Goal: Task Accomplishment & Management: Manage account settings

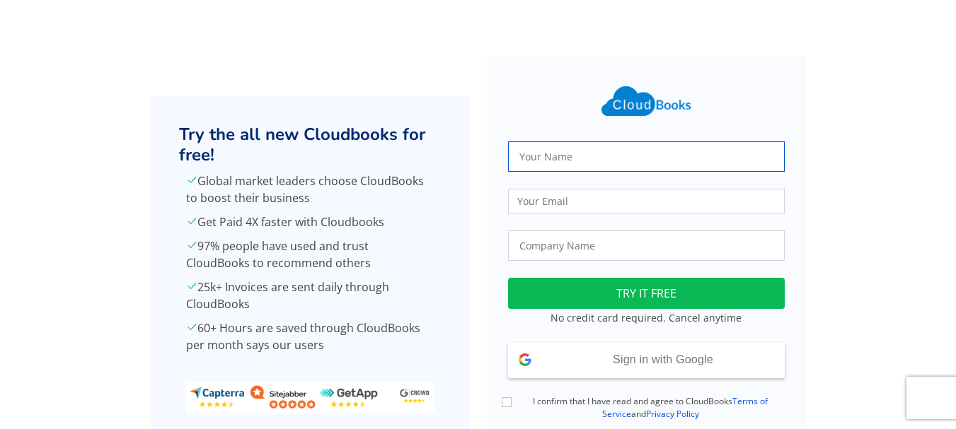
click at [545, 149] on input "text" at bounding box center [646, 157] width 277 height 30
type input "[PERSON_NAME]"
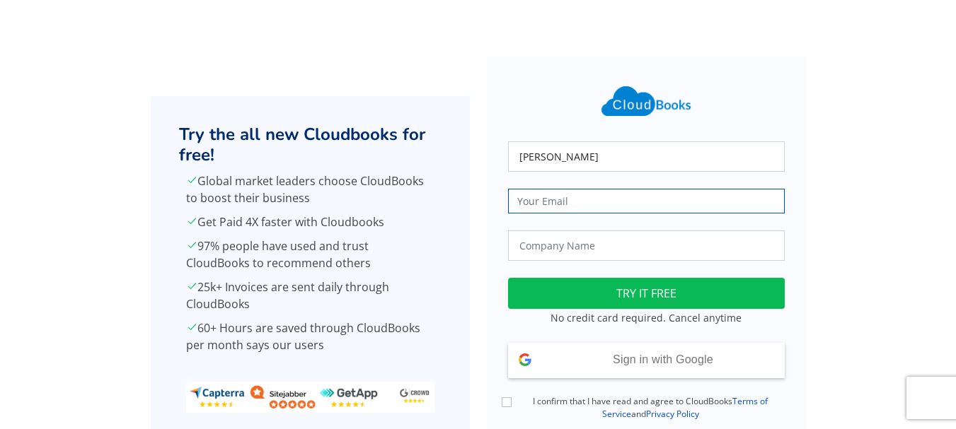
click at [531, 202] on input "email" at bounding box center [646, 201] width 277 height 25
type input "[EMAIL_ADDRESS][DOMAIN_NAME]"
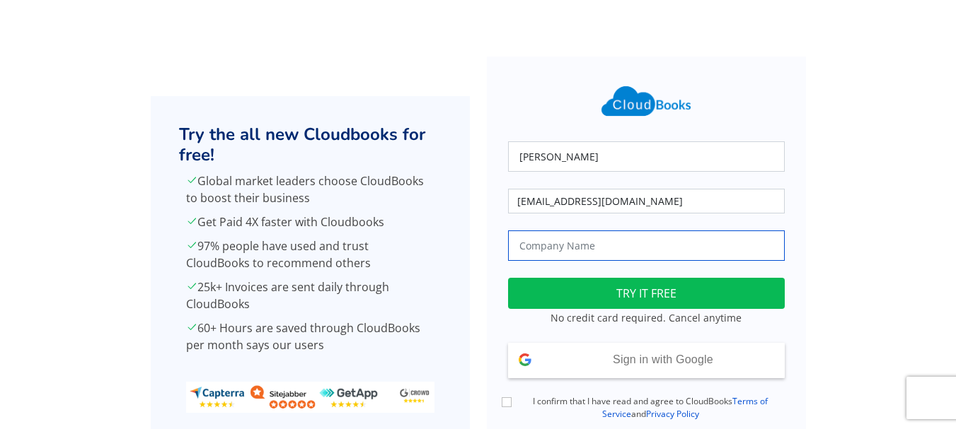
click at [572, 247] on input "text" at bounding box center [646, 246] width 277 height 30
type input "True Harvest Farms"
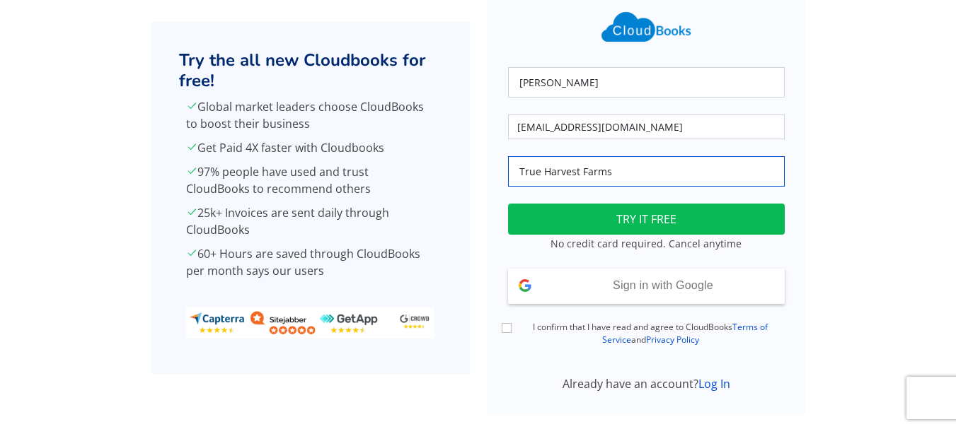
scroll to position [101, 0]
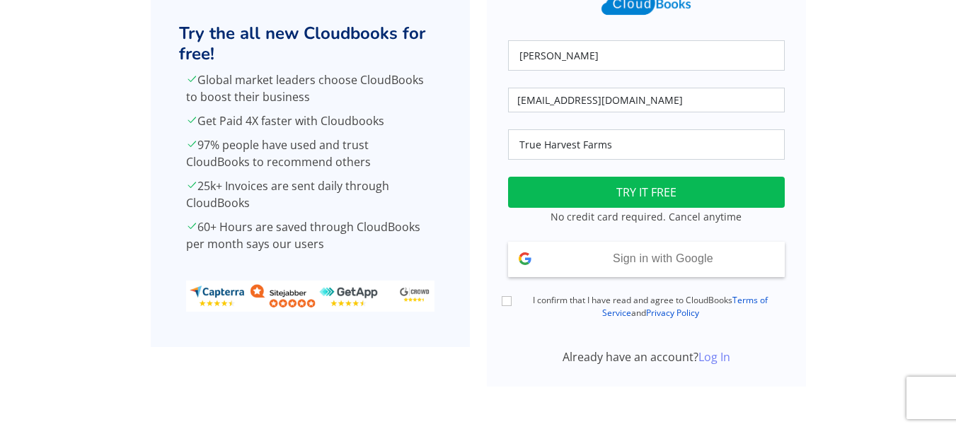
click at [711, 352] on link "Log In" at bounding box center [714, 358] width 32 height 16
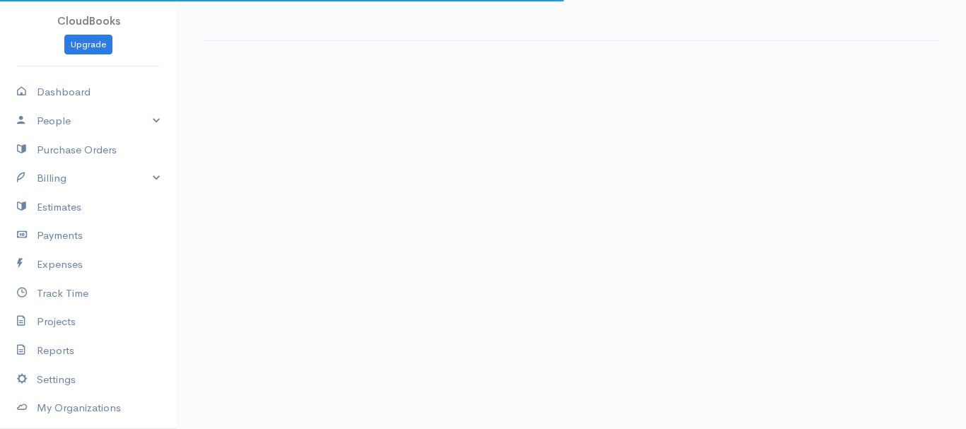
select select "365"
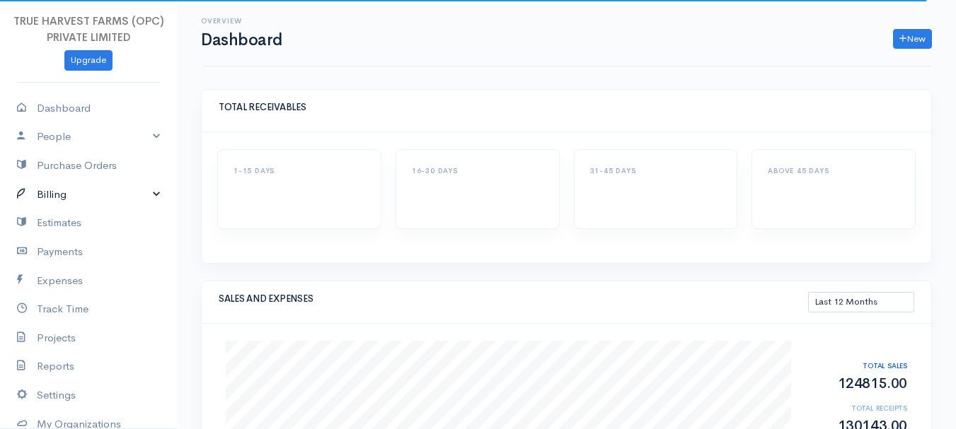
click at [102, 196] on link "Billing" at bounding box center [88, 194] width 177 height 29
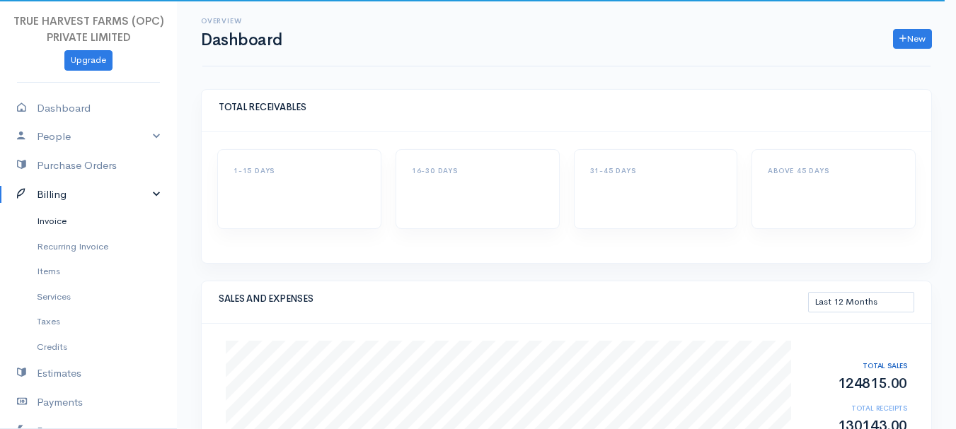
click at [61, 224] on link "Invoice" at bounding box center [88, 221] width 177 height 25
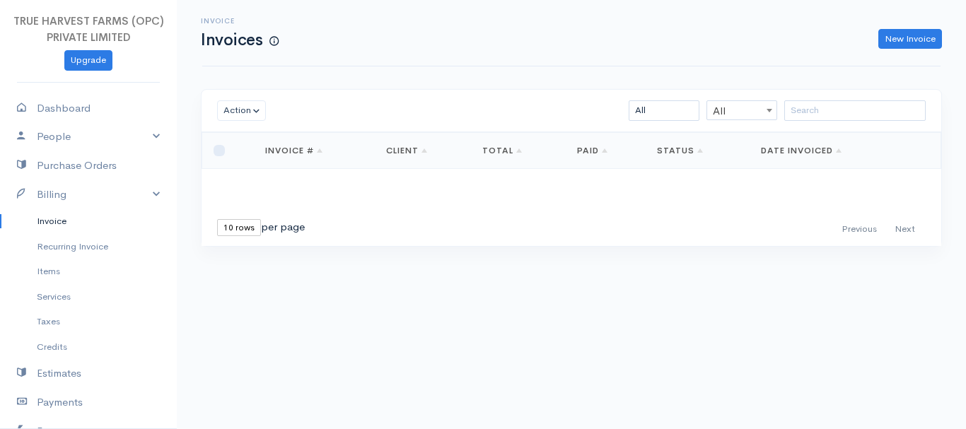
click at [243, 231] on select "10 rows 25 rows 50 rows" at bounding box center [239, 227] width 44 height 17
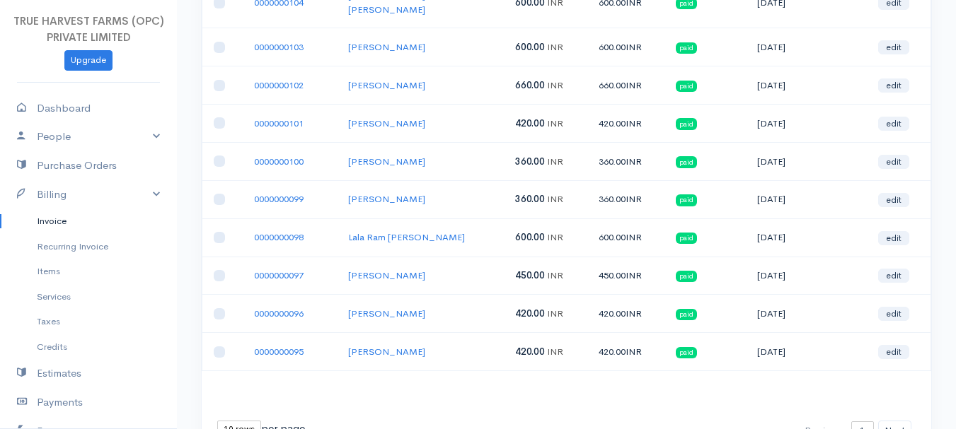
scroll to position [251, 0]
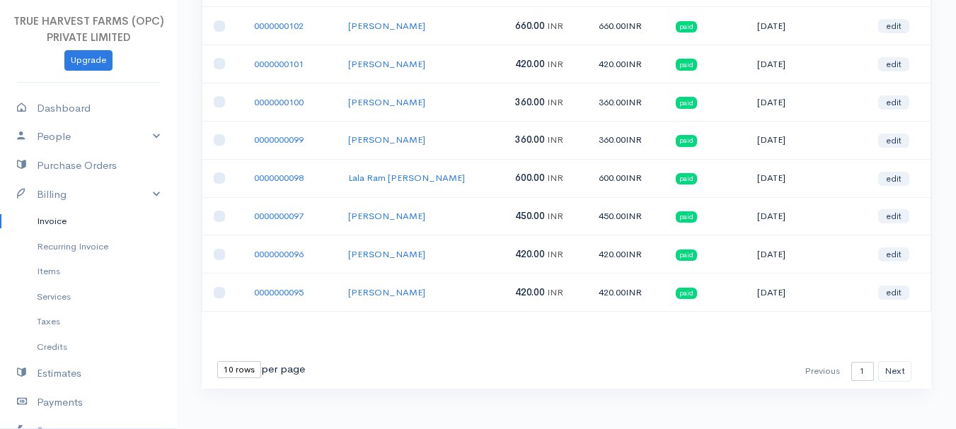
click at [232, 363] on select "10 rows 25 rows 50 rows" at bounding box center [239, 370] width 44 height 17
click at [239, 362] on select "10 rows 25 rows 50 rows" at bounding box center [239, 370] width 44 height 17
select select "25"
click at [217, 362] on select "10 rows 25 rows 50 rows" at bounding box center [239, 370] width 44 height 17
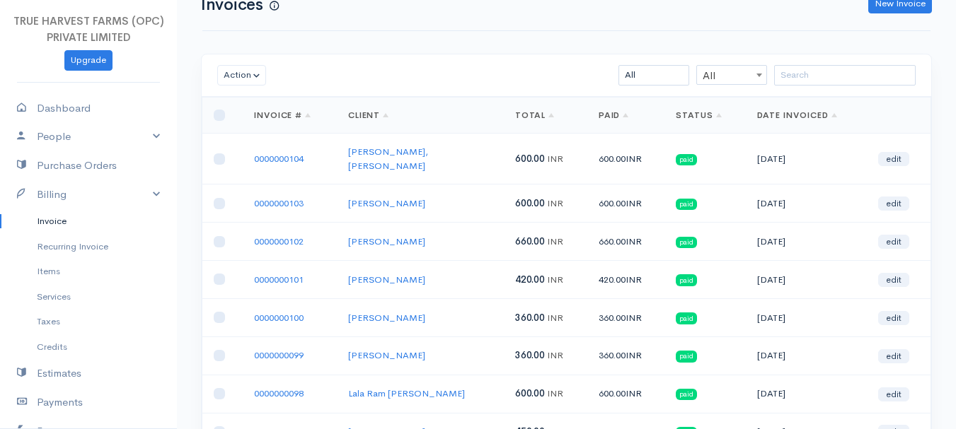
scroll to position [0, 0]
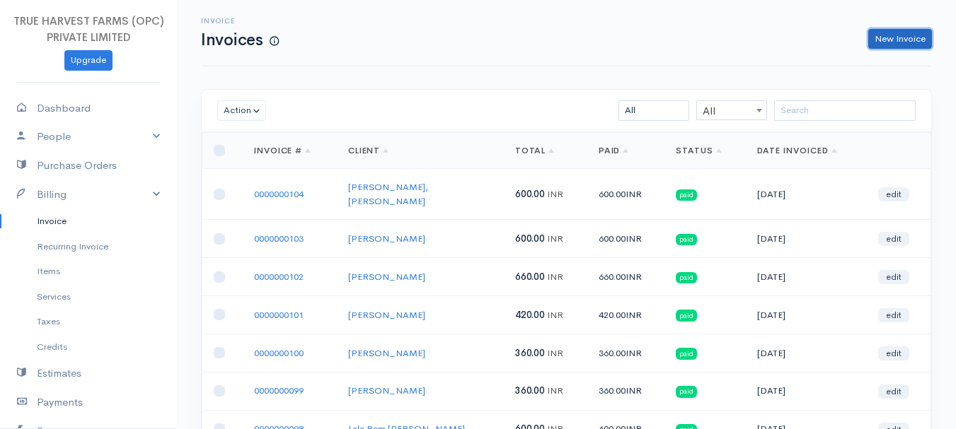
click at [880, 33] on link "New Invoice" at bounding box center [900, 39] width 64 height 21
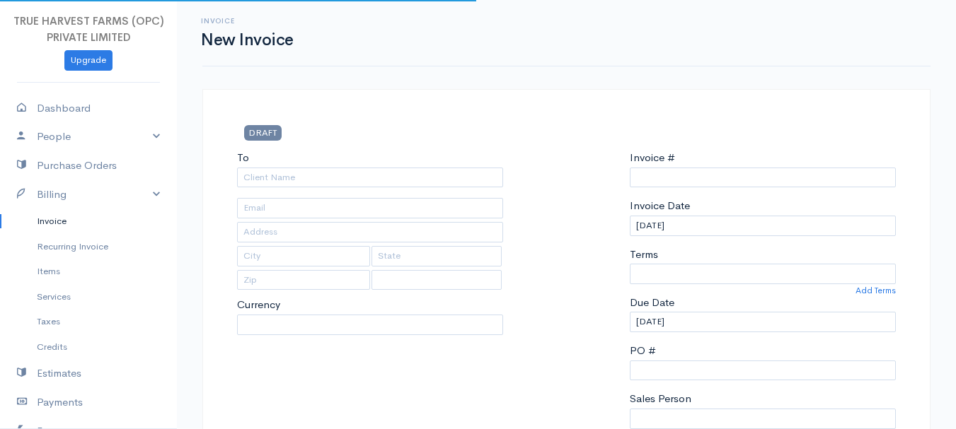
select select "India"
select select "INR"
type input "0000000105"
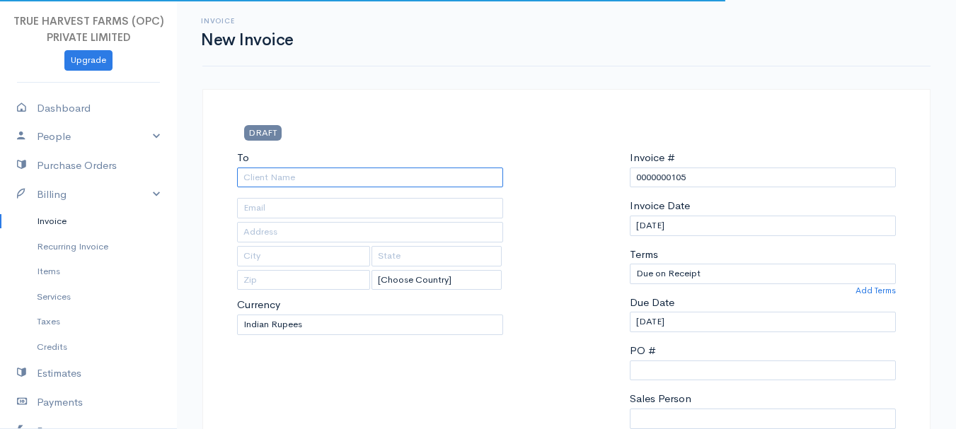
click at [243, 172] on input "To" at bounding box center [370, 178] width 266 height 21
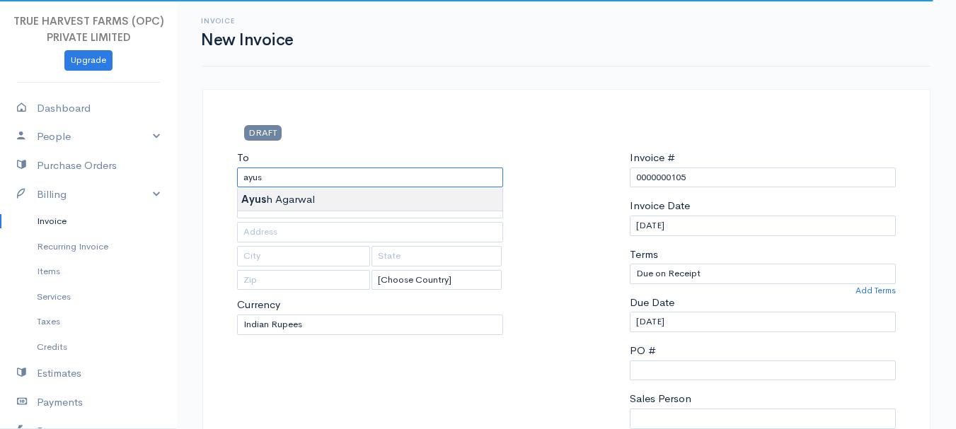
type input "Ayush Agarwal"
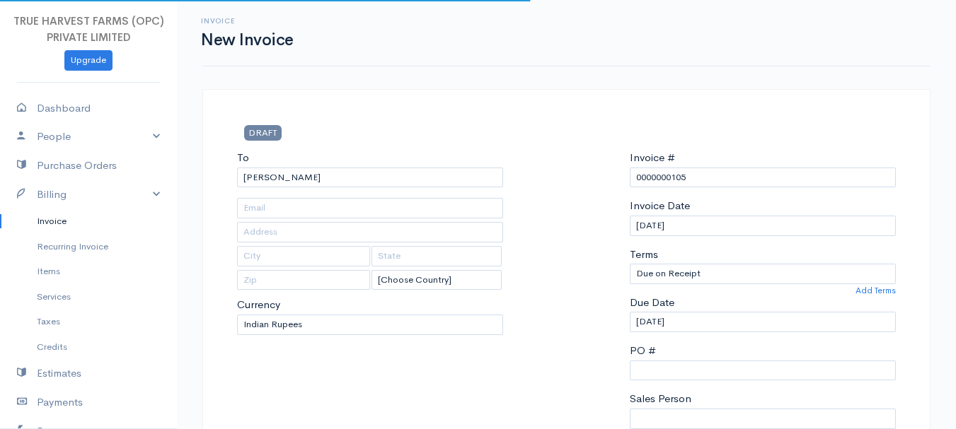
type input "Hardoi"
type input "Uttar Pradesh"
type input "241001"
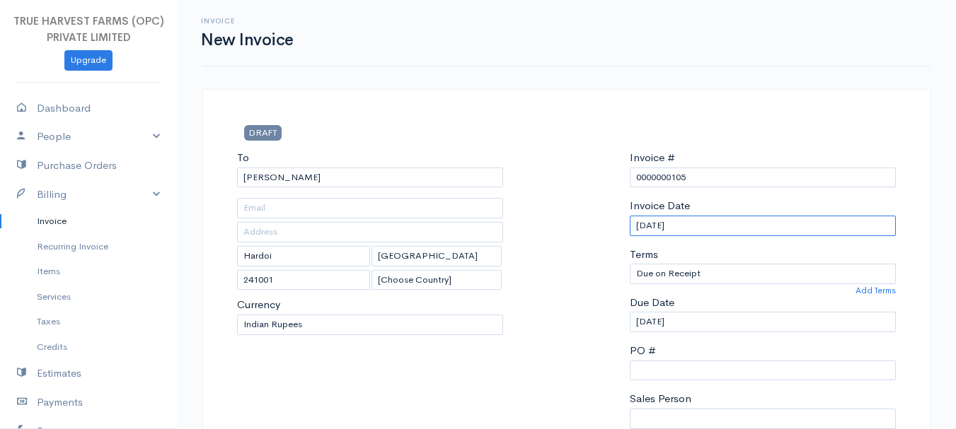
click at [640, 223] on input "28-09-2025" at bounding box center [763, 226] width 266 height 21
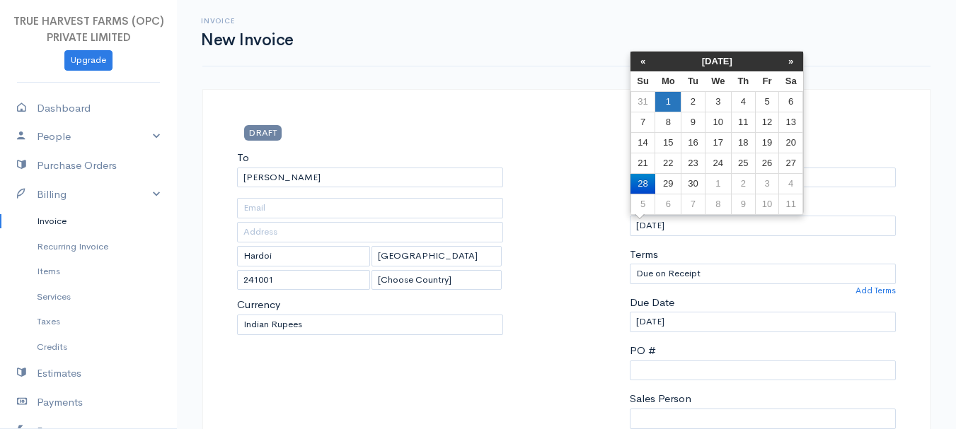
click at [665, 100] on td "1" at bounding box center [668, 101] width 26 height 21
type input "01-09-2025"
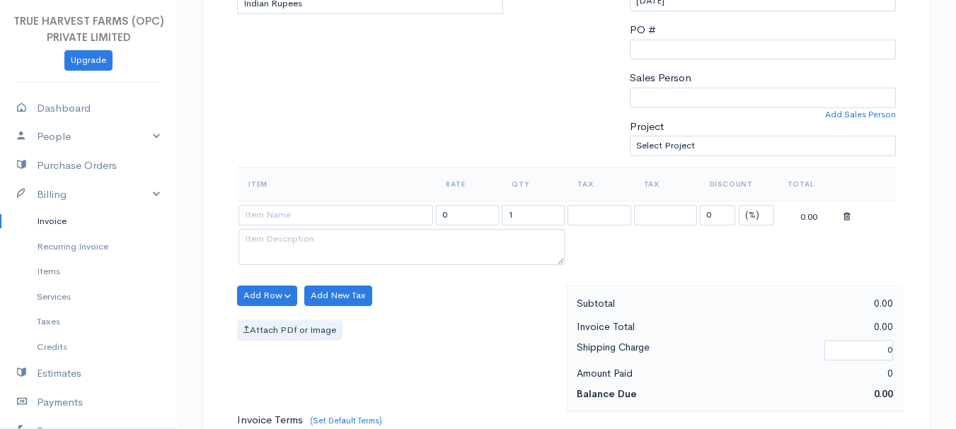
scroll to position [332, 0]
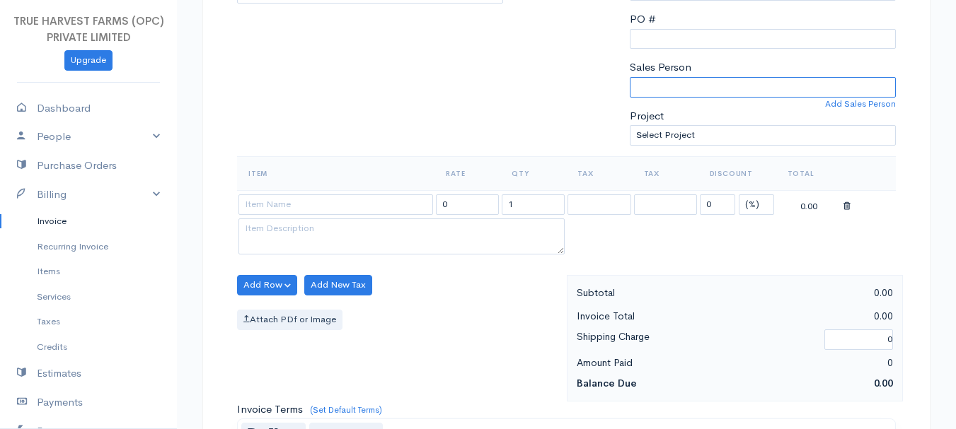
click at [674, 87] on select "Sandeep Abhishek" at bounding box center [763, 87] width 266 height 21
select select "Abhishek"
click at [630, 77] on select "Sandeep Abhishek" at bounding box center [763, 87] width 266 height 21
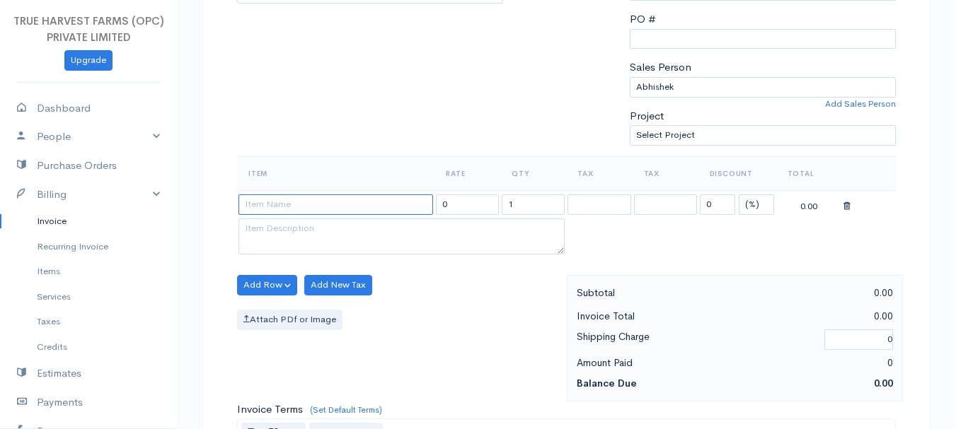
click at [370, 210] on input at bounding box center [335, 205] width 195 height 21
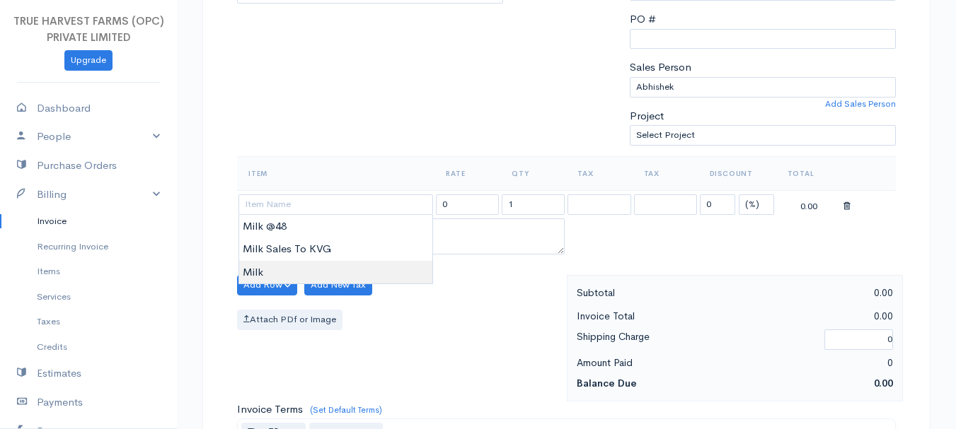
type input "Milk"
type input "60.00"
type textarea "Loose milk sales"
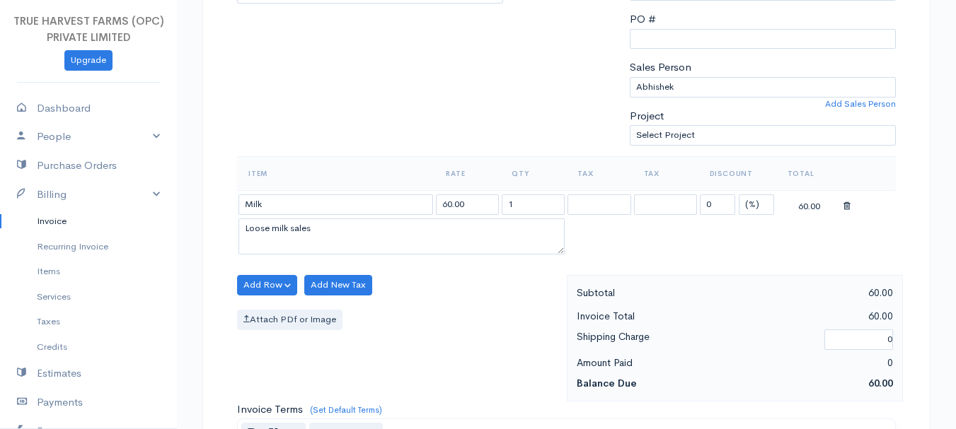
click at [265, 271] on body "TRUE HARVEST FARMS (OPC) PRIVATE LIMITED Upgrade Dashboard People Clients Vendo…" at bounding box center [478, 279] width 956 height 1223
click at [519, 204] on input "1" at bounding box center [533, 205] width 63 height 21
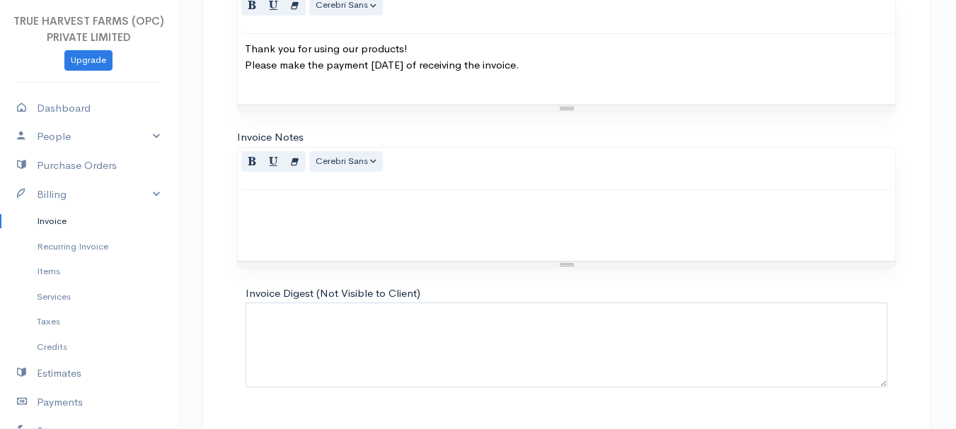
scroll to position [794, 0]
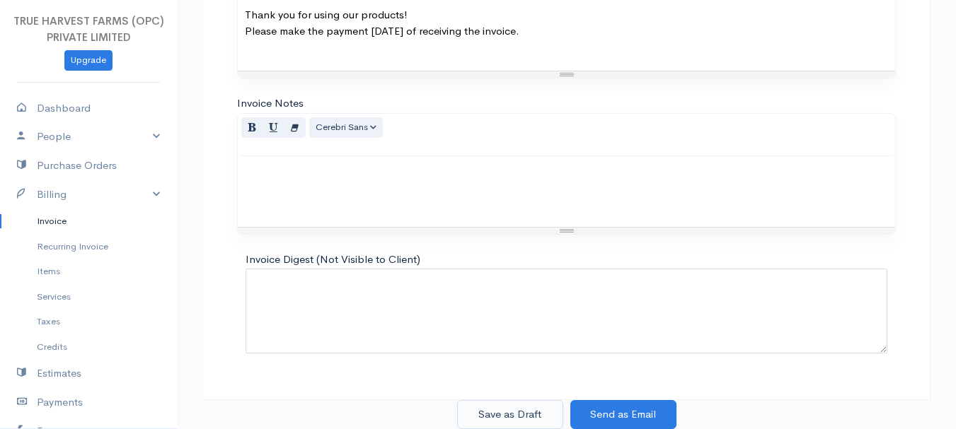
type input "11"
click at [508, 414] on button "Save as Draft" at bounding box center [510, 414] width 106 height 29
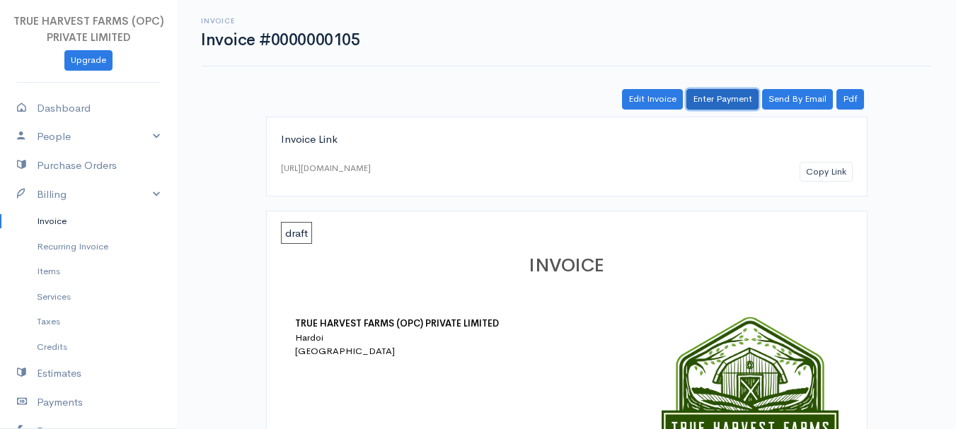
click at [711, 99] on link "Enter Payment" at bounding box center [722, 99] width 72 height 21
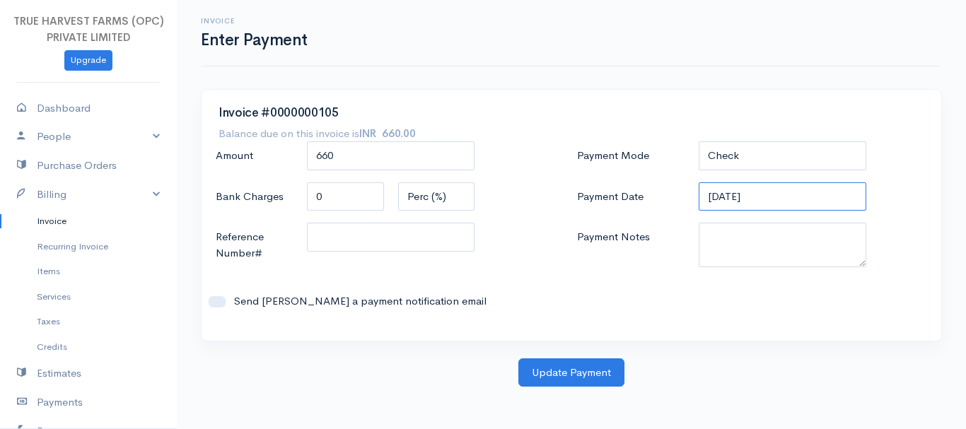
click at [709, 198] on input "28-09-2025" at bounding box center [783, 197] width 168 height 29
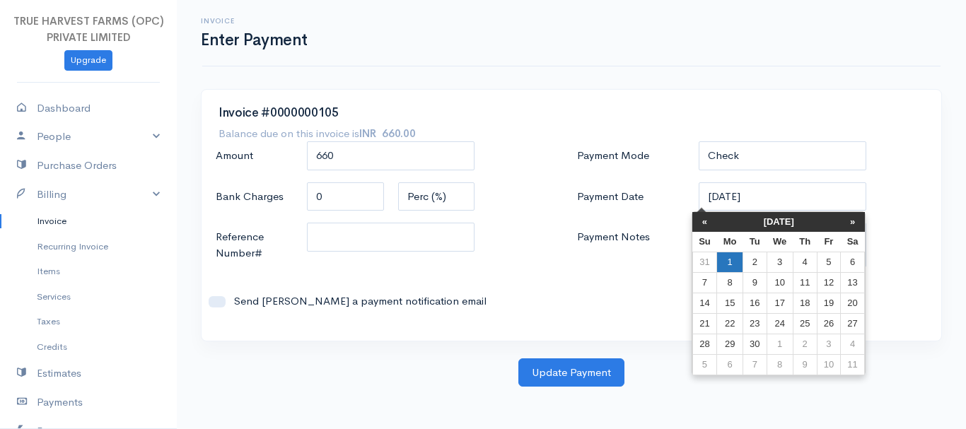
click at [726, 260] on td "1" at bounding box center [730, 262] width 26 height 21
type input "01-09-2025"
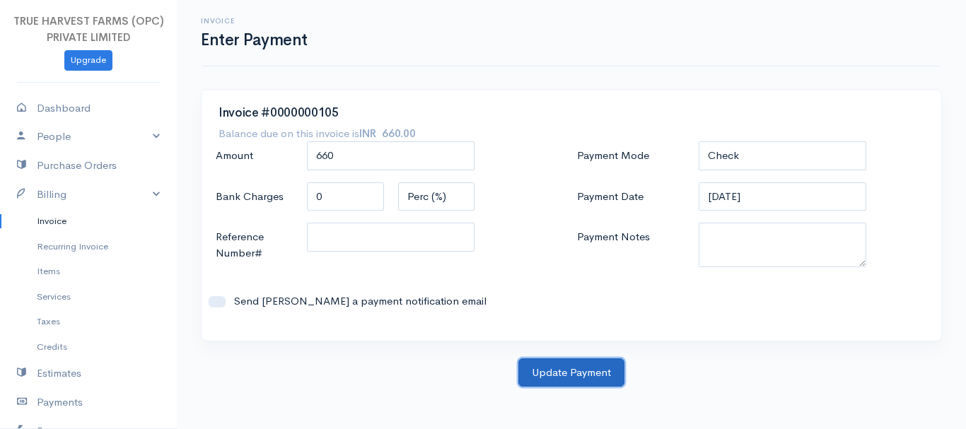
click at [557, 366] on button "Update Payment" at bounding box center [572, 373] width 106 height 29
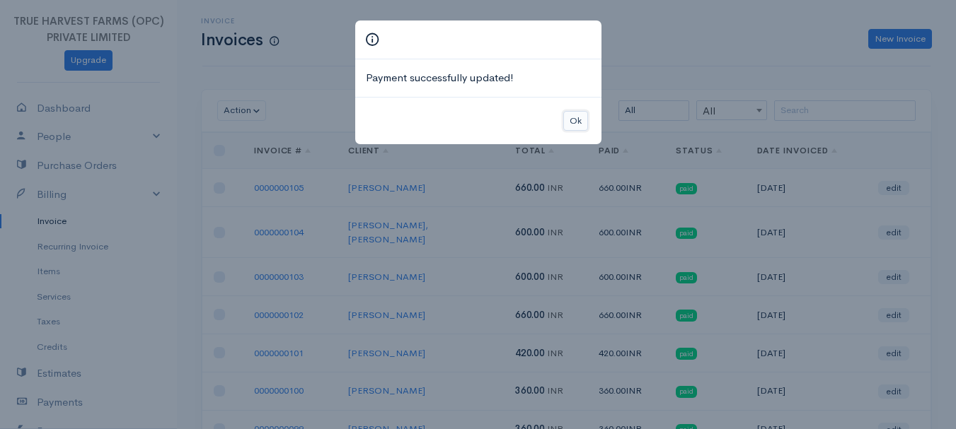
click at [578, 119] on button "Ok" at bounding box center [575, 121] width 25 height 21
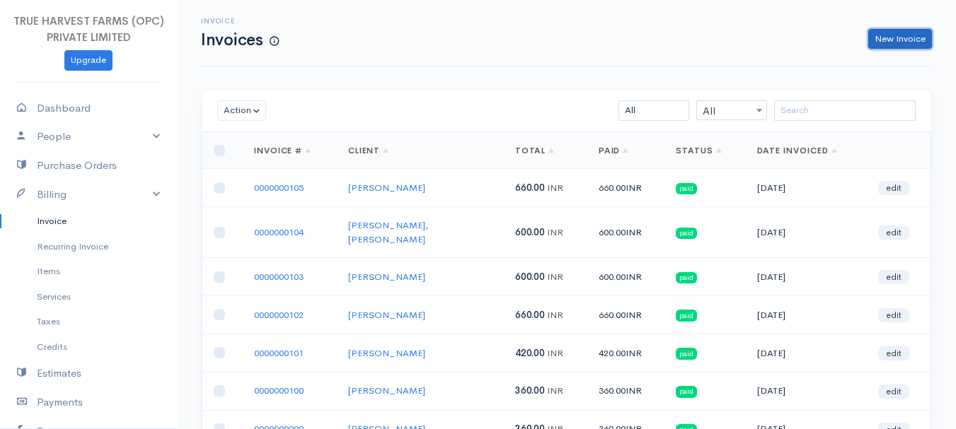
click at [906, 41] on link "New Invoice" at bounding box center [900, 39] width 64 height 21
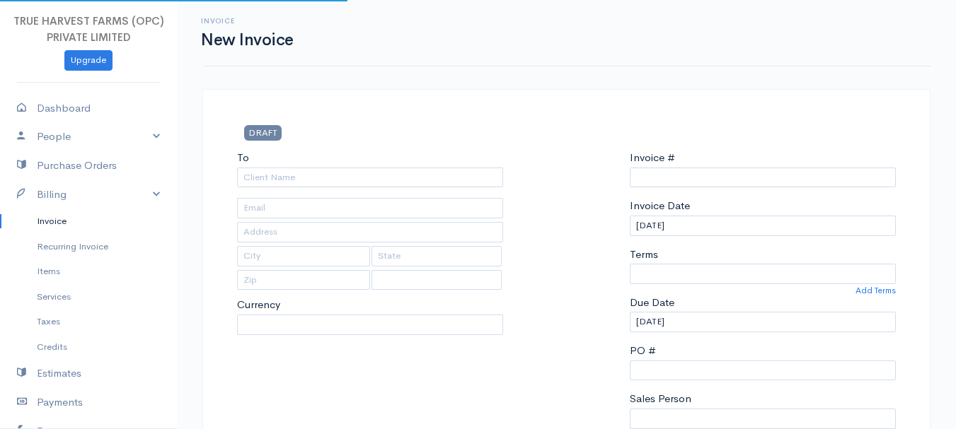
type input "0000000106"
select select "INR"
select select "India"
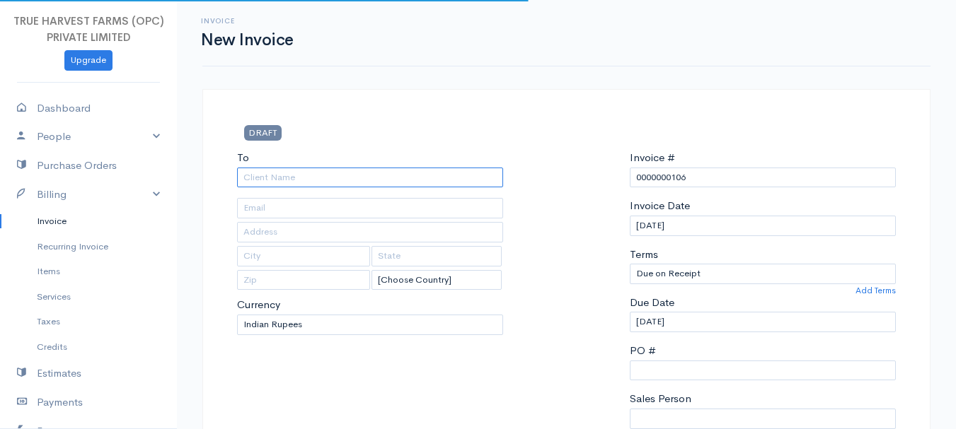
click at [276, 176] on input "To" at bounding box center [370, 178] width 266 height 21
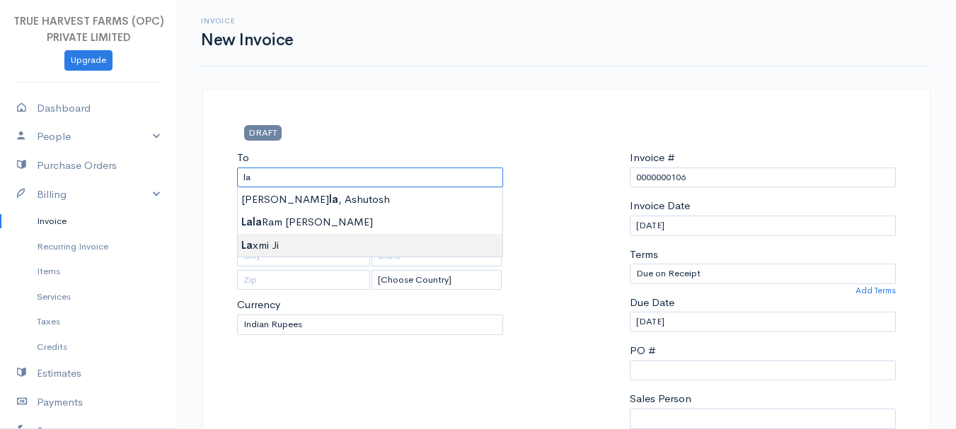
type input "Laxmi Ji"
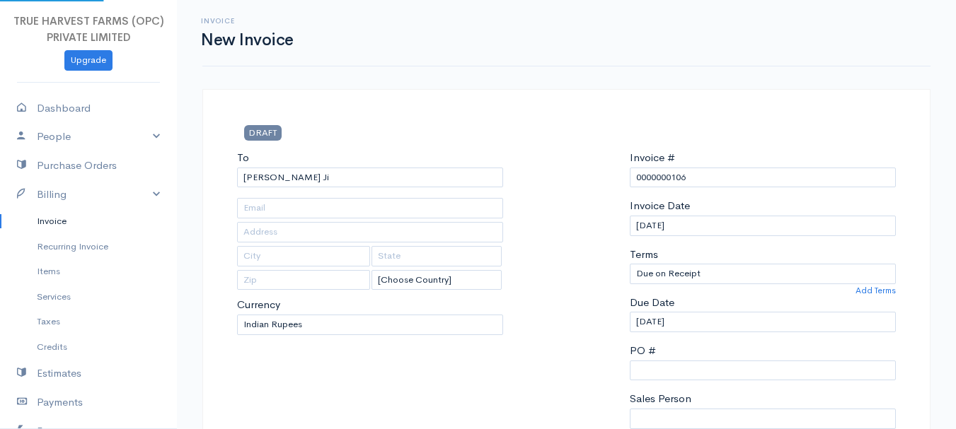
type input "Hardoi"
type input "UP"
type input "241001"
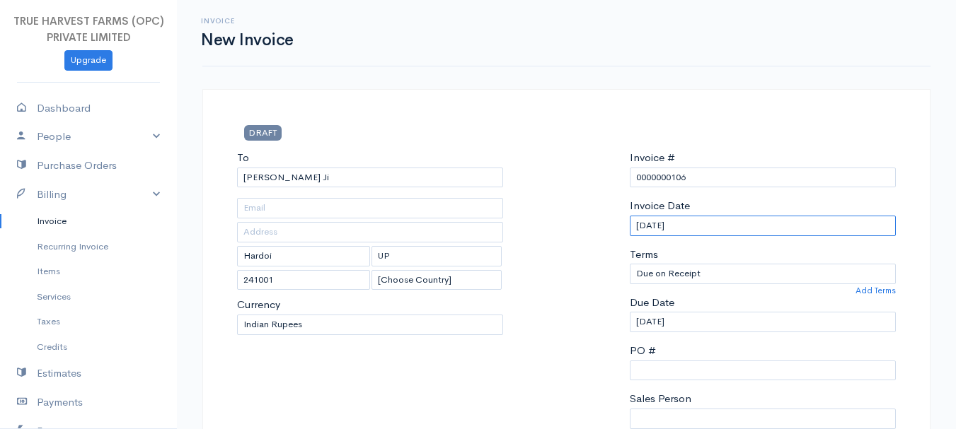
click at [642, 224] on input "28-09-2025" at bounding box center [763, 226] width 266 height 21
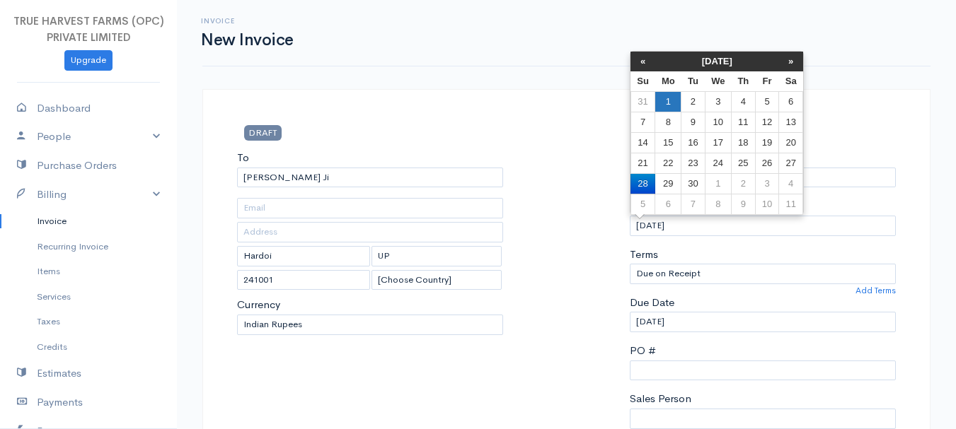
click at [669, 99] on td "1" at bounding box center [668, 101] width 26 height 21
type input "01-09-2025"
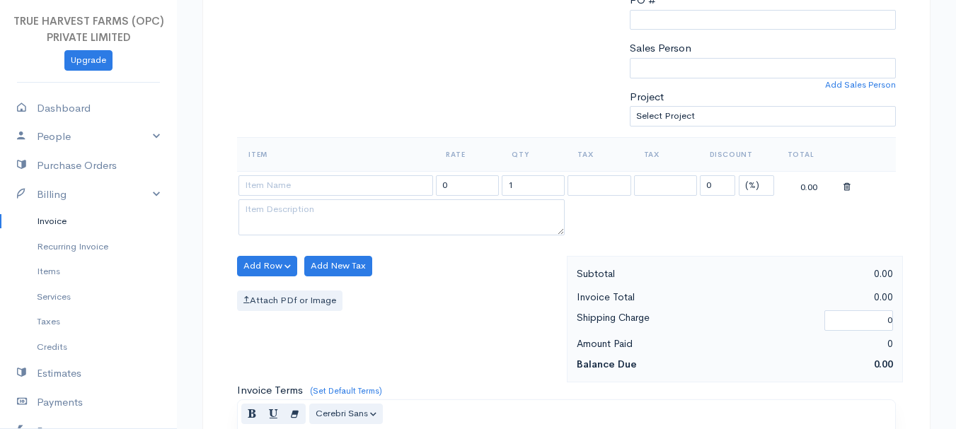
scroll to position [353, 0]
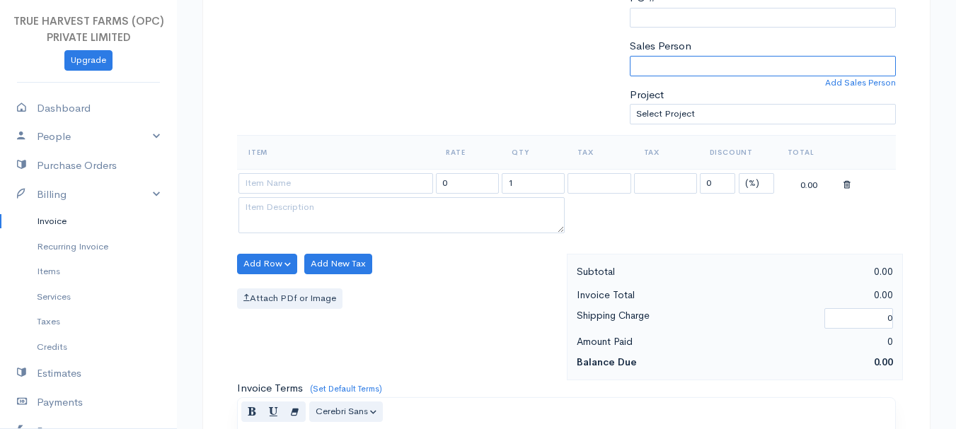
click at [719, 64] on select "Sandeep Abhishek" at bounding box center [763, 66] width 266 height 21
select select "Abhishek"
click at [630, 56] on select "Sandeep Abhishek" at bounding box center [763, 66] width 266 height 21
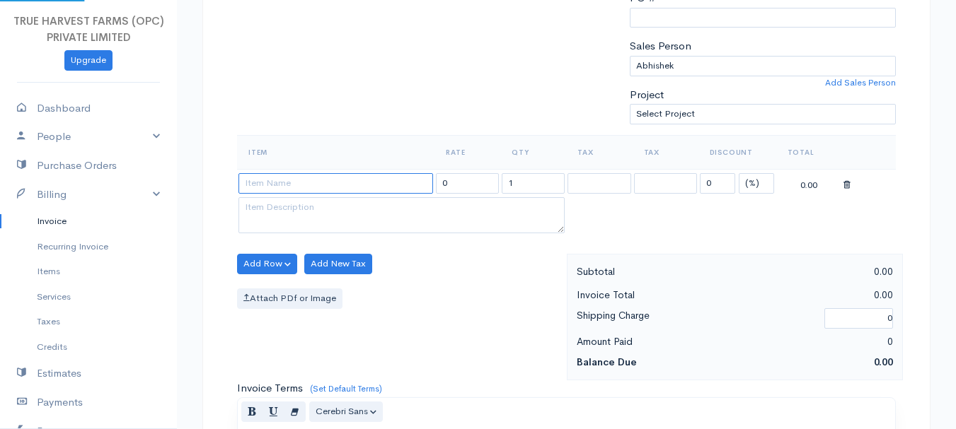
click at [273, 191] on input at bounding box center [335, 183] width 195 height 21
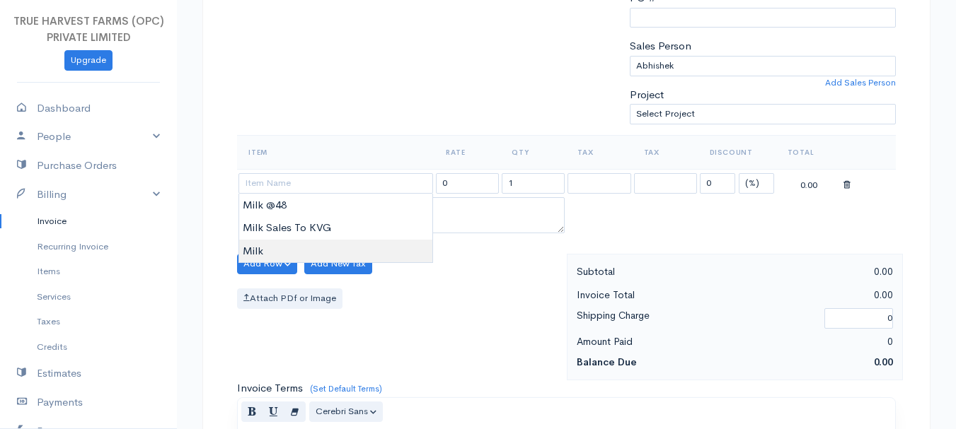
type input "Milk"
type input "60.00"
type textarea "Loose milk sales"
click at [287, 249] on body "TRUE HARVEST FARMS (OPC) PRIVATE LIMITED Upgrade Dashboard People Clients Vendo…" at bounding box center [478, 258] width 956 height 1223
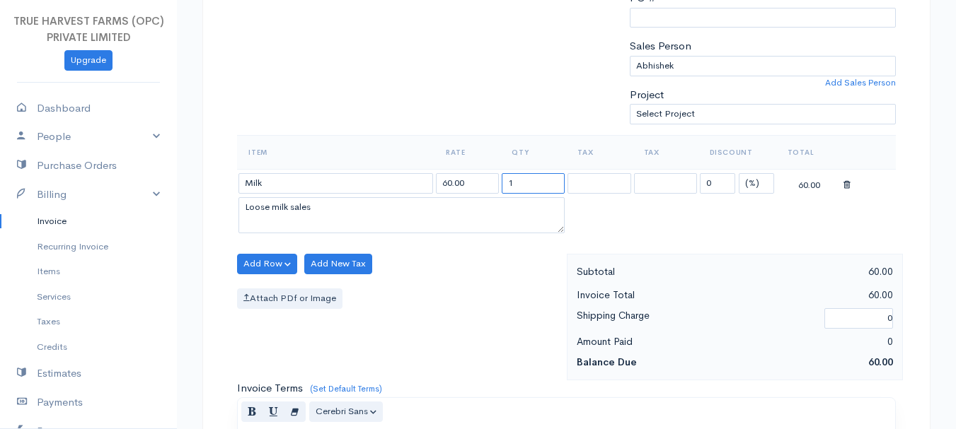
click at [520, 179] on input "1" at bounding box center [533, 183] width 63 height 21
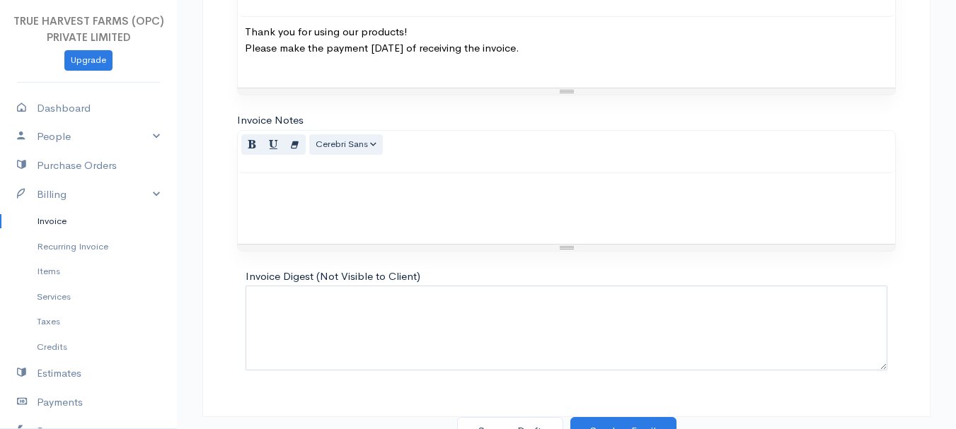
scroll to position [794, 0]
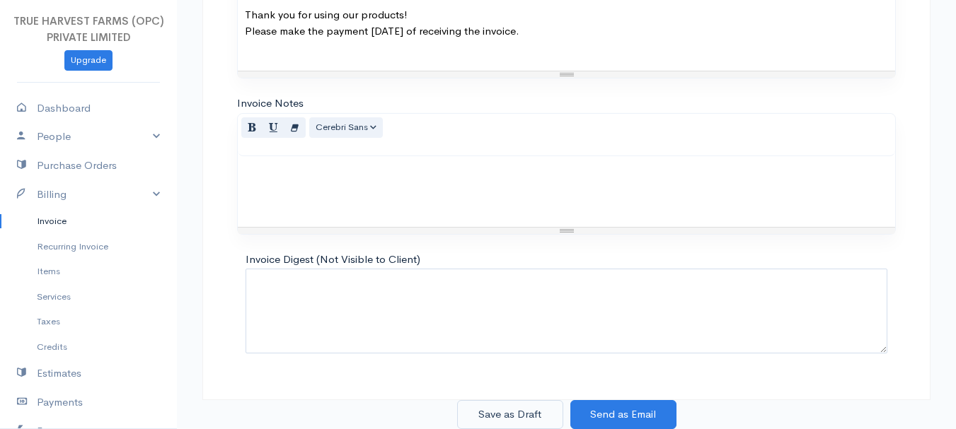
type input "6"
click at [529, 417] on button "Save as Draft" at bounding box center [510, 414] width 106 height 29
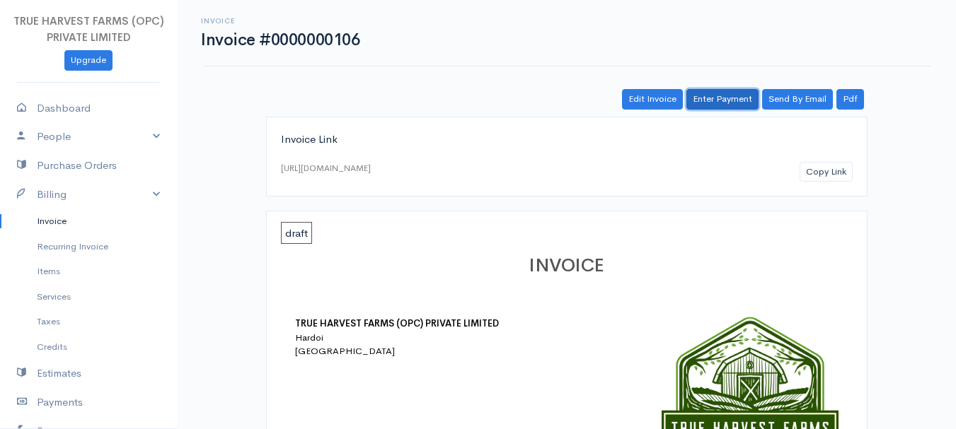
click at [729, 95] on link "Enter Payment" at bounding box center [722, 99] width 72 height 21
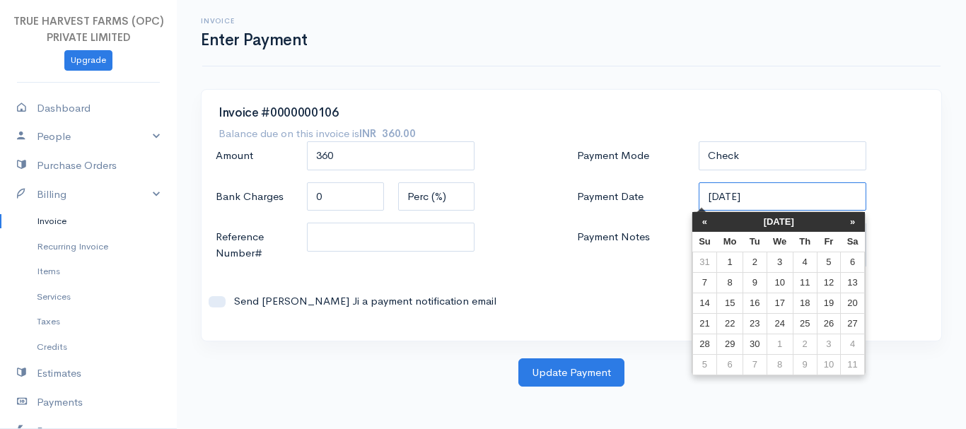
click at [713, 199] on input "28-09-2025" at bounding box center [783, 197] width 168 height 29
click at [734, 265] on td "1" at bounding box center [730, 262] width 26 height 21
type input "01-09-2025"
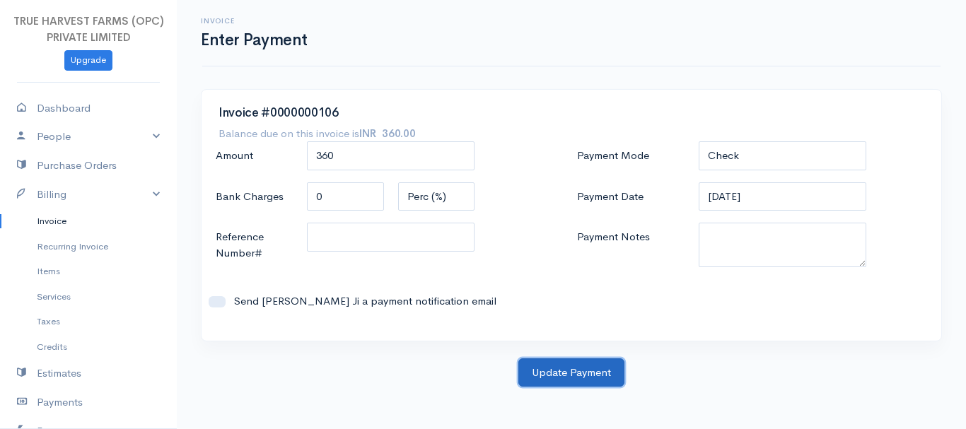
click at [570, 359] on button "Update Payment" at bounding box center [572, 373] width 106 height 29
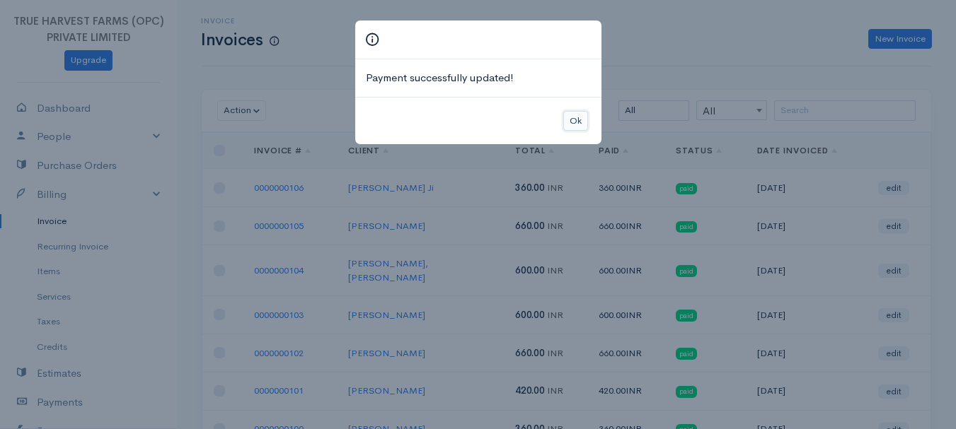
click at [569, 122] on button "Ok" at bounding box center [575, 121] width 25 height 21
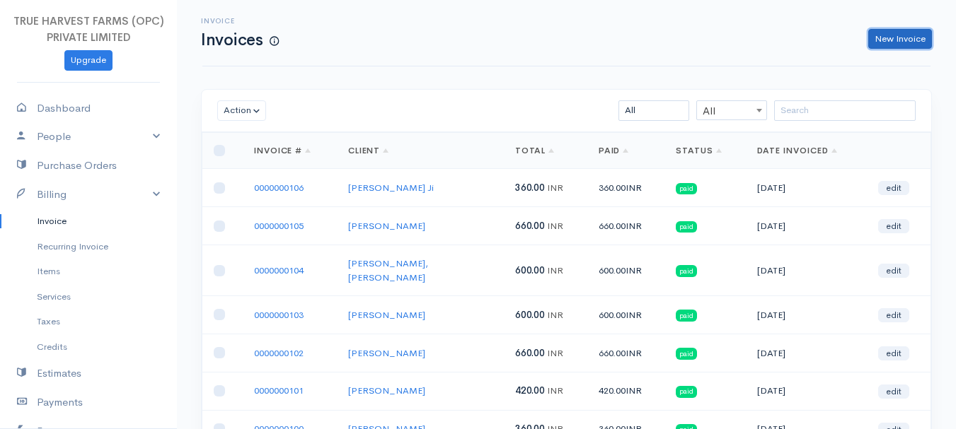
click at [893, 38] on link "New Invoice" at bounding box center [900, 39] width 64 height 21
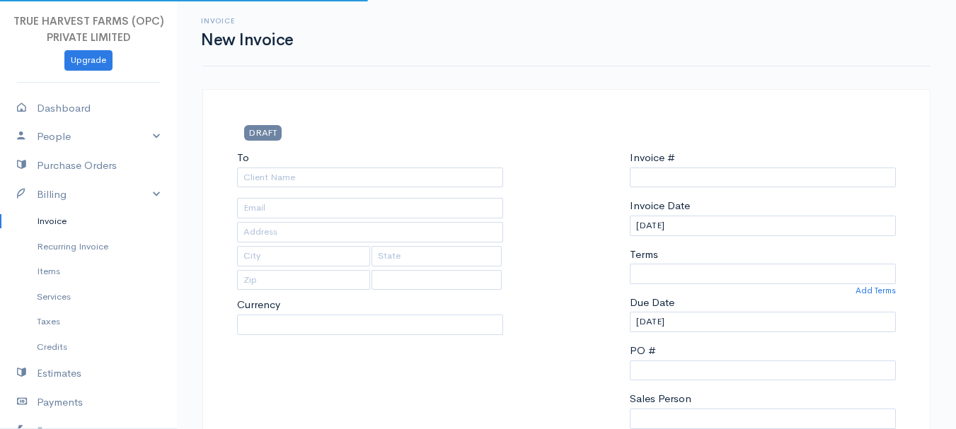
select select "INR"
type input "0000000107"
select select "India"
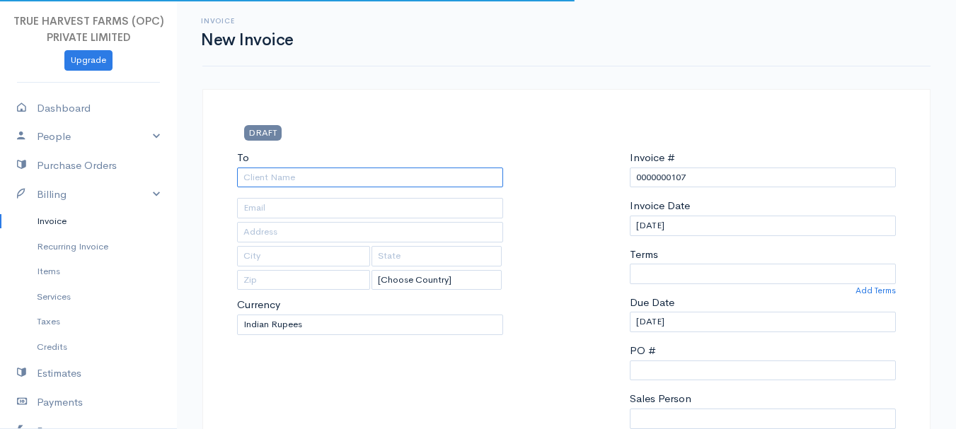
click at [284, 168] on input "To" at bounding box center [370, 178] width 266 height 21
type input "a"
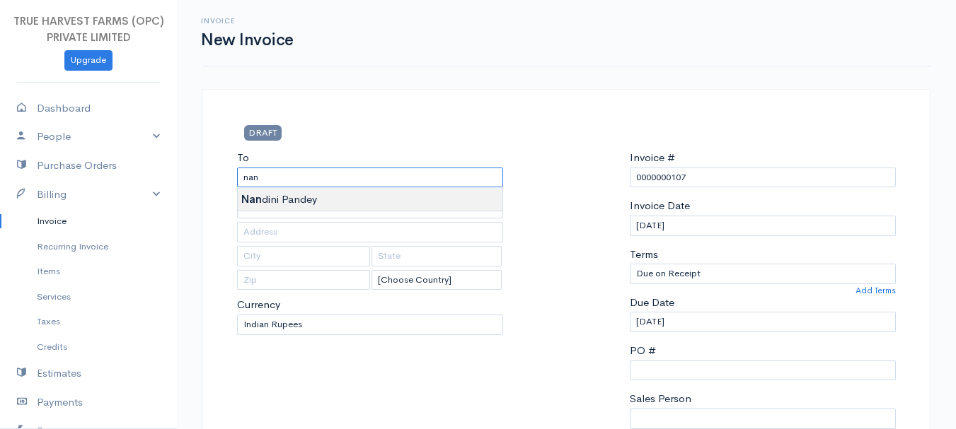
type input "Nandini Pandey"
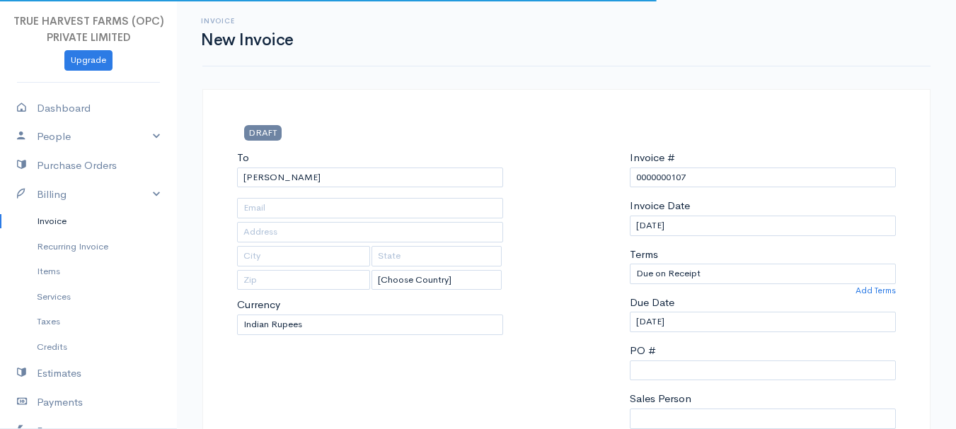
type input "Hardoi"
type input "UP"
type input "241001"
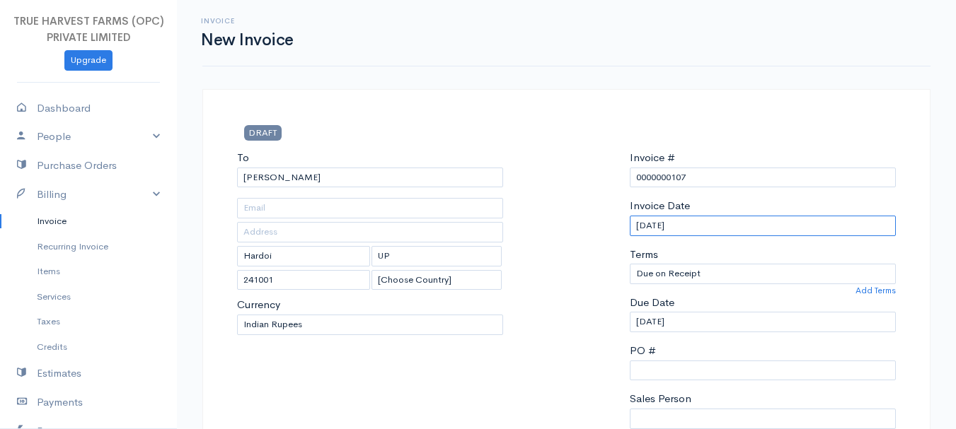
click at [640, 226] on input "28-09-2025" at bounding box center [763, 226] width 266 height 21
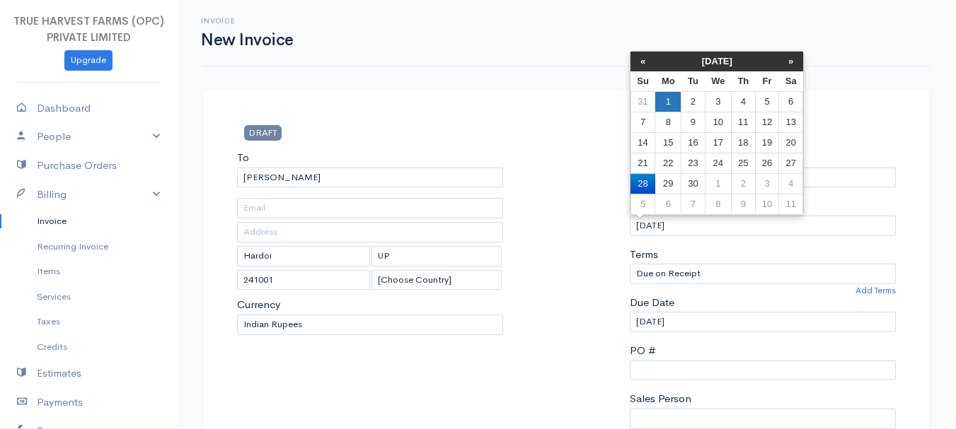
click at [667, 98] on td "1" at bounding box center [668, 101] width 26 height 21
type input "01-09-2025"
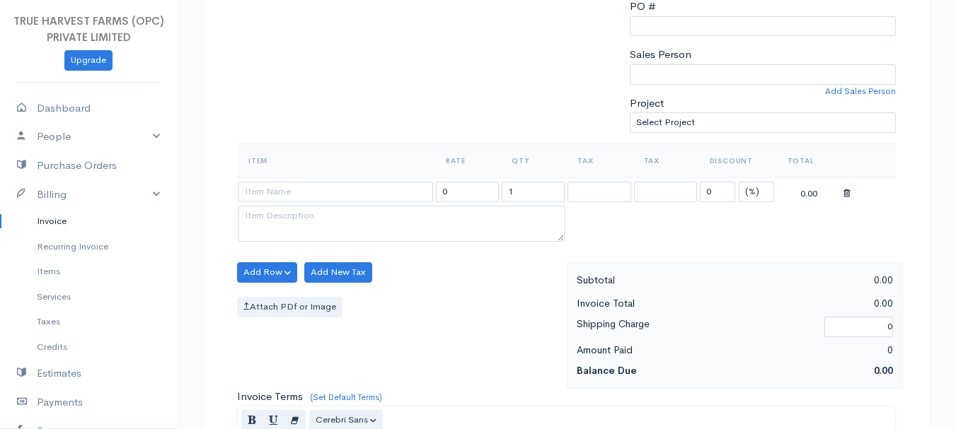
scroll to position [340, 0]
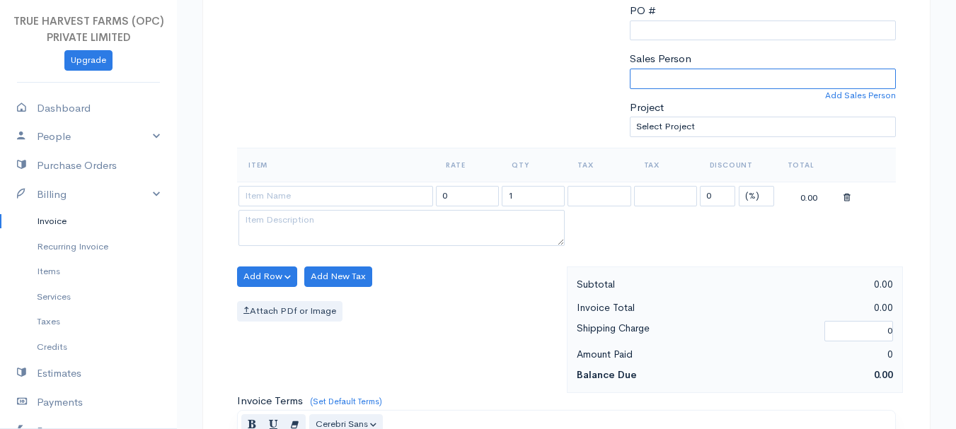
click at [665, 81] on select "Sandeep Abhishek" at bounding box center [763, 79] width 266 height 21
select select "Abhishek"
click at [630, 69] on select "Sandeep Abhishek" at bounding box center [763, 79] width 266 height 21
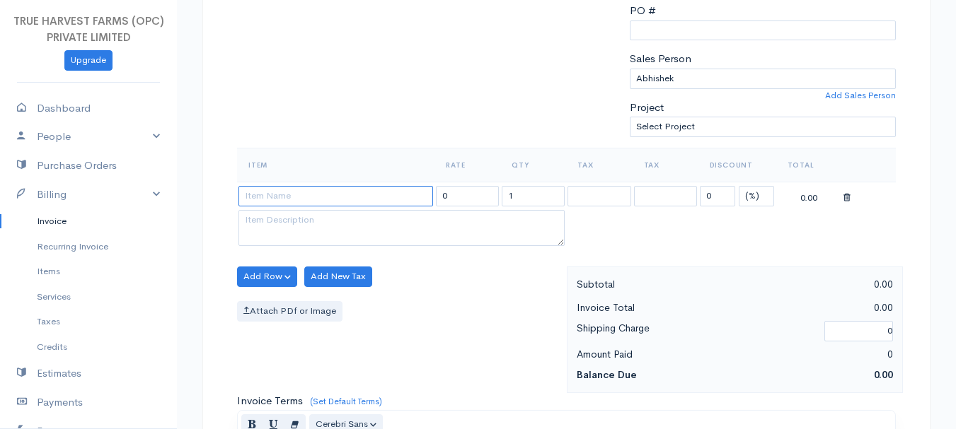
click at [313, 204] on input at bounding box center [335, 196] width 195 height 21
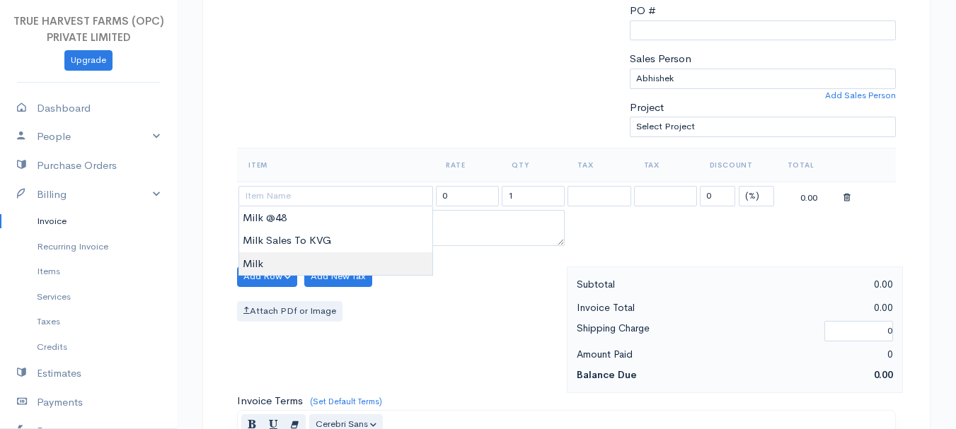
type input "Milk"
type input "60.00"
type textarea "Loose milk sales"
click at [289, 261] on body "TRUE HARVEST FARMS (OPC) PRIVATE LIMITED Upgrade Dashboard People Clients Vendo…" at bounding box center [478, 271] width 956 height 1223
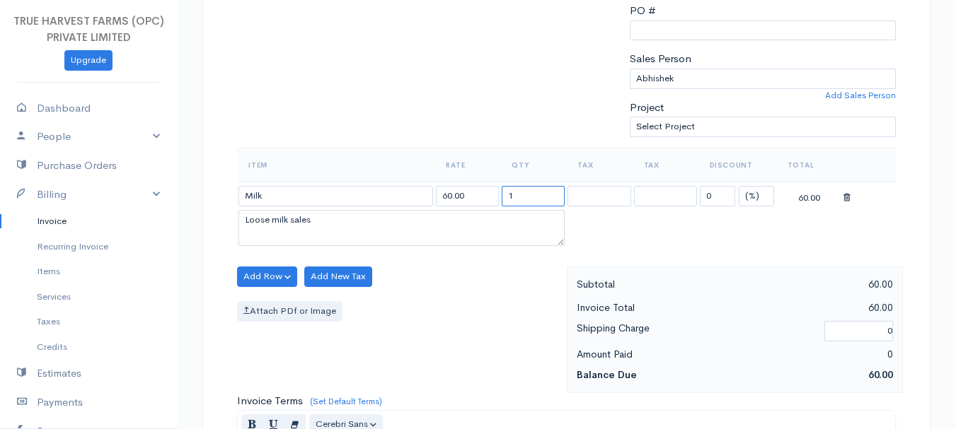
click at [516, 197] on input "1" at bounding box center [533, 196] width 63 height 21
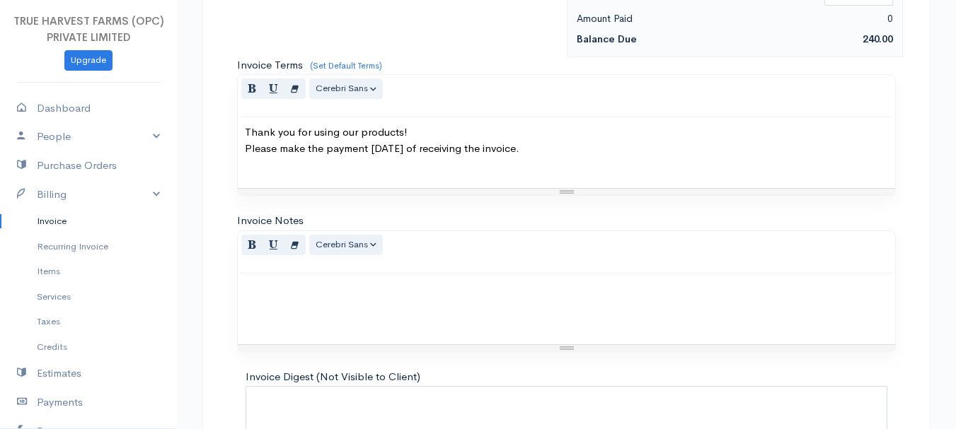
scroll to position [794, 0]
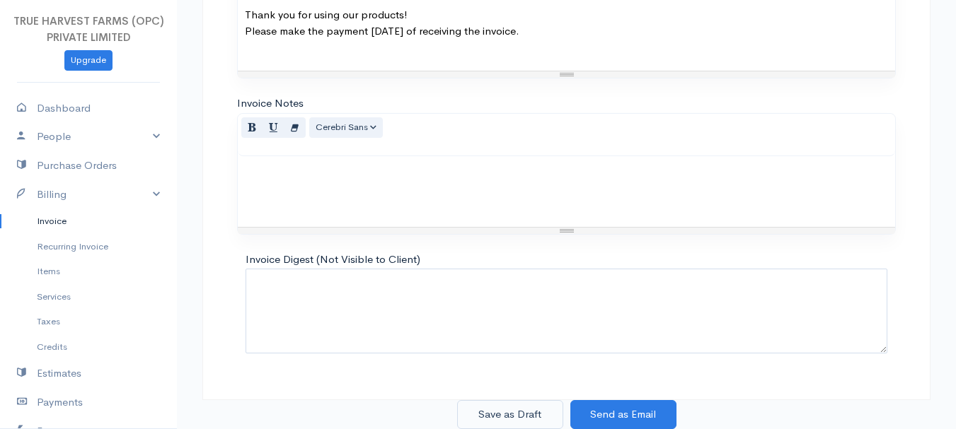
type input "4"
click at [498, 420] on button "Save as Draft" at bounding box center [510, 414] width 106 height 29
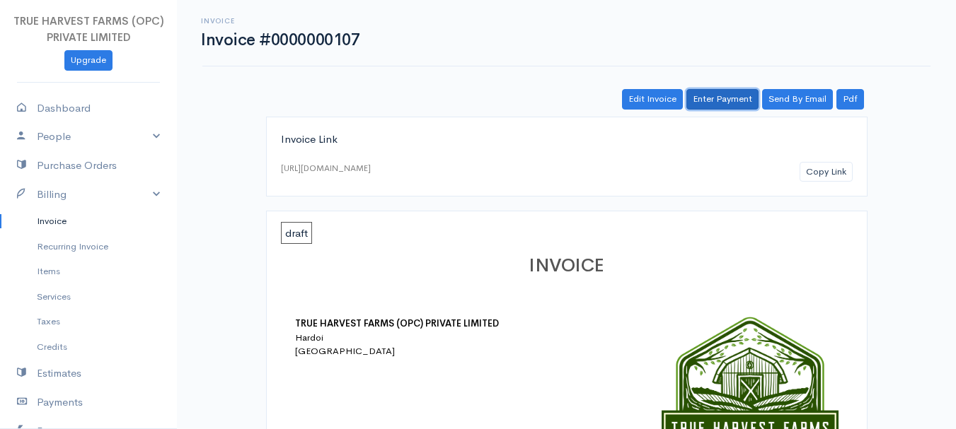
click at [719, 103] on link "Enter Payment" at bounding box center [722, 99] width 72 height 21
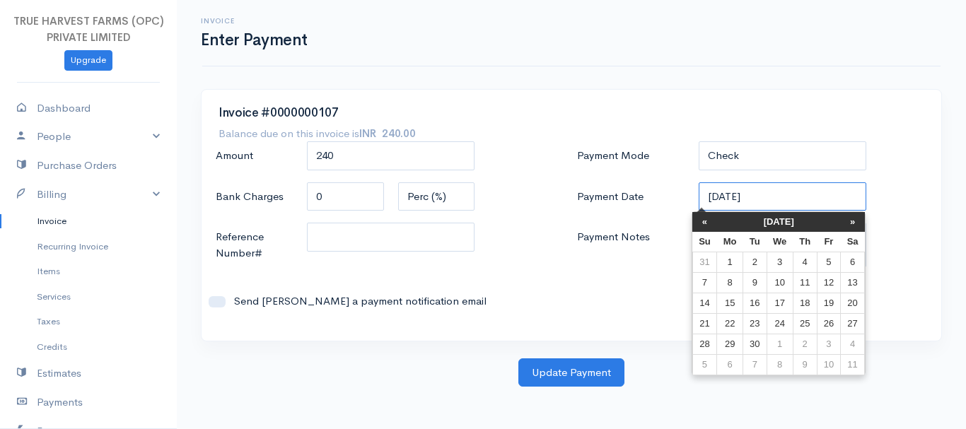
click at [715, 197] on input "28-09-2025" at bounding box center [783, 197] width 168 height 29
click at [729, 260] on td "1" at bounding box center [730, 262] width 26 height 21
type input "01-09-2025"
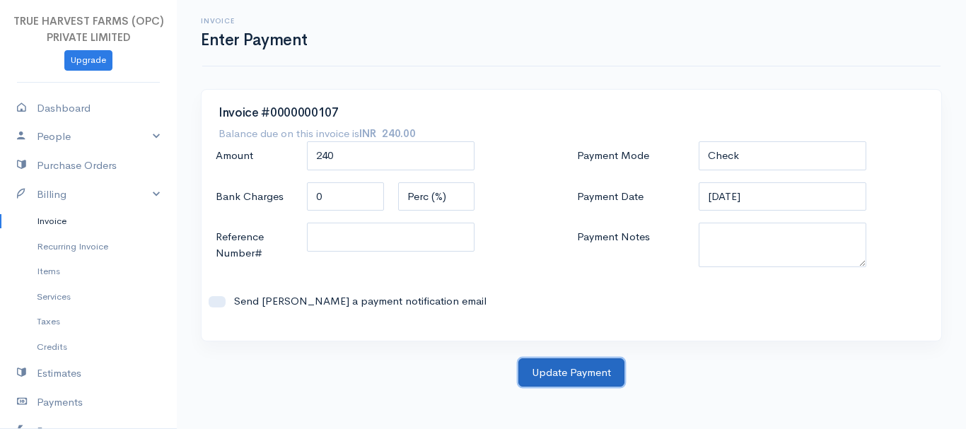
click at [556, 365] on button "Update Payment" at bounding box center [572, 373] width 106 height 29
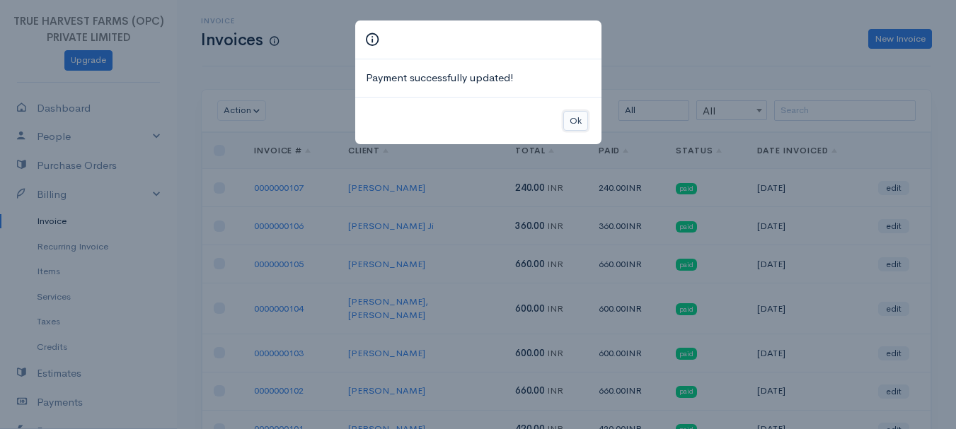
click at [571, 115] on button "Ok" at bounding box center [575, 121] width 25 height 21
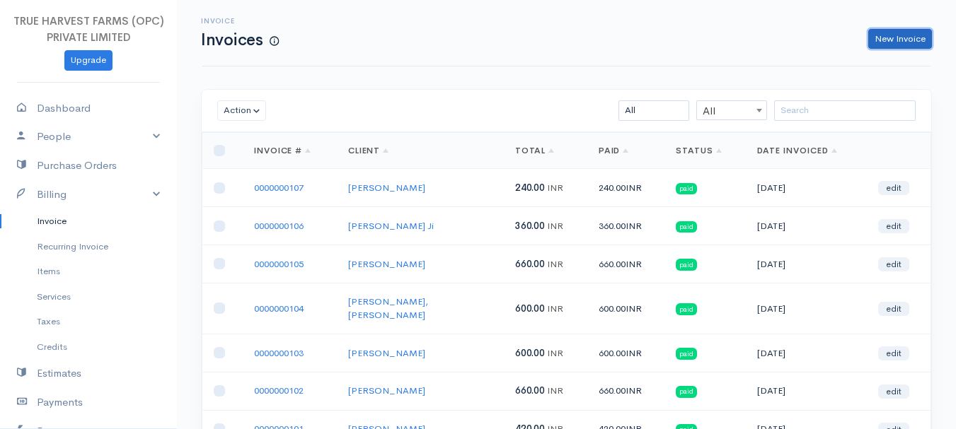
click at [898, 45] on link "New Invoice" at bounding box center [900, 39] width 64 height 21
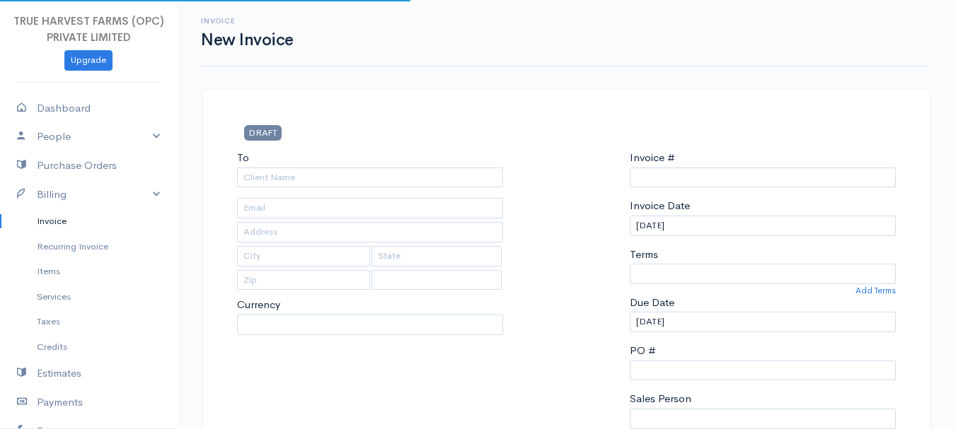
select select "India"
select select "INR"
type input "0000000108"
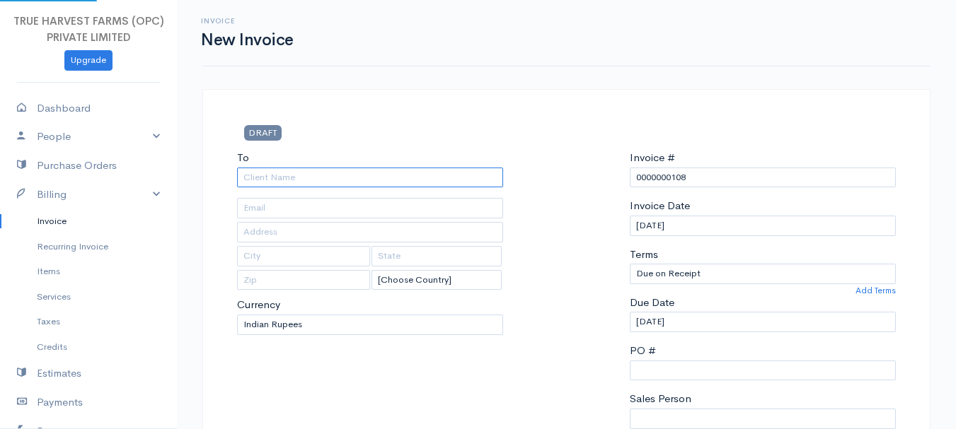
click at [269, 174] on input "To" at bounding box center [370, 178] width 266 height 21
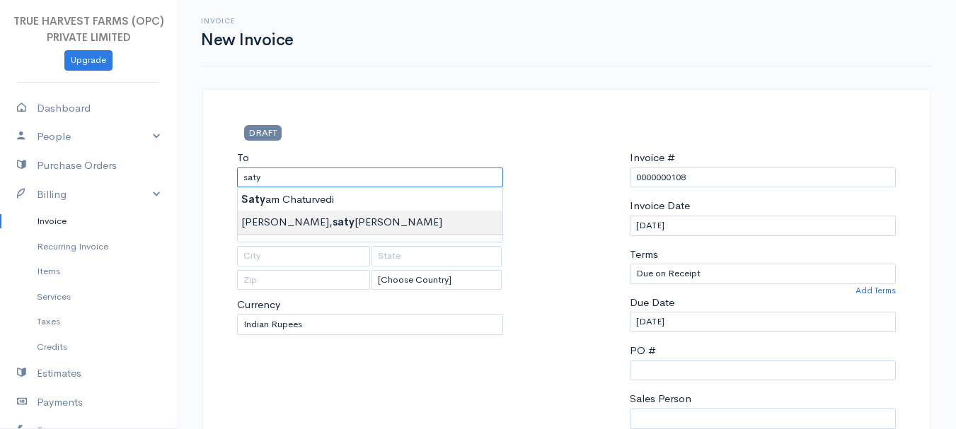
type input "gupta, satyedra nath"
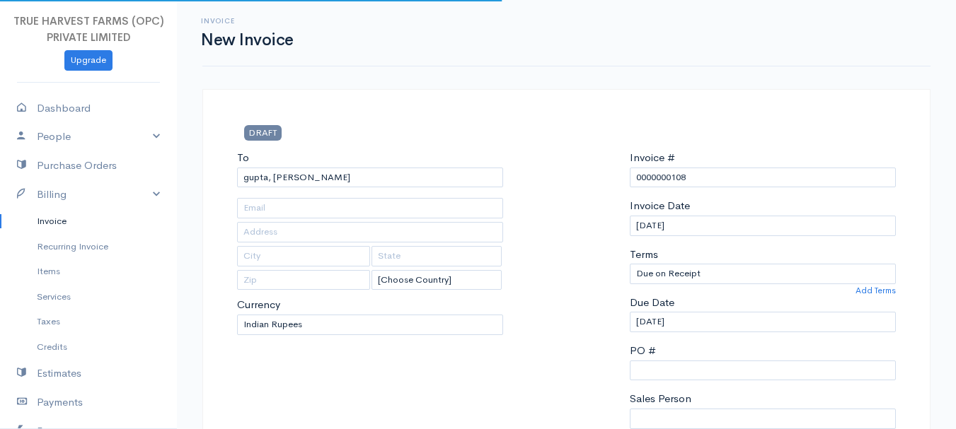
type input "near shiv shakti hospital"
type input "hardoi"
type input "uttar pradesh"
type input "241001"
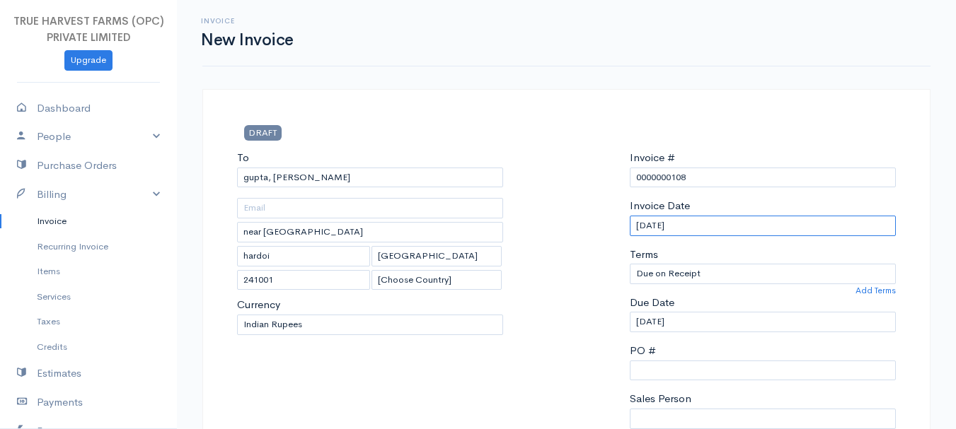
click at [645, 221] on input "28-09-2025" at bounding box center [763, 226] width 266 height 21
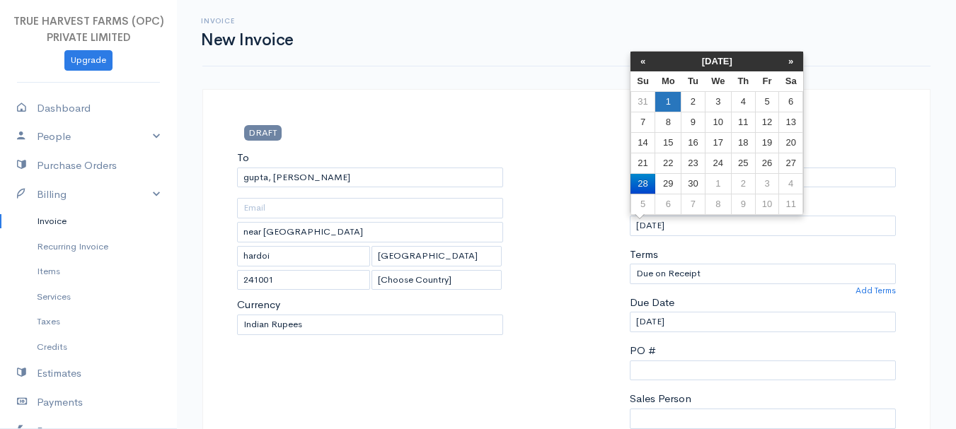
click at [674, 108] on td "1" at bounding box center [668, 101] width 26 height 21
type input "01-09-2025"
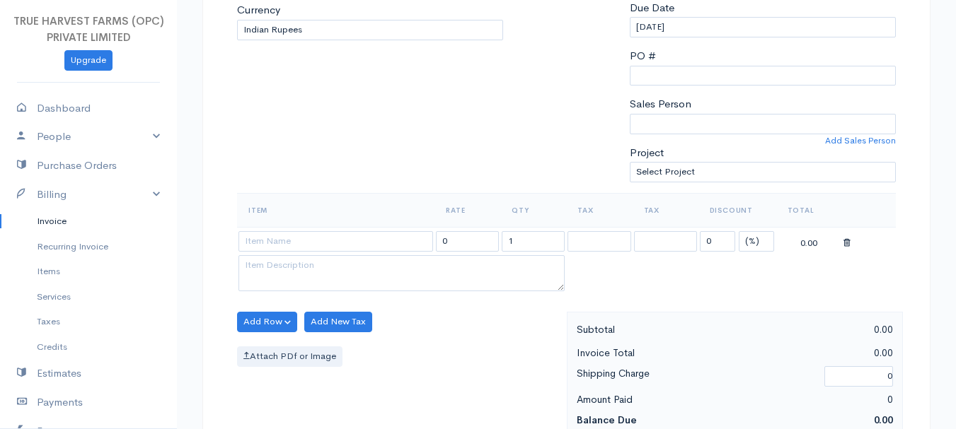
scroll to position [293, 0]
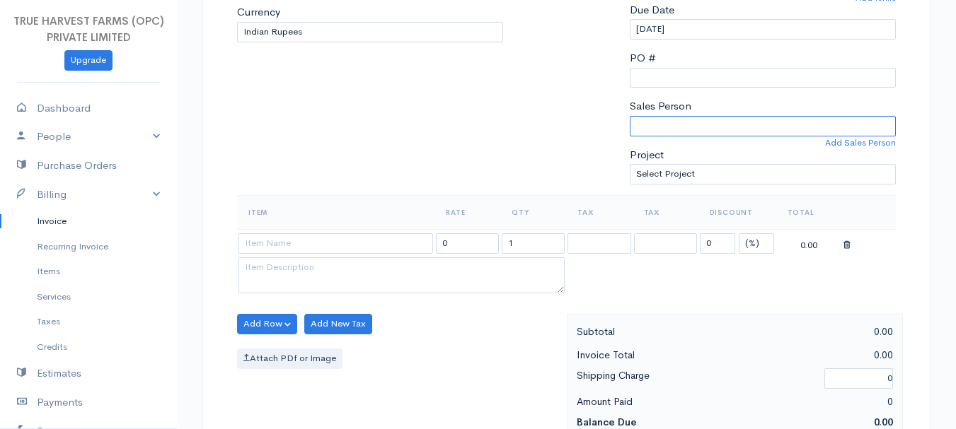
click at [669, 120] on select "Sandeep Abhishek" at bounding box center [763, 126] width 266 height 21
select select "Abhishek"
click at [630, 116] on select "Sandeep Abhishek" at bounding box center [763, 126] width 266 height 21
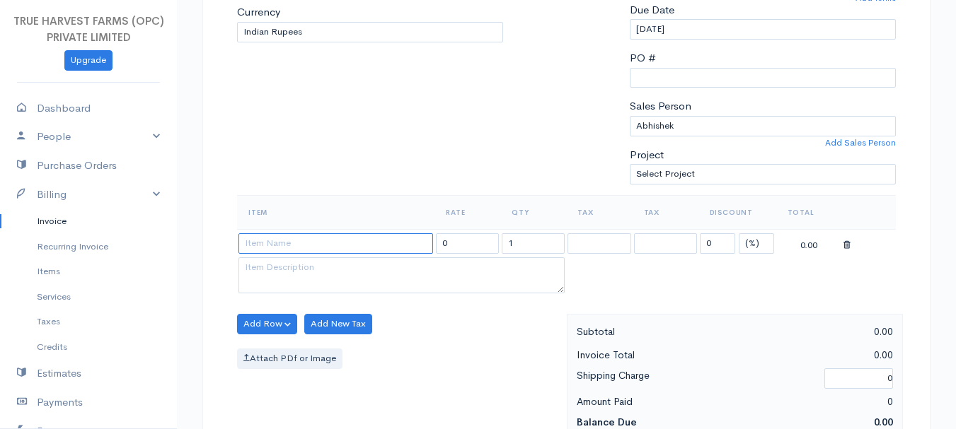
click at [283, 243] on input at bounding box center [335, 243] width 195 height 21
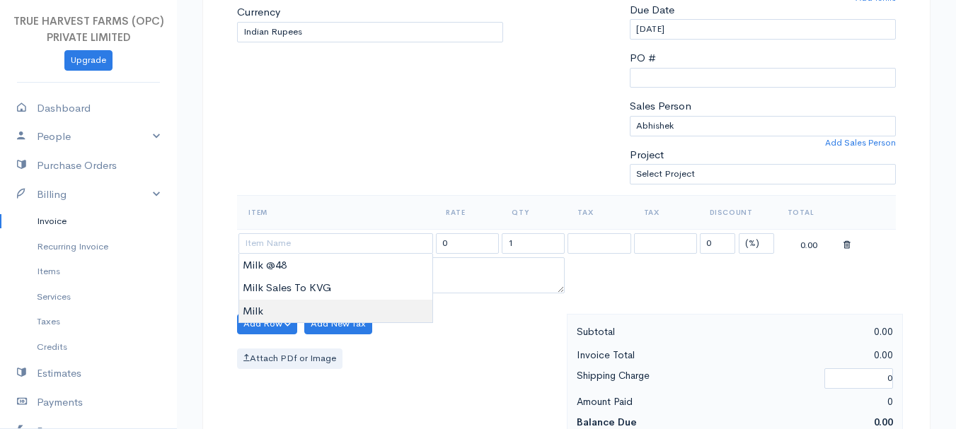
type input "Milk"
type input "60.00"
type textarea "Loose milk sales"
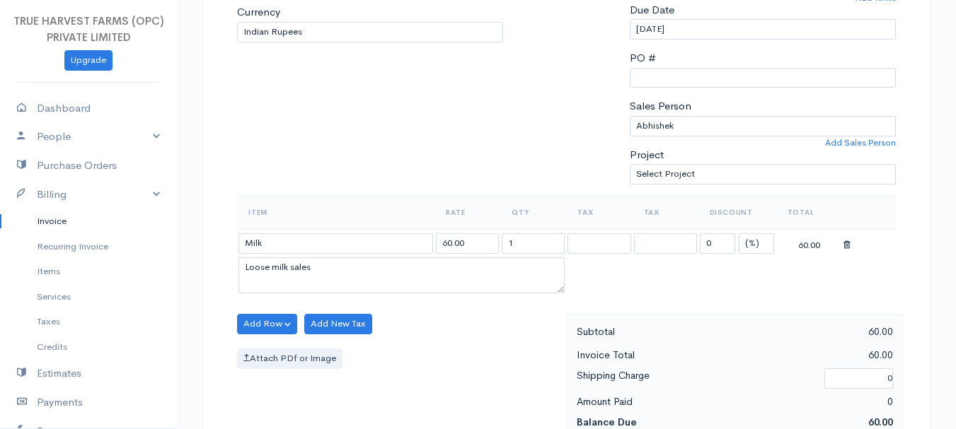
click at [270, 311] on body "TRUE HARVEST FARMS (OPC) PRIVATE LIMITED Upgrade Dashboard People Clients Vendo…" at bounding box center [478, 318] width 956 height 1223
click at [526, 243] on input "1" at bounding box center [533, 243] width 63 height 21
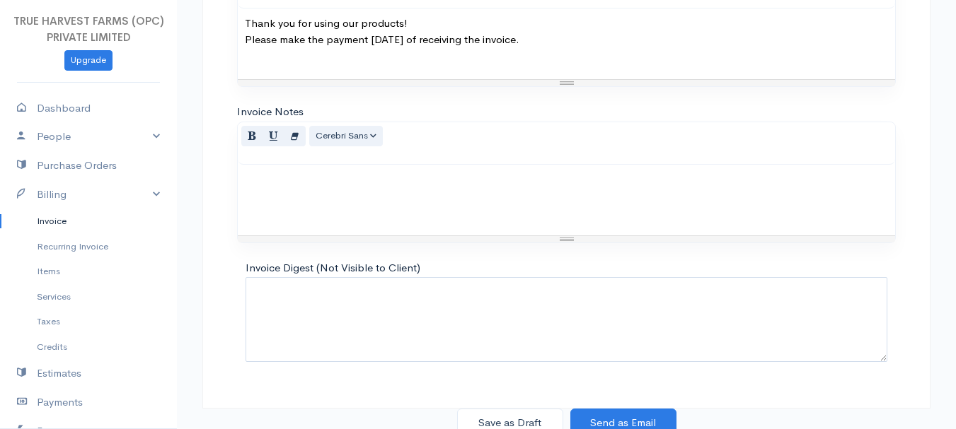
scroll to position [794, 0]
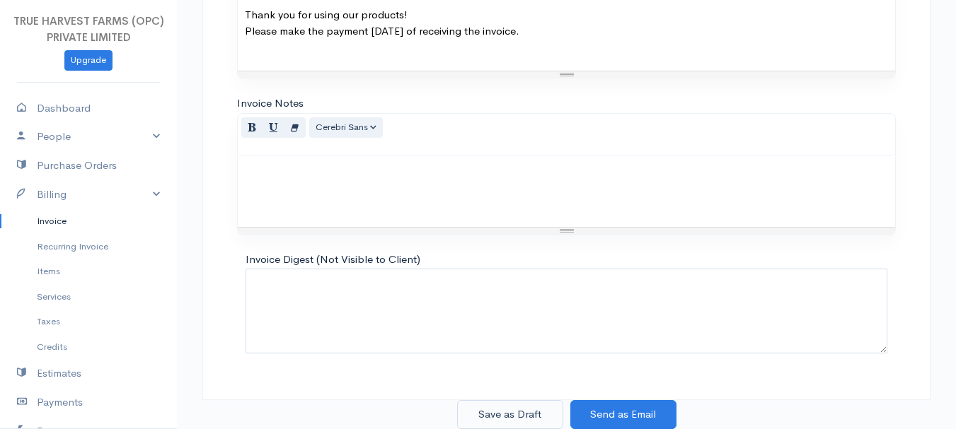
type input "11"
click at [530, 414] on button "Save as Draft" at bounding box center [510, 414] width 106 height 29
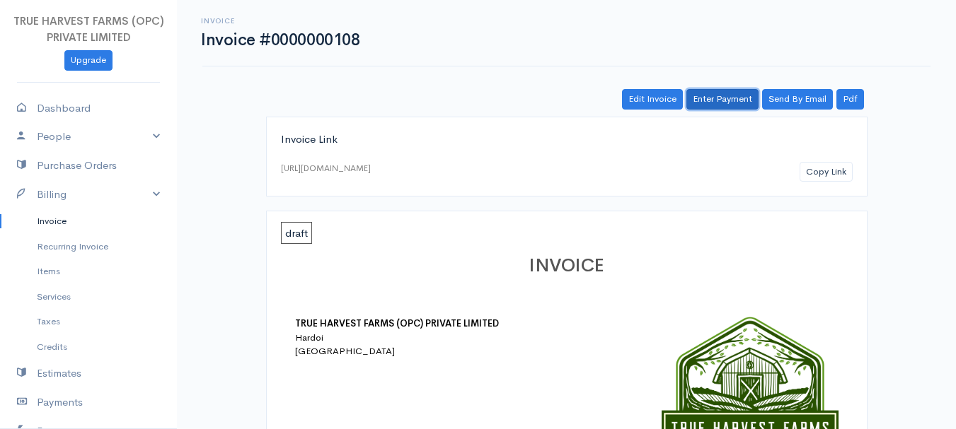
click at [726, 103] on link "Enter Payment" at bounding box center [722, 99] width 72 height 21
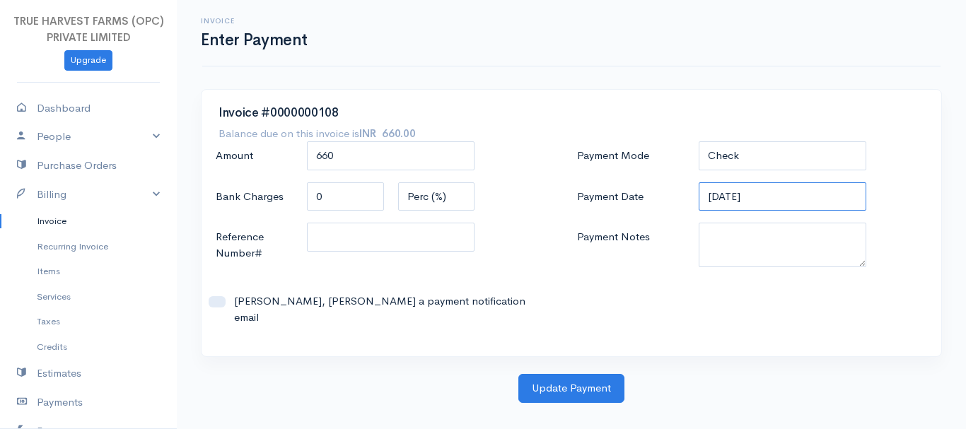
click at [722, 200] on input "28-09-2025" at bounding box center [783, 197] width 168 height 29
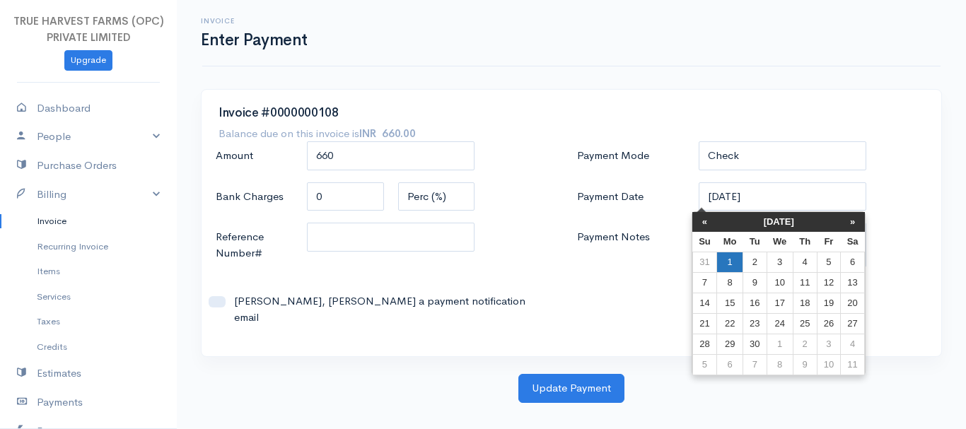
click at [729, 260] on td "1" at bounding box center [730, 262] width 26 height 21
type input "01-09-2025"
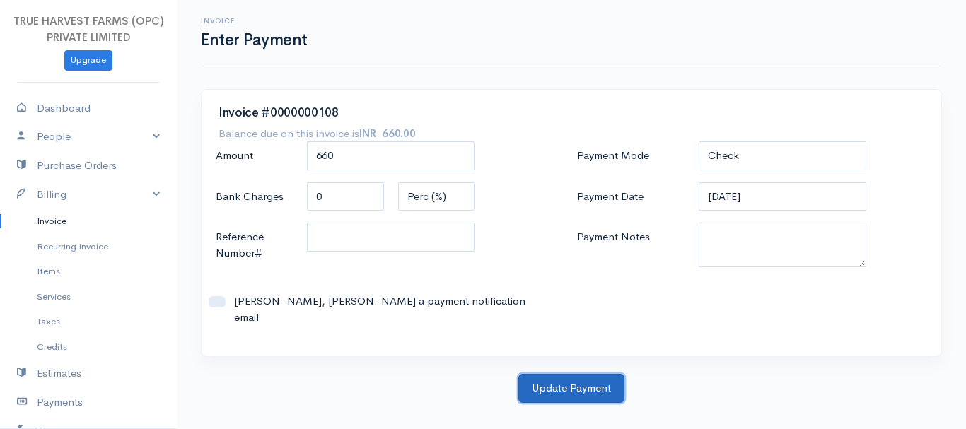
click at [550, 378] on button "Update Payment" at bounding box center [572, 388] width 106 height 29
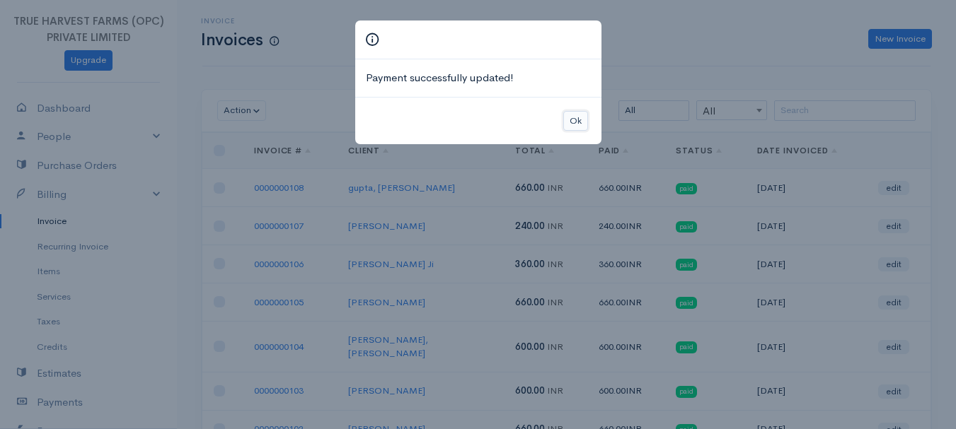
click at [579, 120] on button "Ok" at bounding box center [575, 121] width 25 height 21
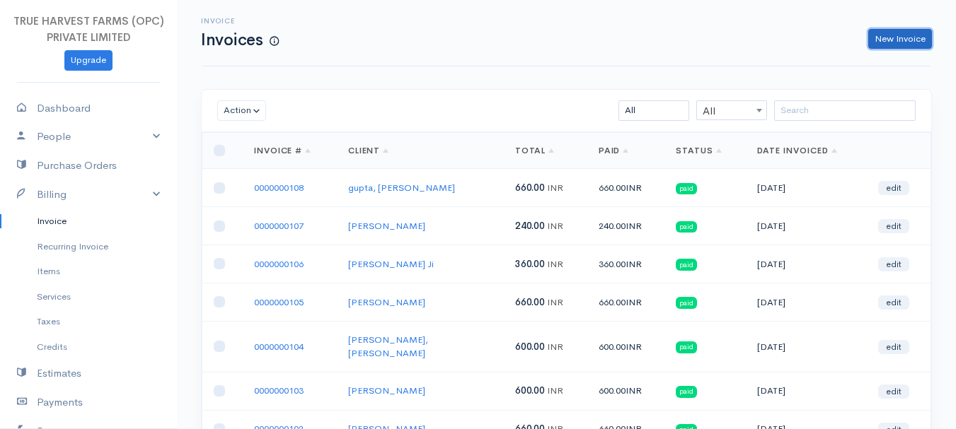
click at [891, 35] on link "New Invoice" at bounding box center [900, 39] width 64 height 21
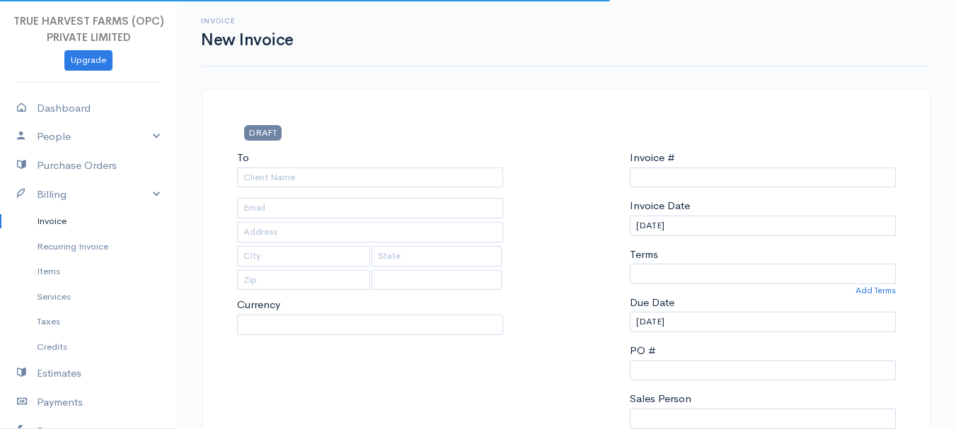
select select "INR"
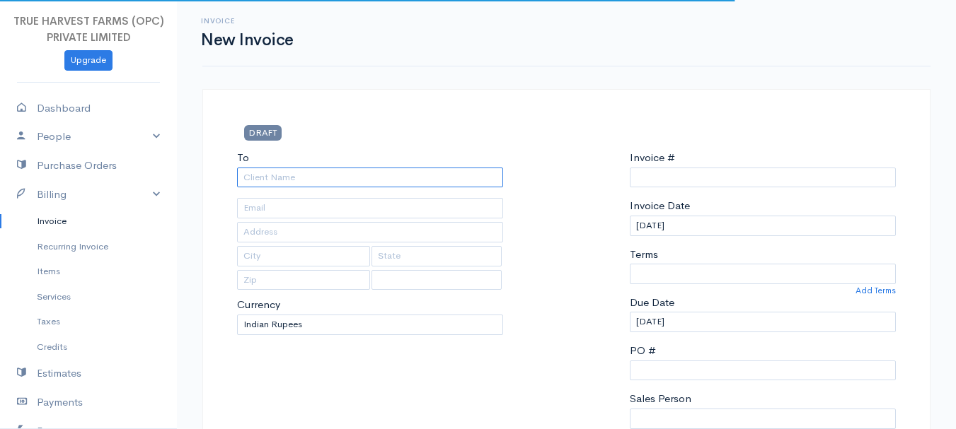
click at [279, 175] on input "To" at bounding box center [370, 178] width 266 height 21
type input "0000000109"
select select "India"
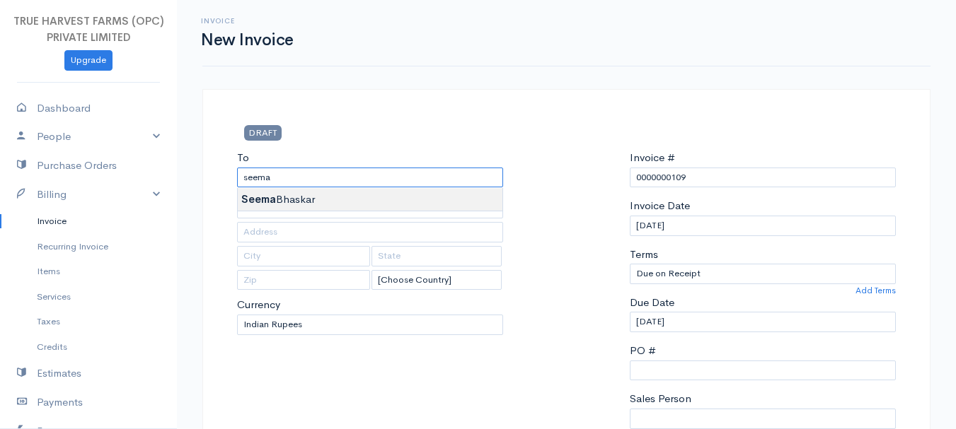
type input "Seema Bhaskar"
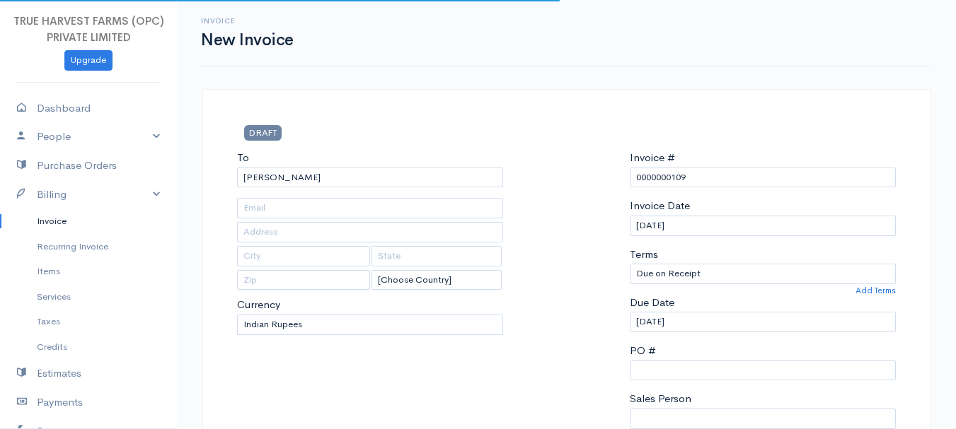
type input "Hardoi"
type input "UP"
type input "241001"
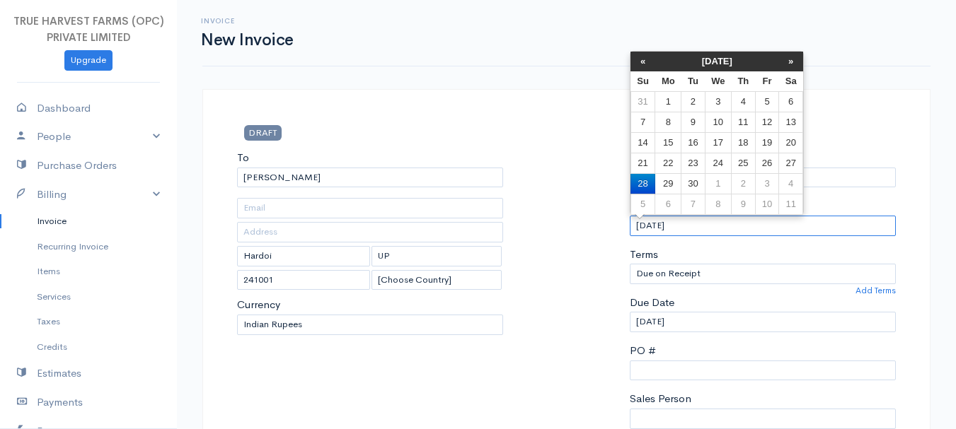
click at [654, 224] on input "28-09-2025" at bounding box center [763, 226] width 266 height 21
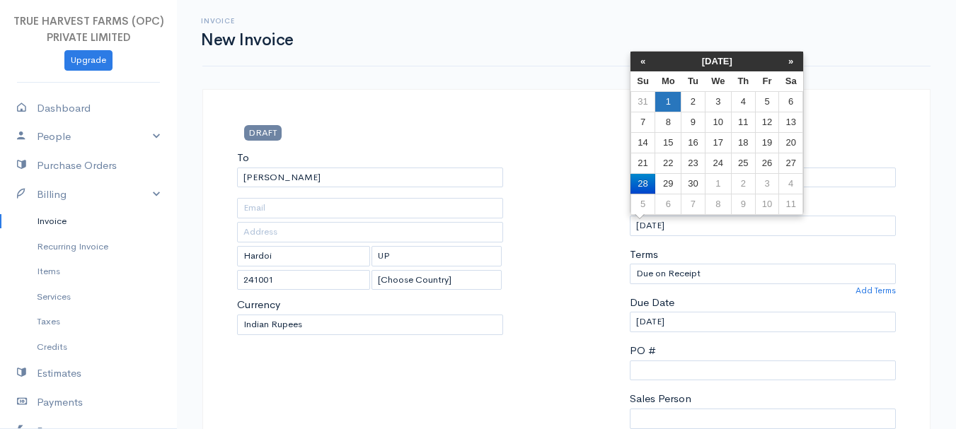
click at [663, 106] on td "1" at bounding box center [668, 101] width 26 height 21
type input "01-09-2025"
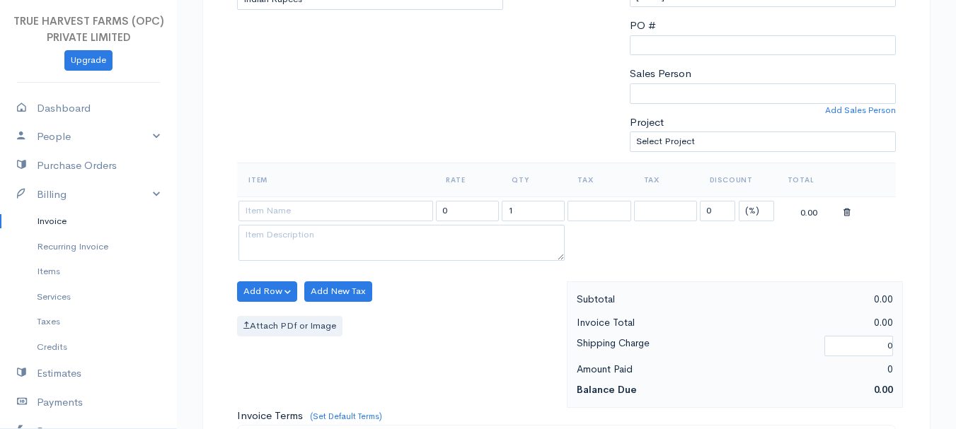
scroll to position [328, 0]
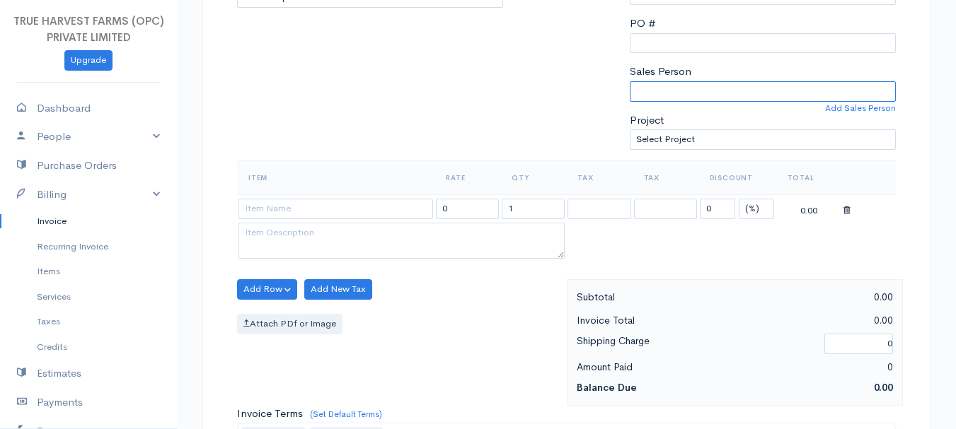
click at [677, 85] on select "Sandeep Abhishek" at bounding box center [763, 91] width 266 height 21
select select "Abhishek"
click at [630, 81] on select "Sandeep Abhishek" at bounding box center [763, 91] width 266 height 21
click at [281, 202] on input at bounding box center [335, 209] width 195 height 21
type input "Milk"
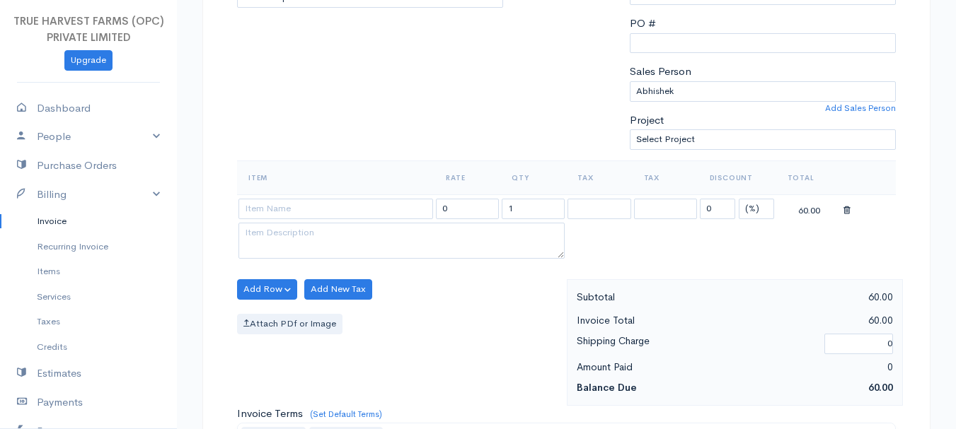
type input "60.00"
type textarea "Loose milk sales"
click at [281, 272] on body "TRUE HARVEST FARMS (OPC) PRIVATE LIMITED Upgrade Dashboard People Clients Vendo…" at bounding box center [478, 283] width 956 height 1223
click at [525, 216] on input "1" at bounding box center [533, 209] width 63 height 21
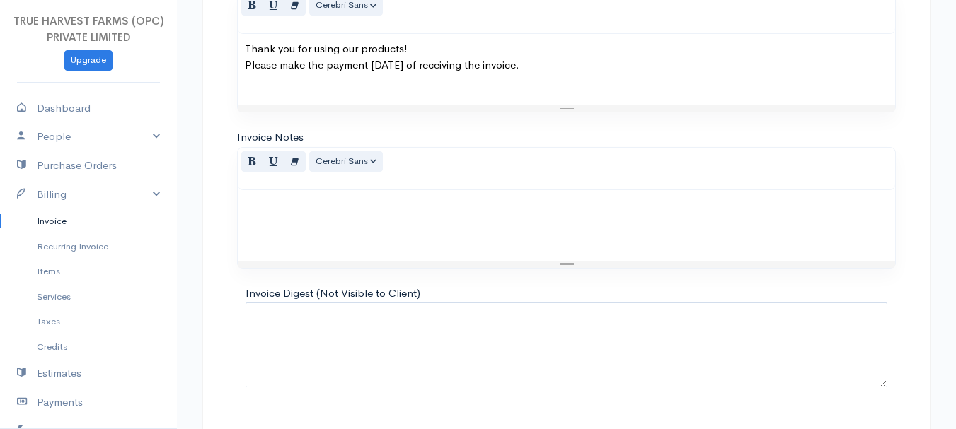
scroll to position [794, 0]
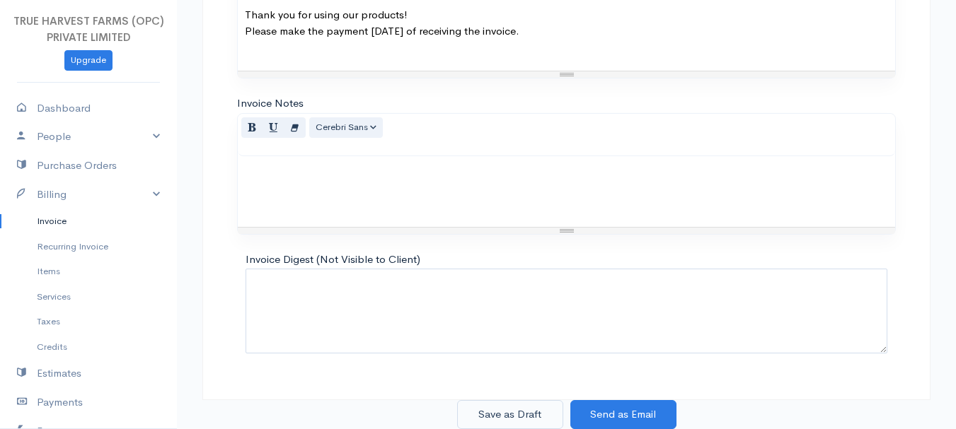
type input "9"
click at [503, 417] on button "Save as Draft" at bounding box center [510, 414] width 106 height 29
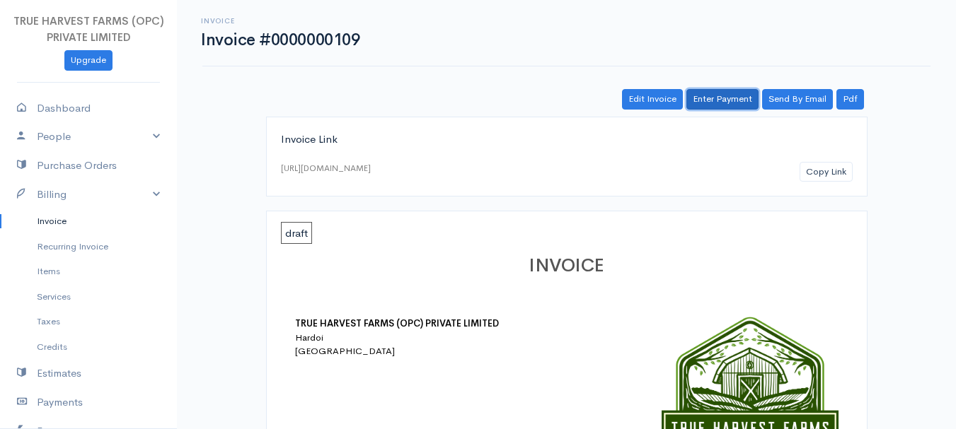
click at [719, 98] on link "Enter Payment" at bounding box center [722, 99] width 72 height 21
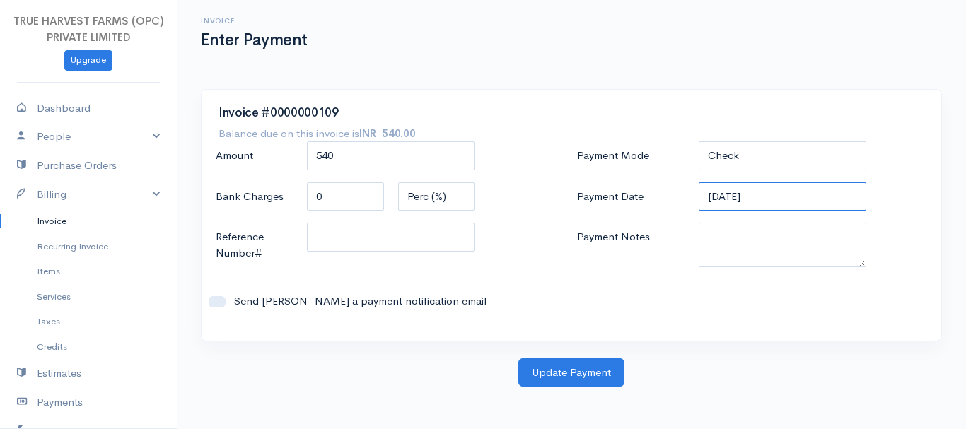
click at [721, 196] on input "28-09-2025" at bounding box center [783, 197] width 168 height 29
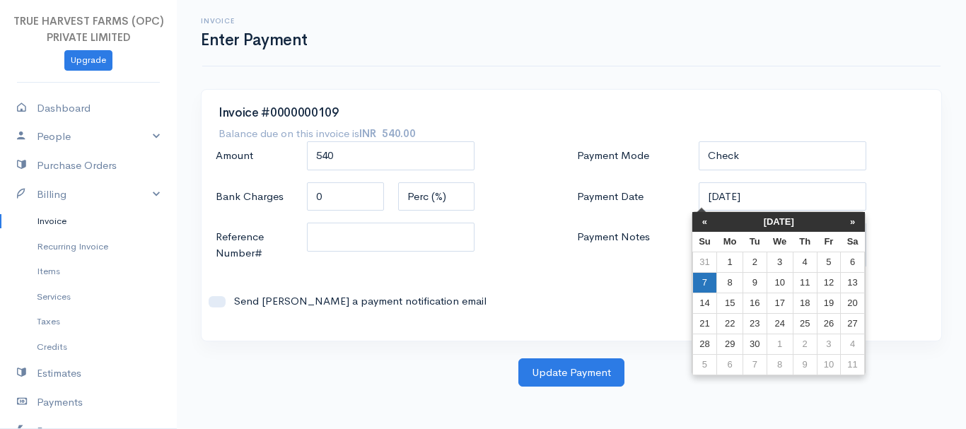
click at [700, 278] on td "7" at bounding box center [705, 282] width 25 height 21
type input "07-09-2025"
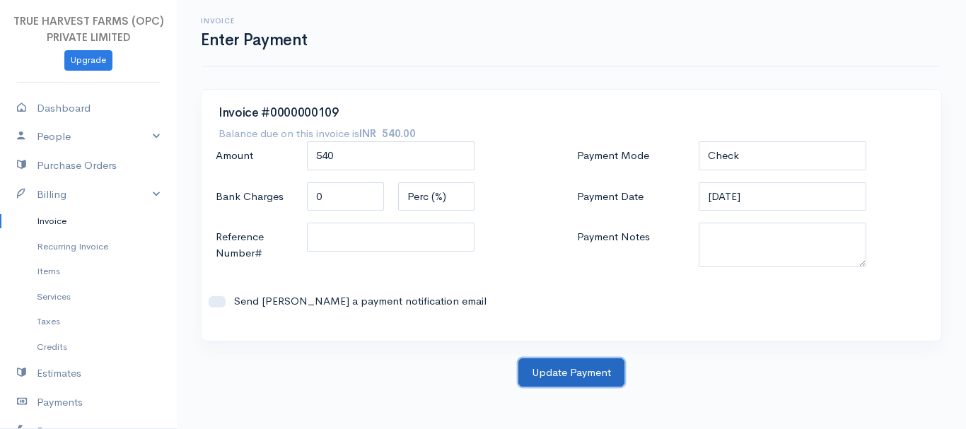
click at [575, 376] on button "Update Payment" at bounding box center [572, 373] width 106 height 29
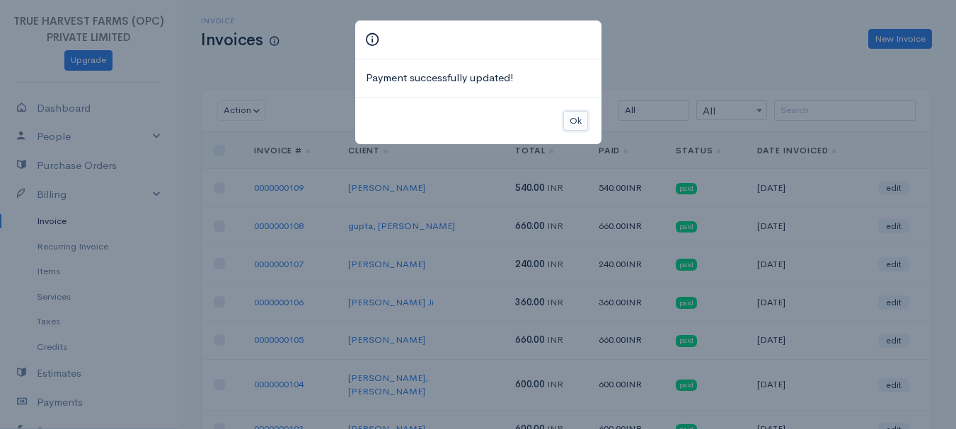
click at [570, 115] on button "Ok" at bounding box center [575, 121] width 25 height 21
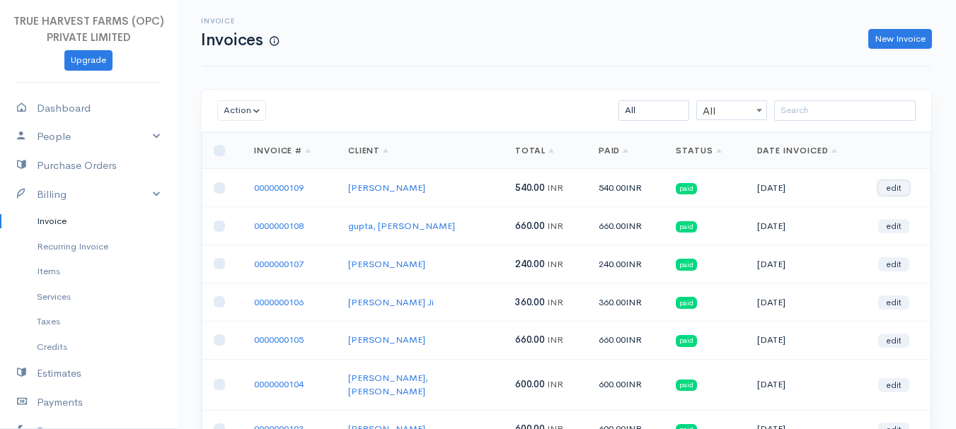
click at [889, 185] on link "edit" at bounding box center [893, 188] width 31 height 14
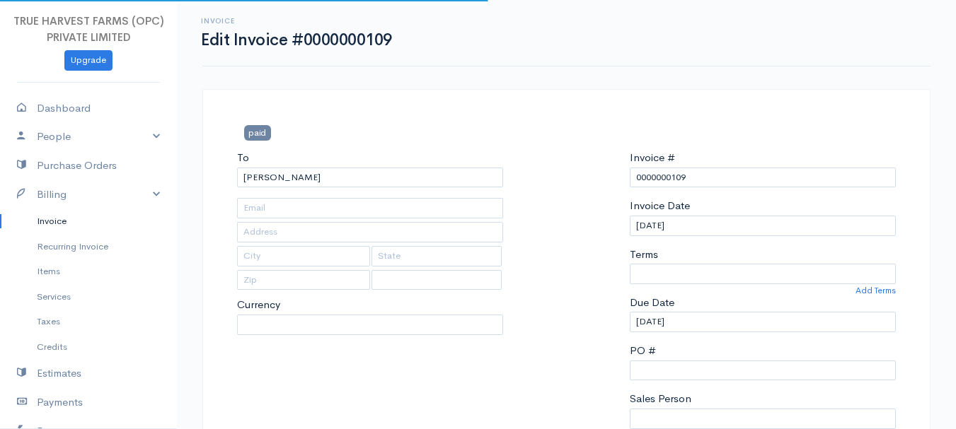
type input "Hardoi"
type input "UP"
type input "241001"
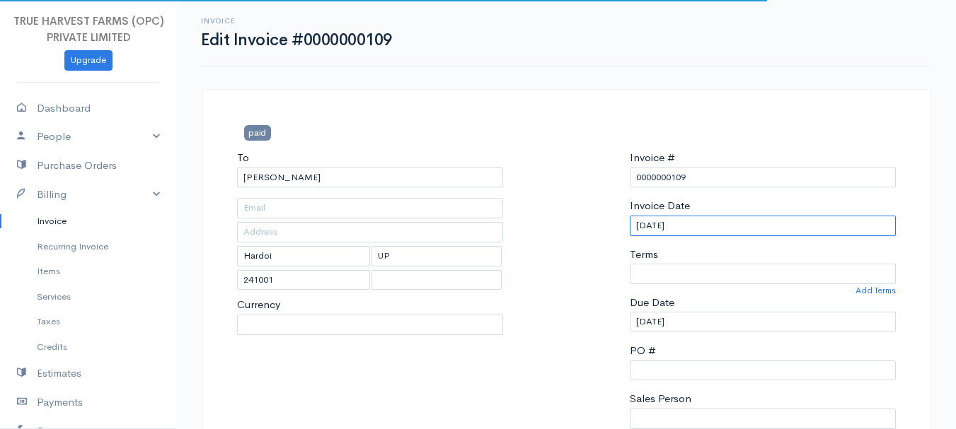
click at [643, 232] on input "01-09-2025" at bounding box center [763, 226] width 266 height 21
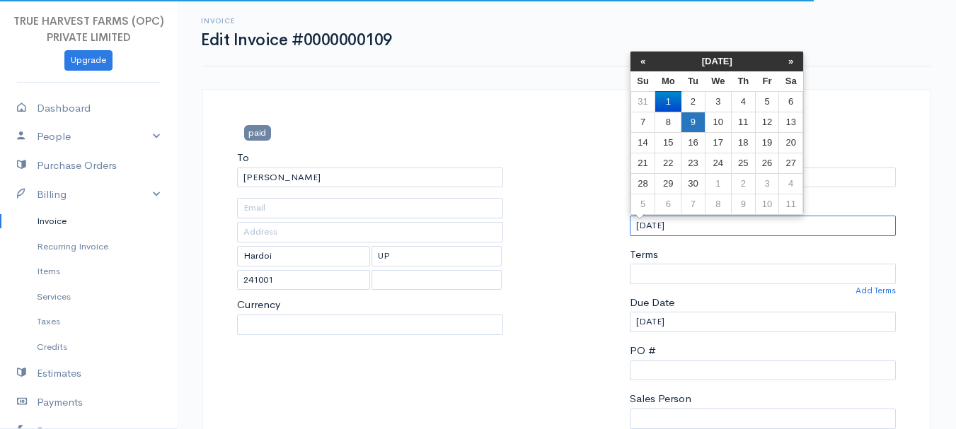
select select "0"
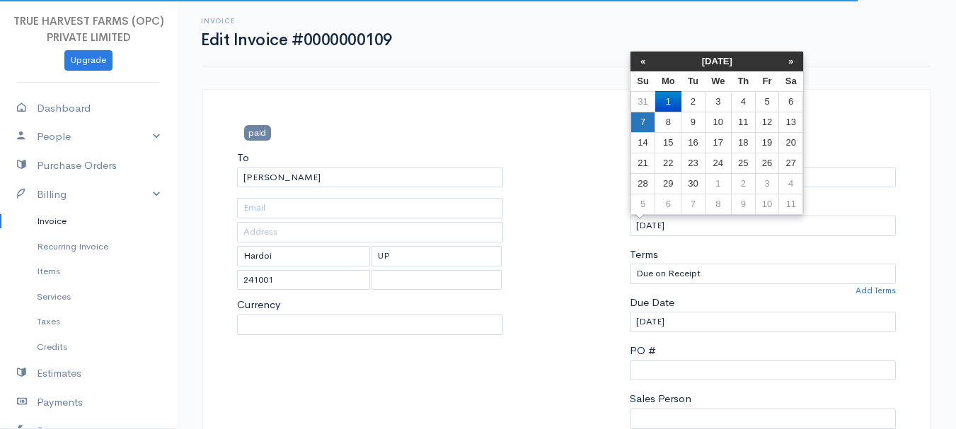
click at [642, 129] on td "7" at bounding box center [642, 122] width 25 height 21
type input "07-09-2025"
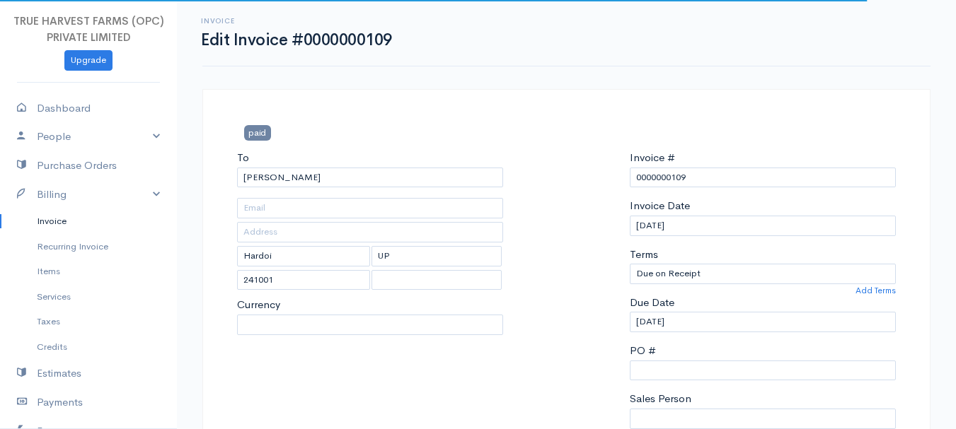
select select "INR"
select select
select select "Abhishek"
select select "India"
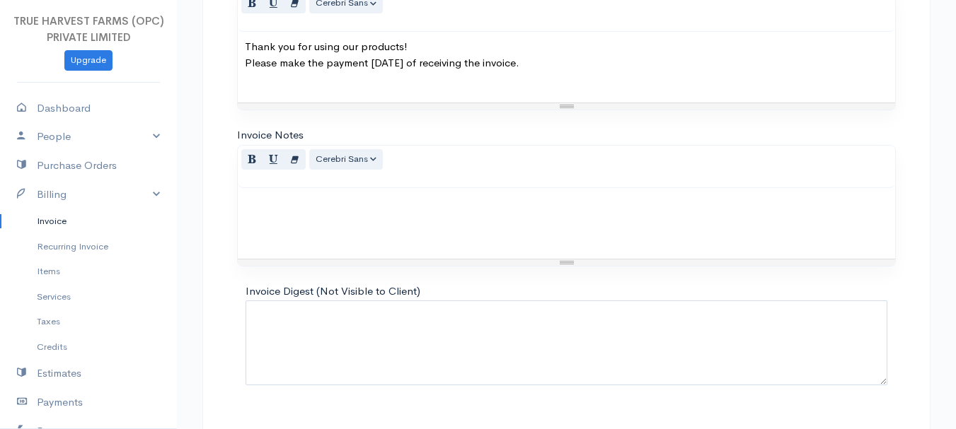
scroll to position [794, 0]
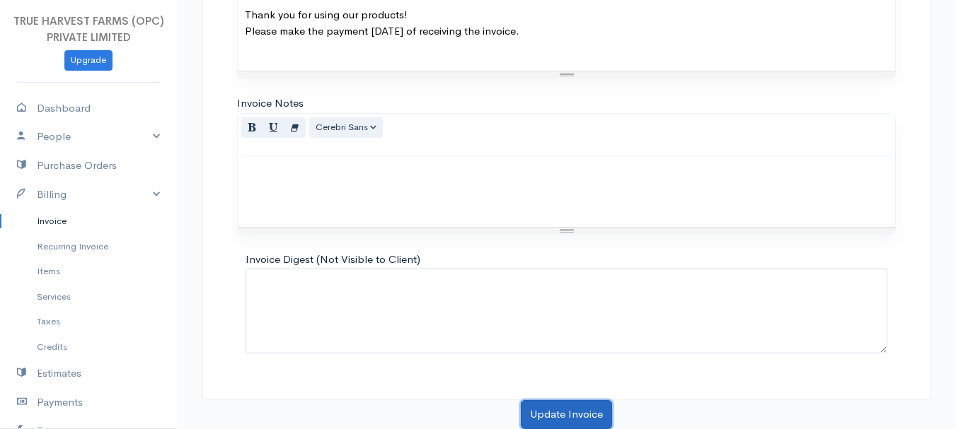
click at [555, 409] on button "Update Invoice" at bounding box center [566, 414] width 91 height 29
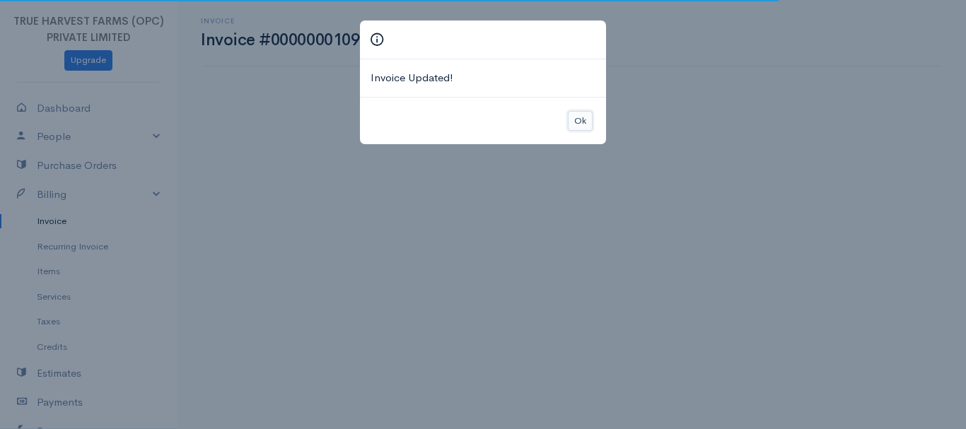
click at [582, 121] on button "Ok" at bounding box center [580, 121] width 25 height 21
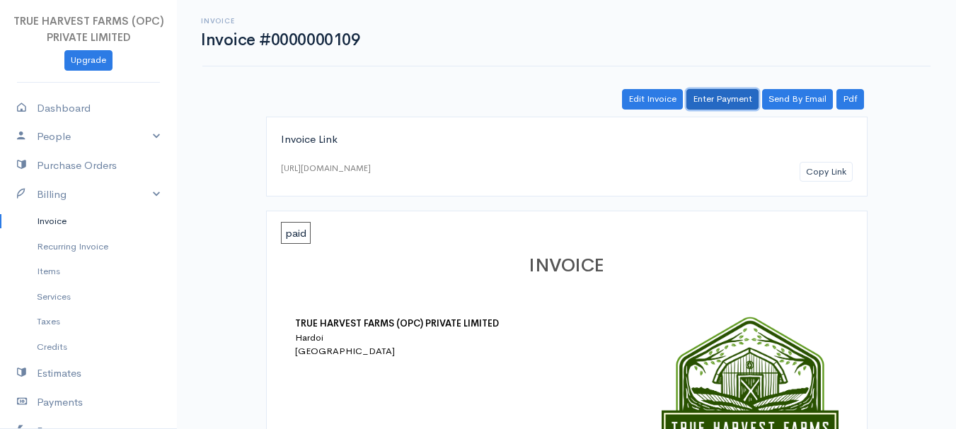
click at [720, 93] on link "Enter Payment" at bounding box center [722, 99] width 72 height 21
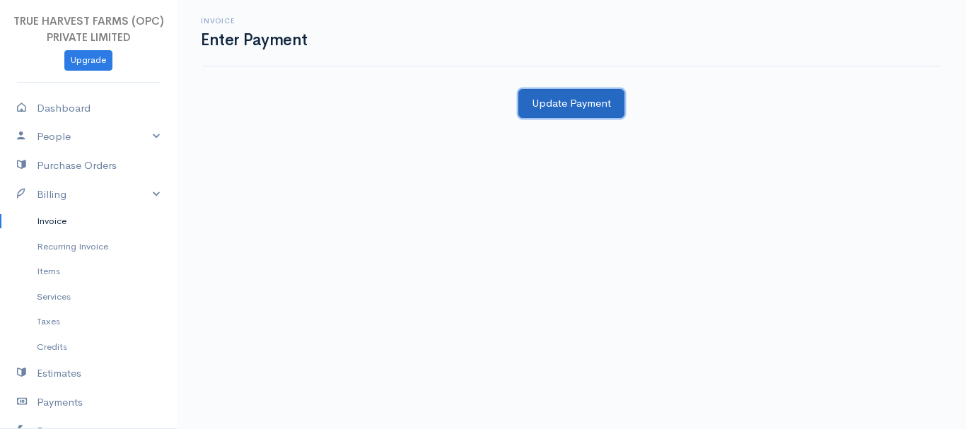
click at [577, 105] on button "Update Payment" at bounding box center [572, 103] width 106 height 29
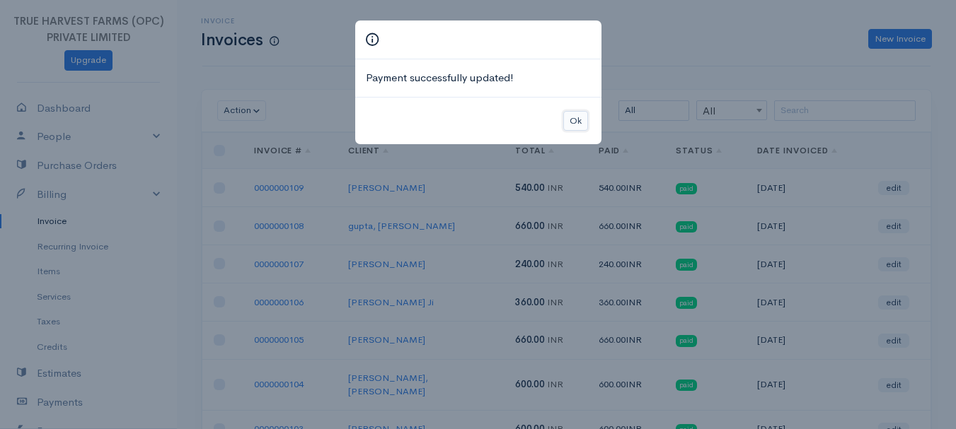
click at [570, 115] on button "Ok" at bounding box center [575, 121] width 25 height 21
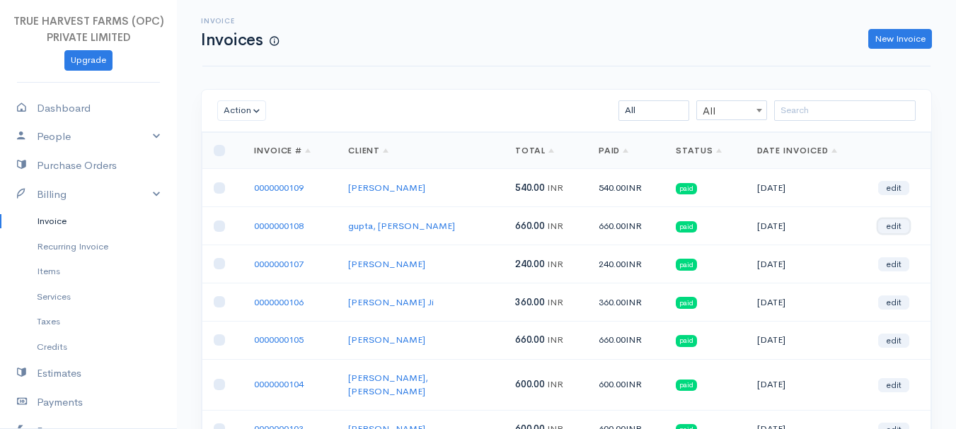
click at [887, 228] on link "edit" at bounding box center [893, 226] width 31 height 14
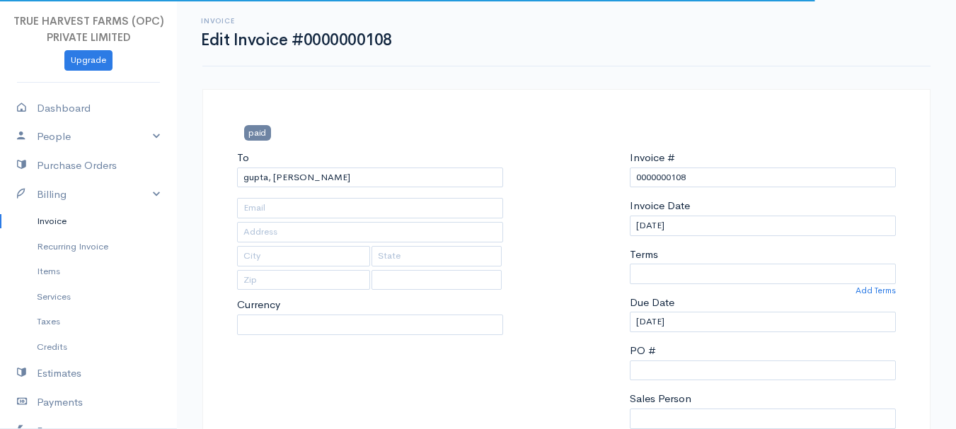
type input "near shiv shakti hospital"
type input "hardoi"
type input "uttar pradesh"
type input "241001"
select select
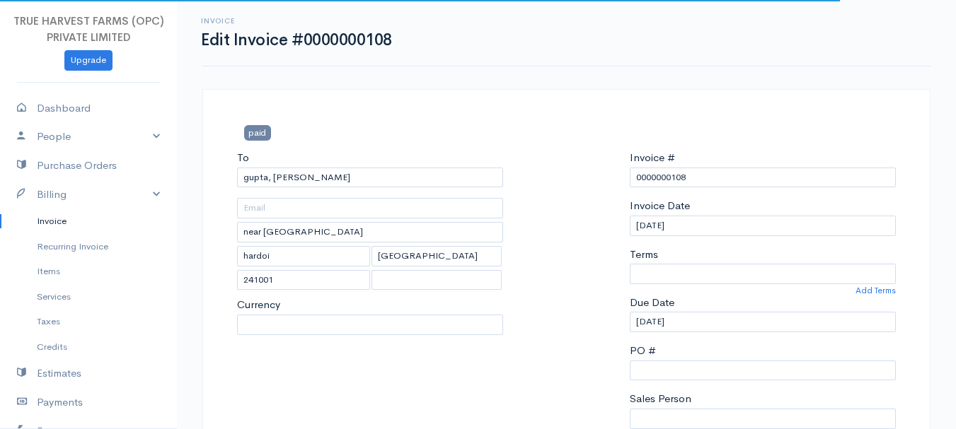
select select "Abhishek"
select select "0"
select select "India"
select select "INR"
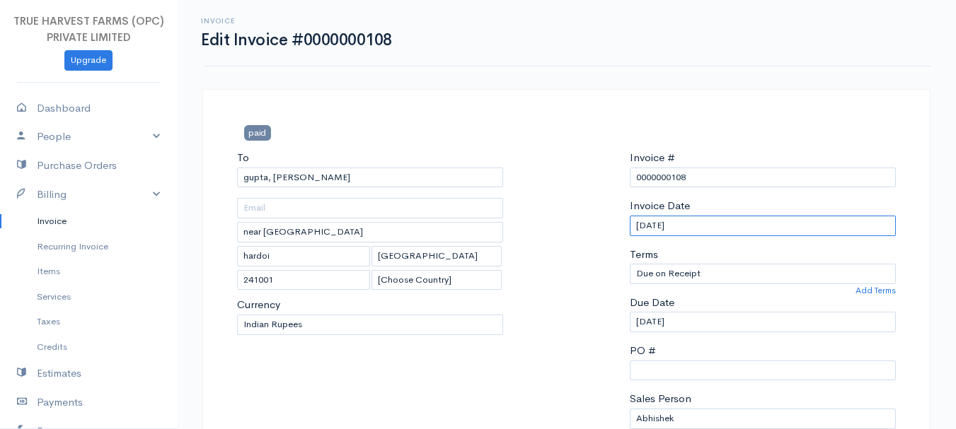
click at [645, 228] on input "01-09-2025" at bounding box center [763, 226] width 266 height 21
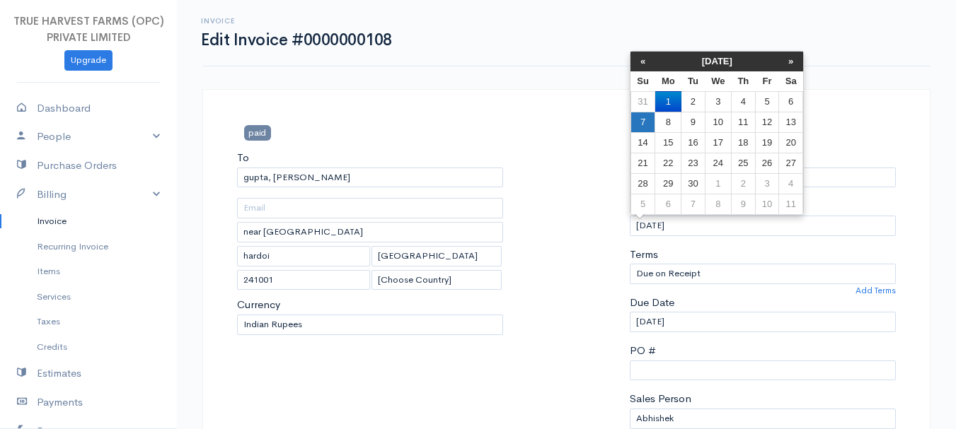
click at [645, 125] on td "7" at bounding box center [642, 122] width 25 height 21
type input "07-09-2025"
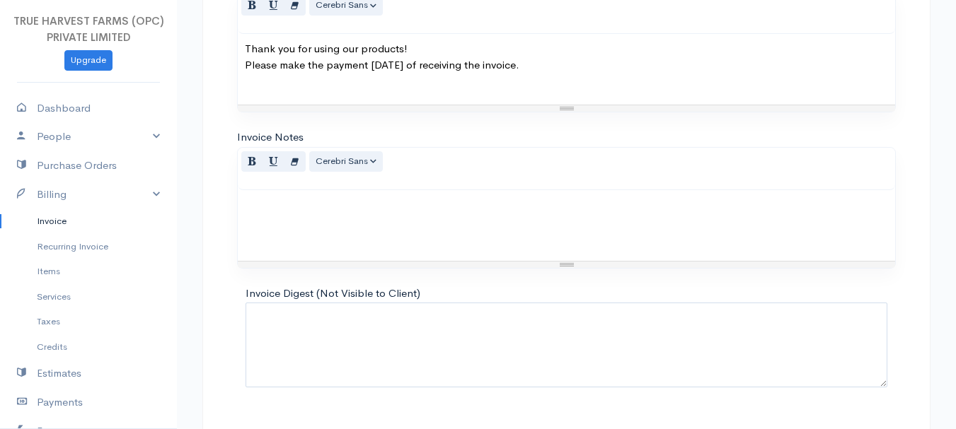
scroll to position [794, 0]
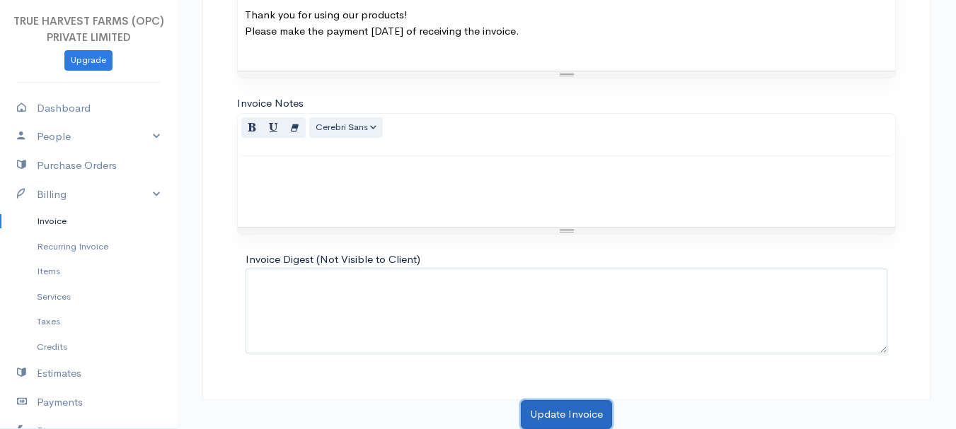
click at [577, 409] on button "Update Invoice" at bounding box center [566, 414] width 91 height 29
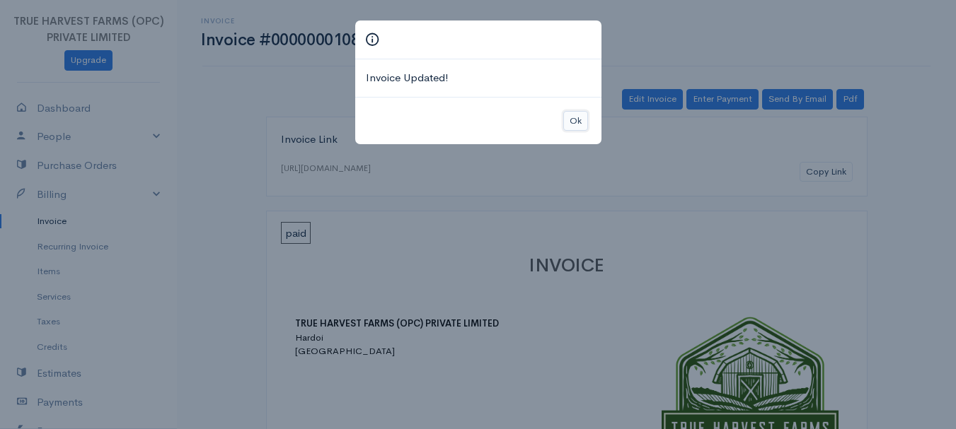
click at [575, 118] on button "Ok" at bounding box center [575, 121] width 25 height 21
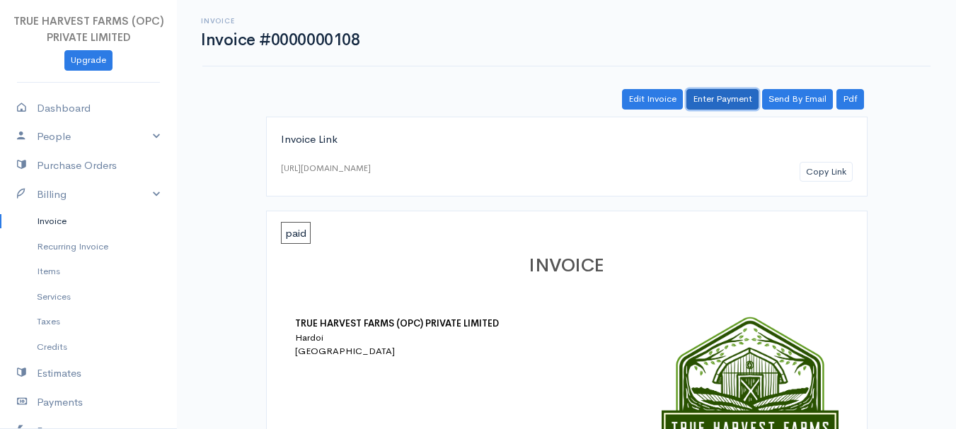
click at [706, 96] on link "Enter Payment" at bounding box center [722, 99] width 72 height 21
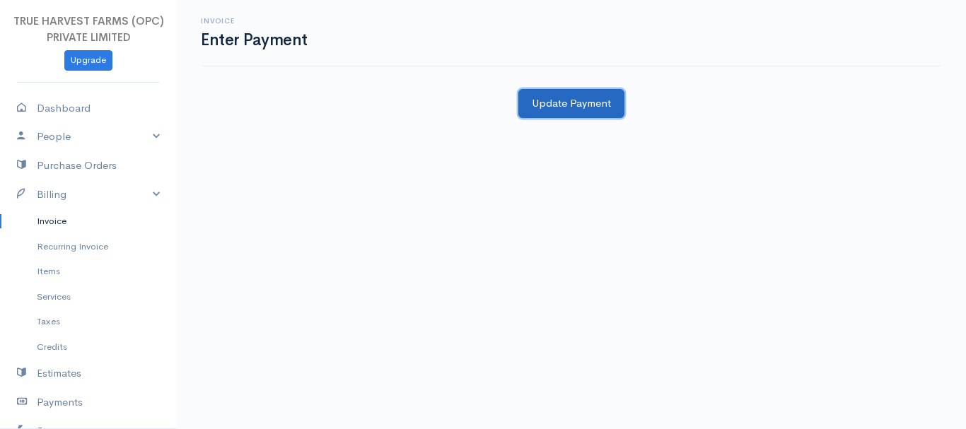
click at [573, 103] on button "Update Payment" at bounding box center [572, 103] width 106 height 29
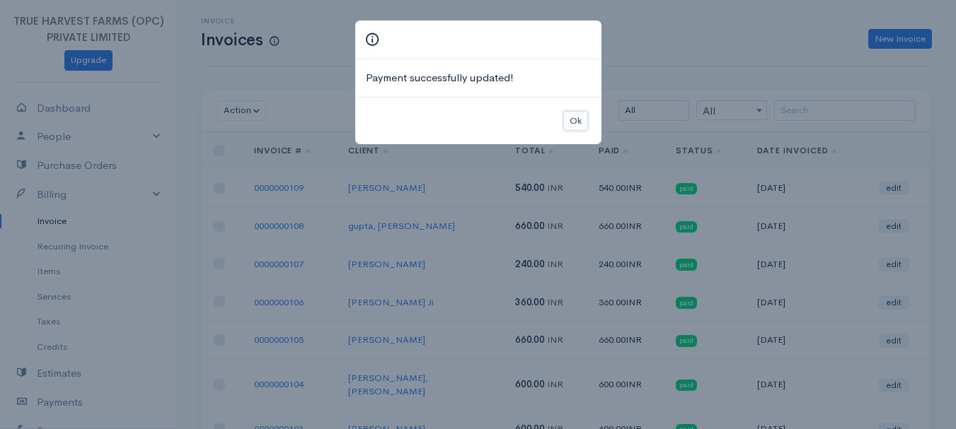
click at [580, 120] on button "Ok" at bounding box center [575, 121] width 25 height 21
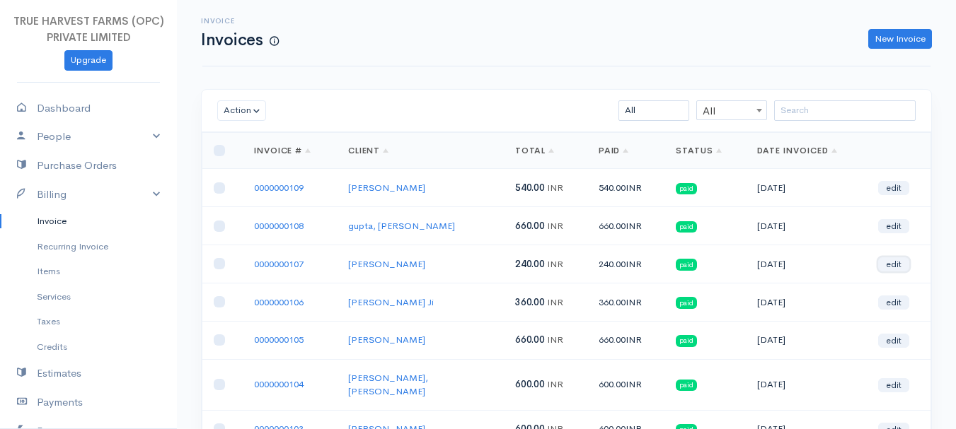
click at [893, 265] on link "edit" at bounding box center [893, 265] width 31 height 14
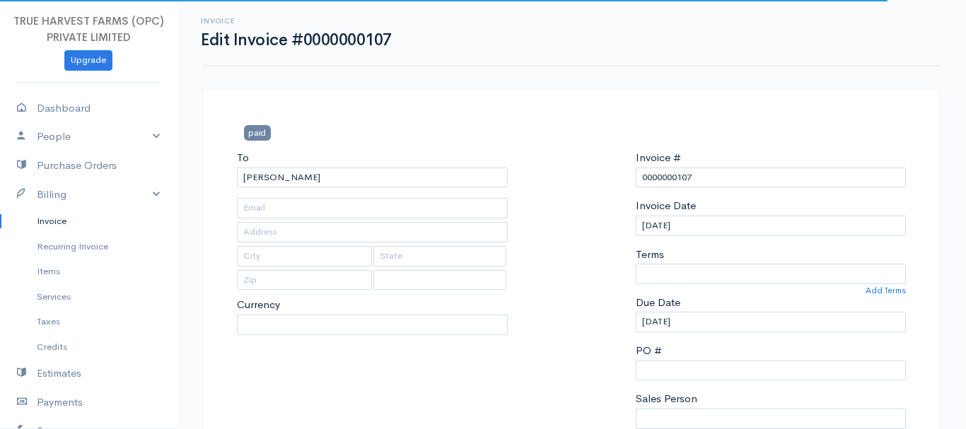
type input "Hardoi"
type input "UP"
type input "241001"
select select "Abhishek"
select select
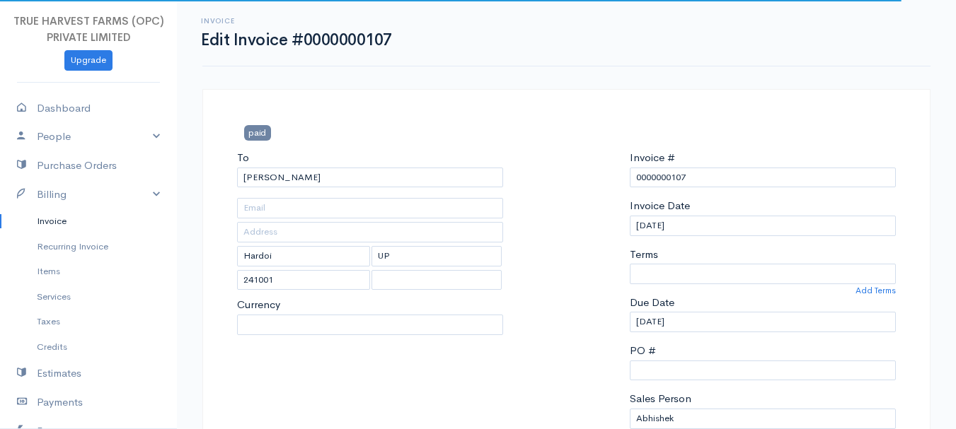
select select "0"
select select "India"
select select "INR"
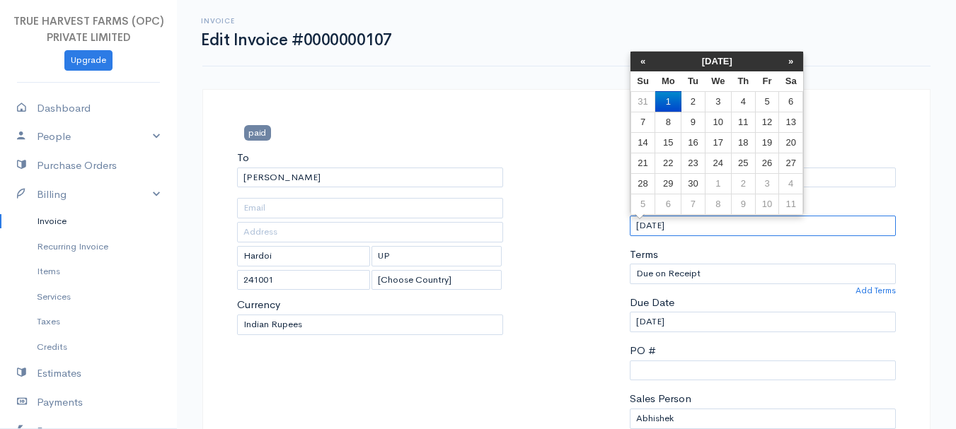
click at [642, 229] on input "01-09-2025" at bounding box center [763, 226] width 266 height 21
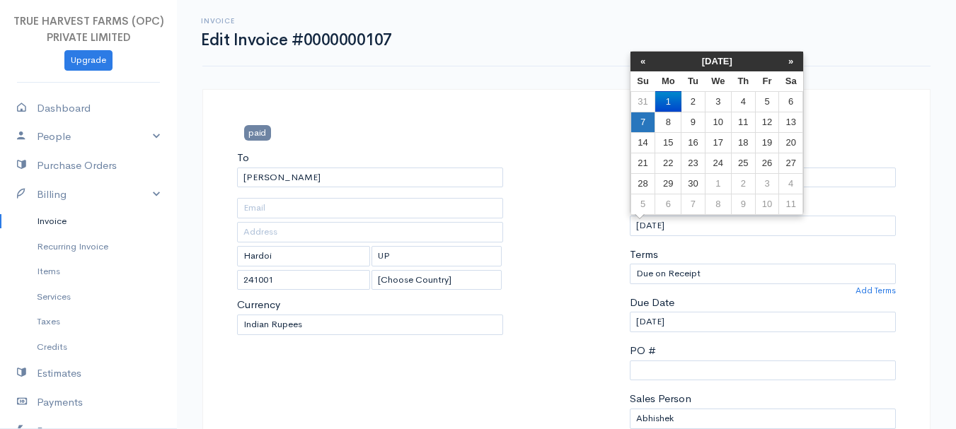
click at [646, 121] on td "7" at bounding box center [642, 122] width 25 height 21
type input "07-09-2025"
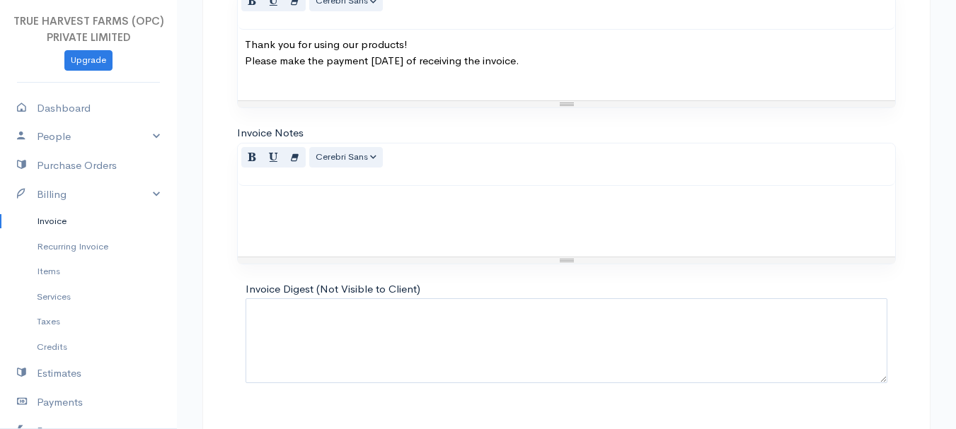
scroll to position [794, 0]
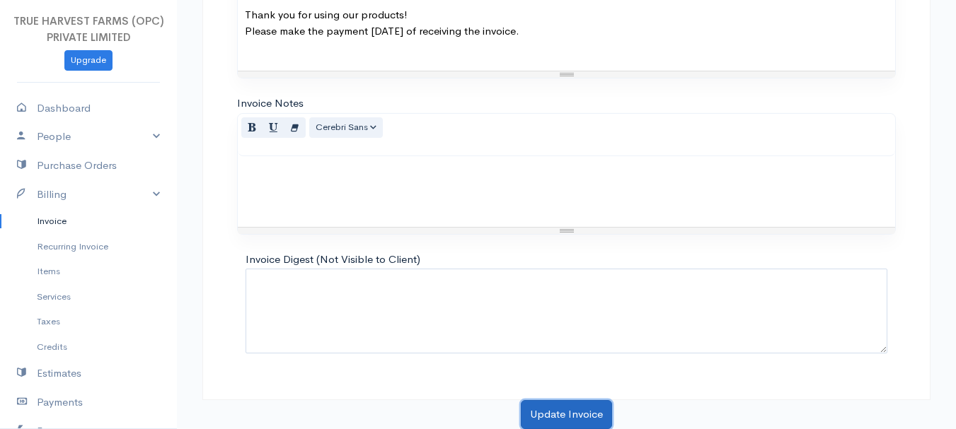
click at [577, 423] on button "Update Invoice" at bounding box center [566, 414] width 91 height 29
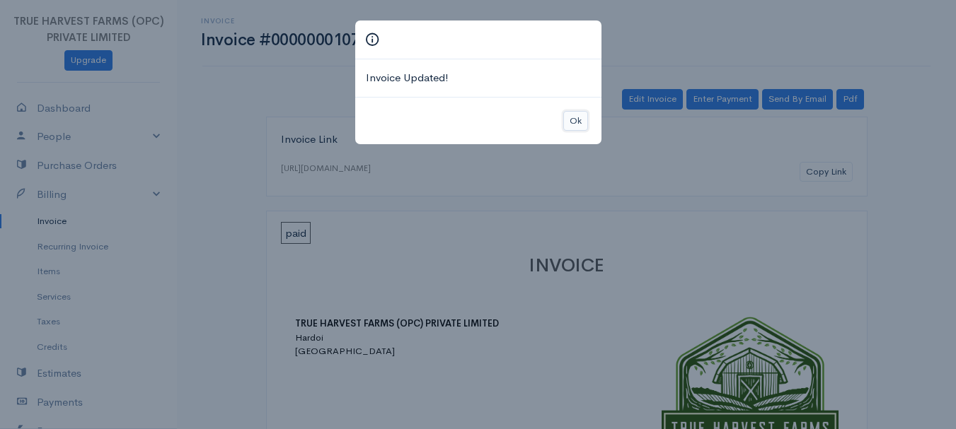
click at [576, 122] on button "Ok" at bounding box center [575, 121] width 25 height 21
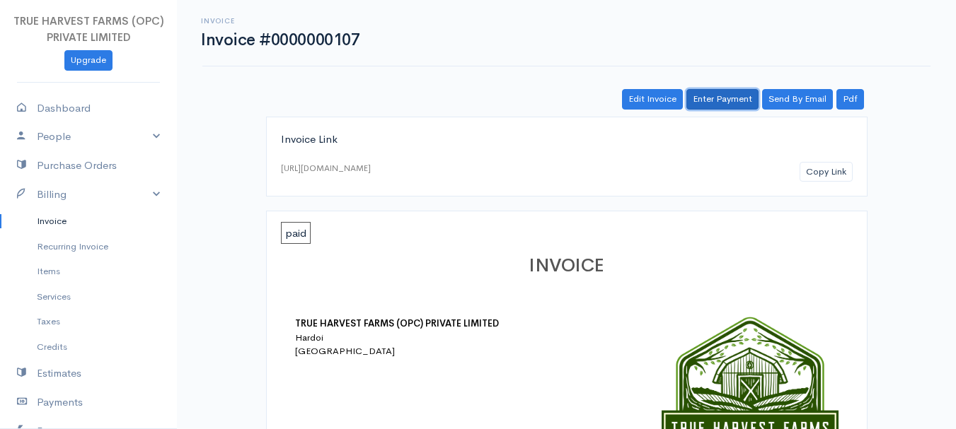
click at [724, 99] on link "Enter Payment" at bounding box center [722, 99] width 72 height 21
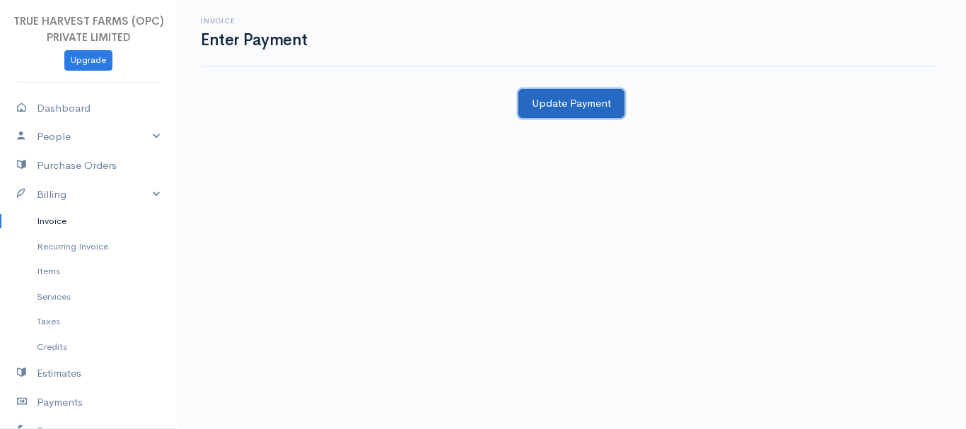
click at [536, 99] on button "Update Payment" at bounding box center [572, 103] width 106 height 29
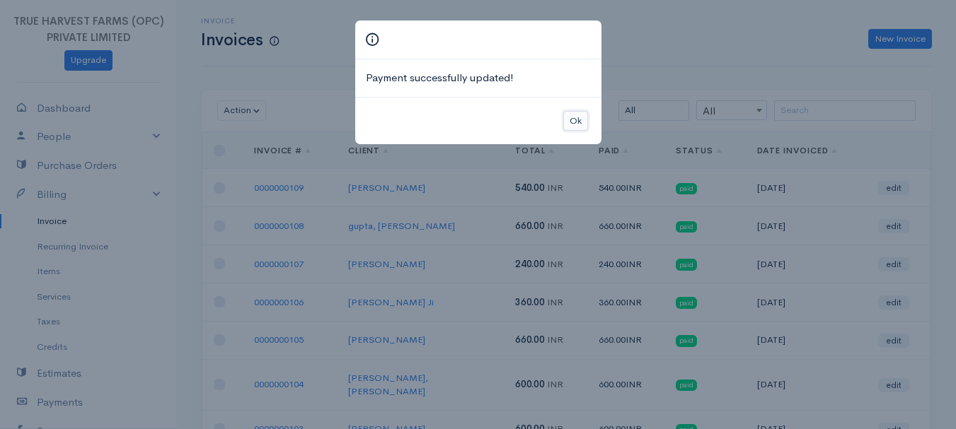
click at [576, 113] on button "Ok" at bounding box center [575, 121] width 25 height 21
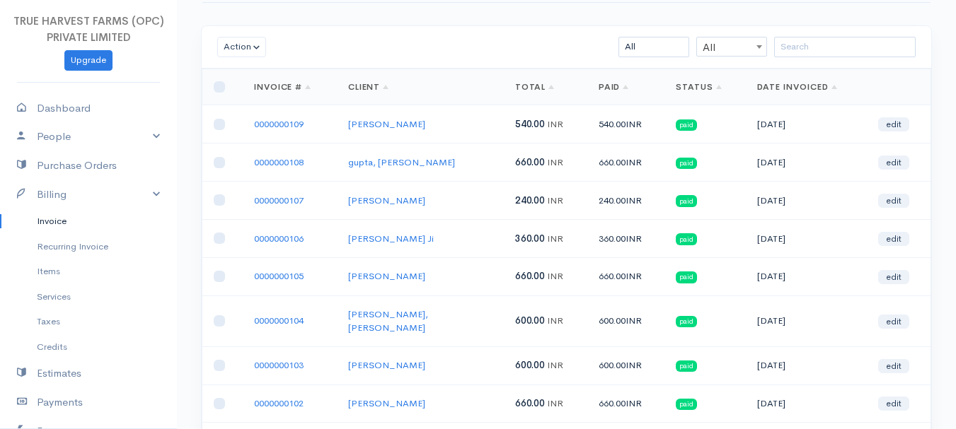
scroll to position [77, 0]
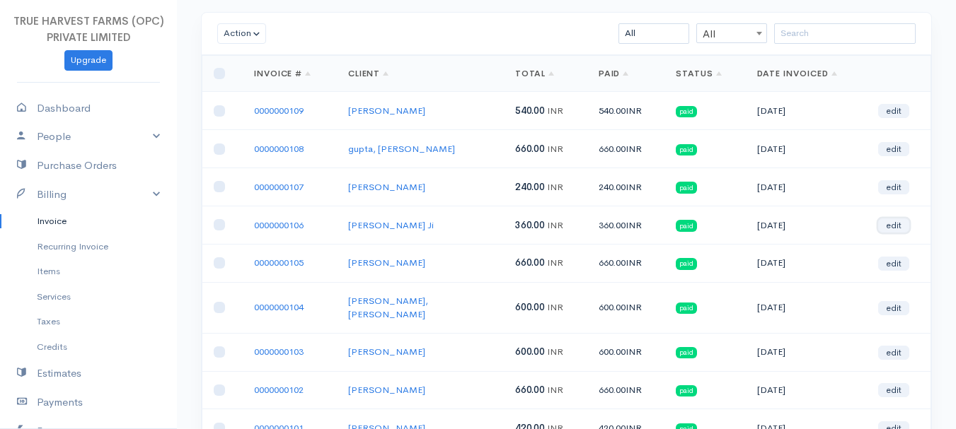
click at [889, 227] on link "edit" at bounding box center [893, 226] width 31 height 14
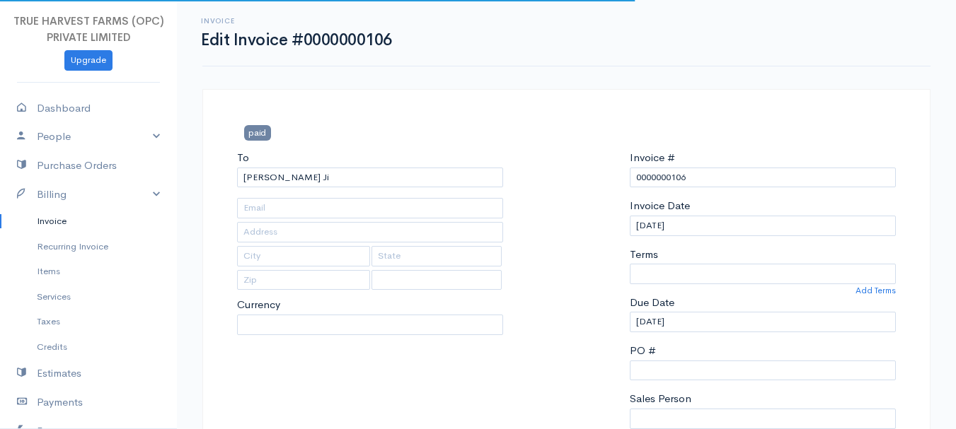
type input "Hardoi"
type input "UP"
type input "241001"
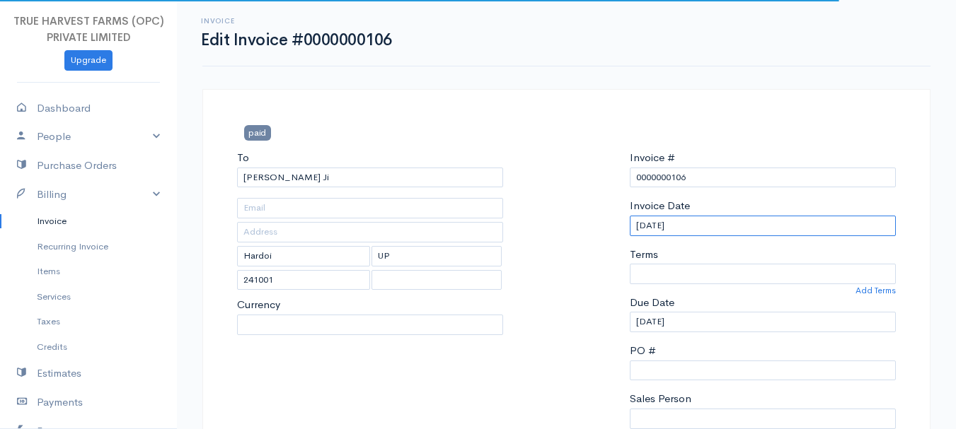
click at [644, 226] on input "01-09-2025" at bounding box center [763, 226] width 266 height 21
select select "Abhishek"
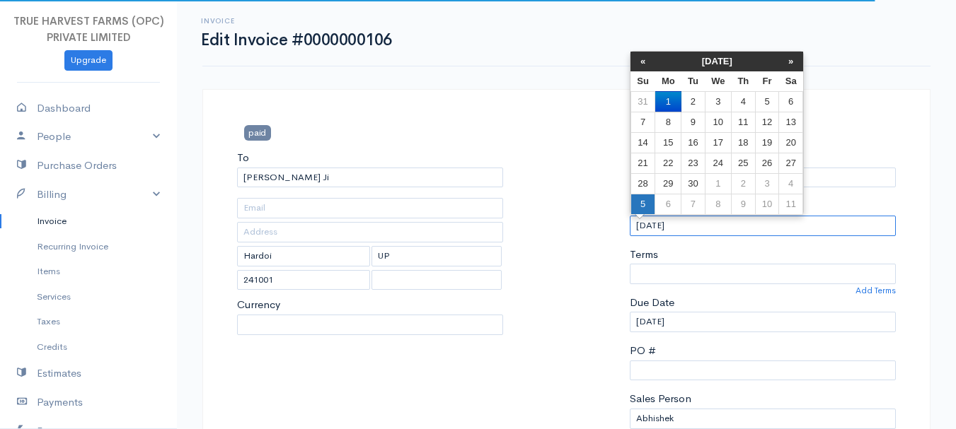
select select "India"
select select "INR"
select select "0"
select select
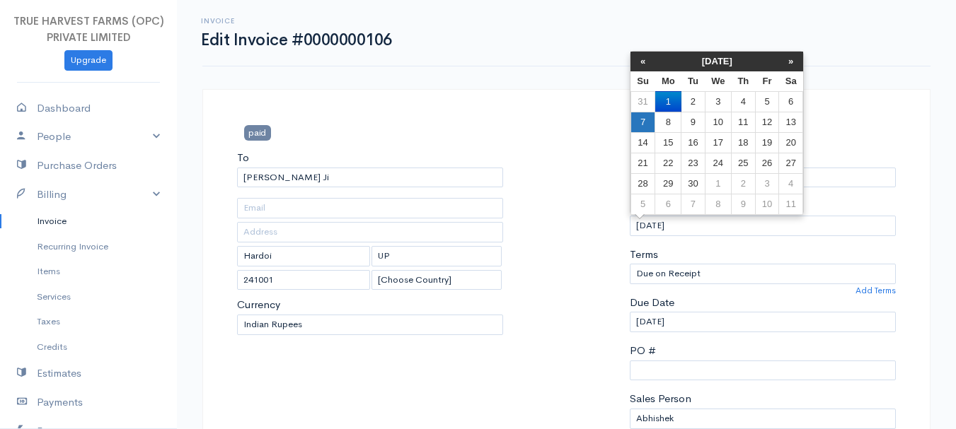
click at [640, 123] on td "7" at bounding box center [642, 122] width 25 height 21
type input "07-09-2025"
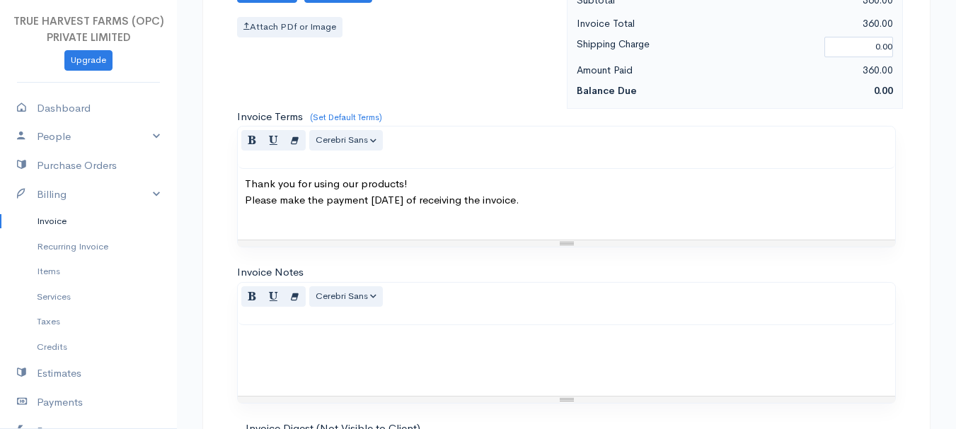
scroll to position [794, 0]
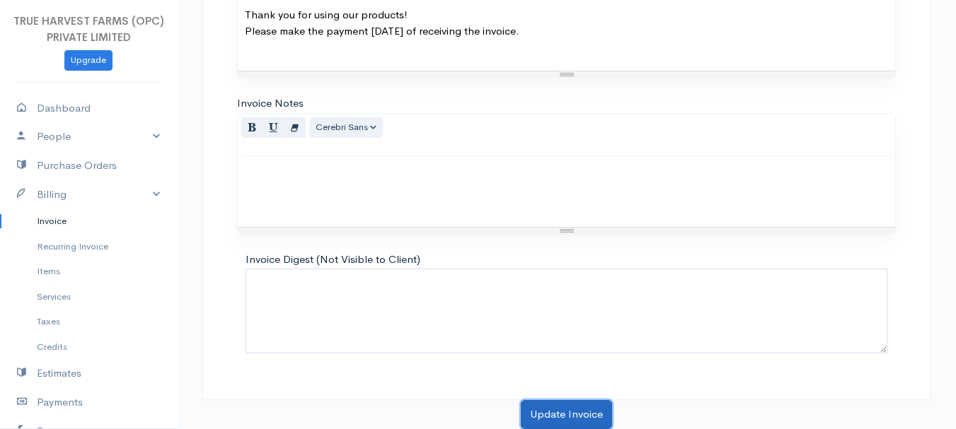
click at [572, 416] on button "Update Invoice" at bounding box center [566, 414] width 91 height 29
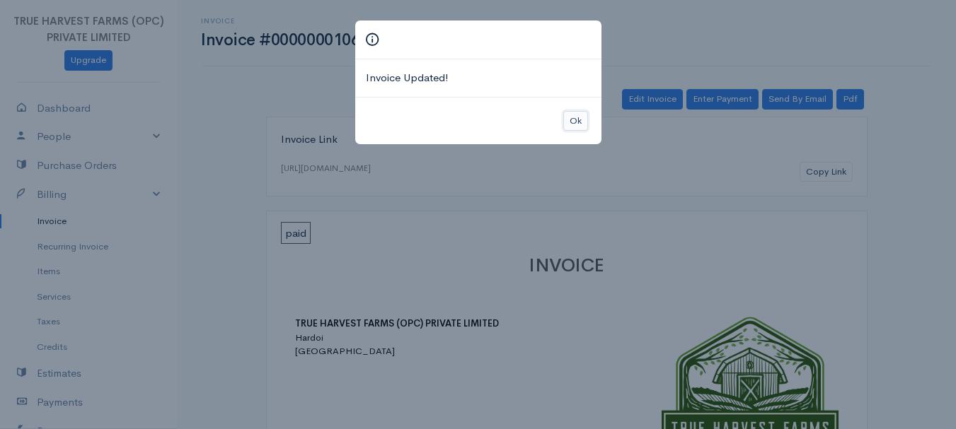
click at [572, 116] on button "Ok" at bounding box center [575, 121] width 25 height 21
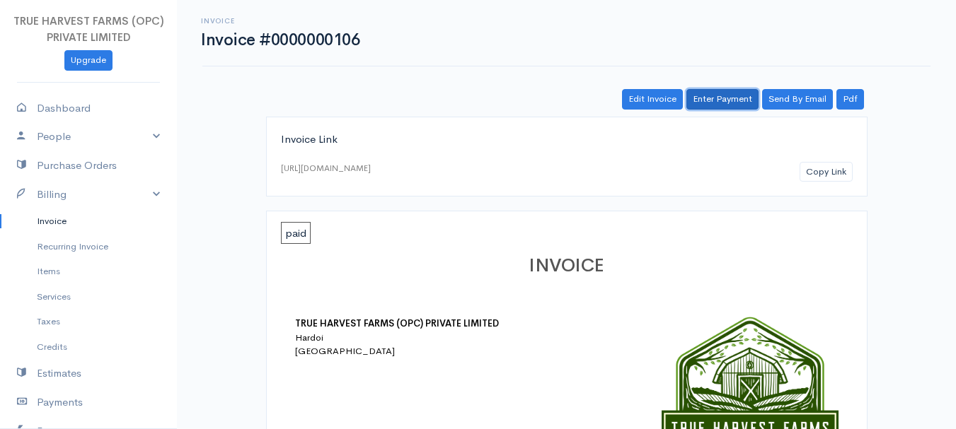
click at [729, 93] on link "Enter Payment" at bounding box center [722, 99] width 72 height 21
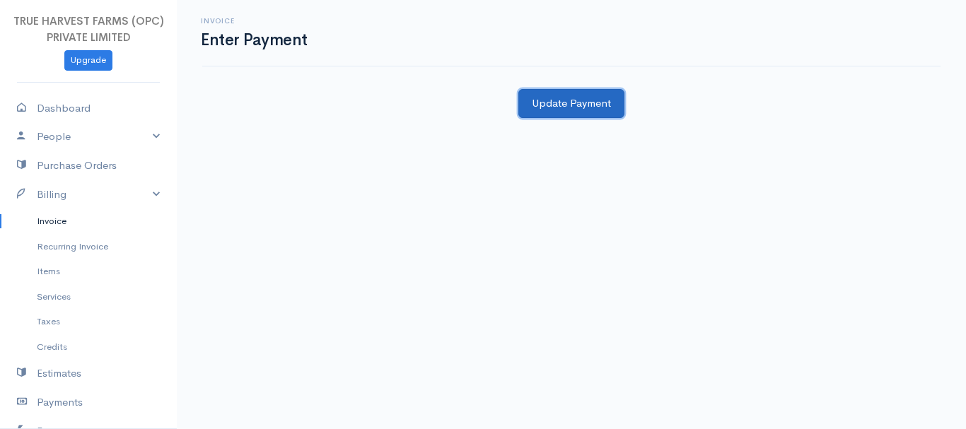
click at [567, 103] on button "Update Payment" at bounding box center [572, 103] width 106 height 29
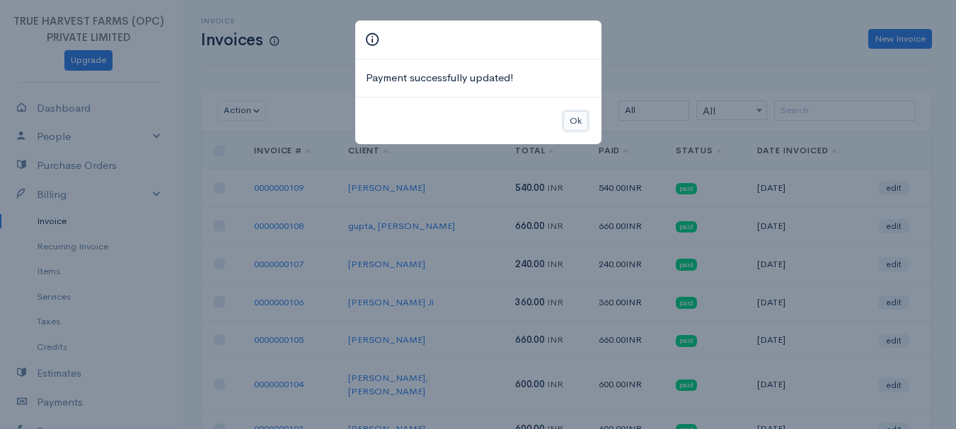
click at [577, 126] on button "Ok" at bounding box center [575, 121] width 25 height 21
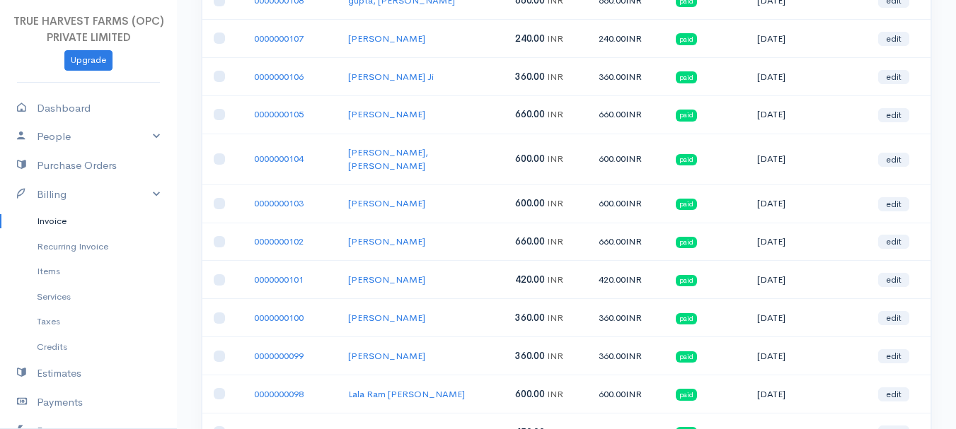
scroll to position [233, 0]
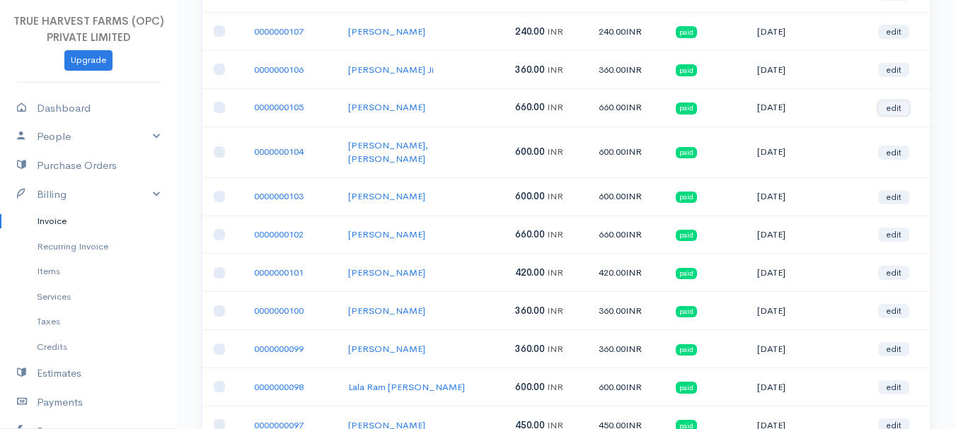
click at [889, 107] on link "edit" at bounding box center [893, 108] width 31 height 14
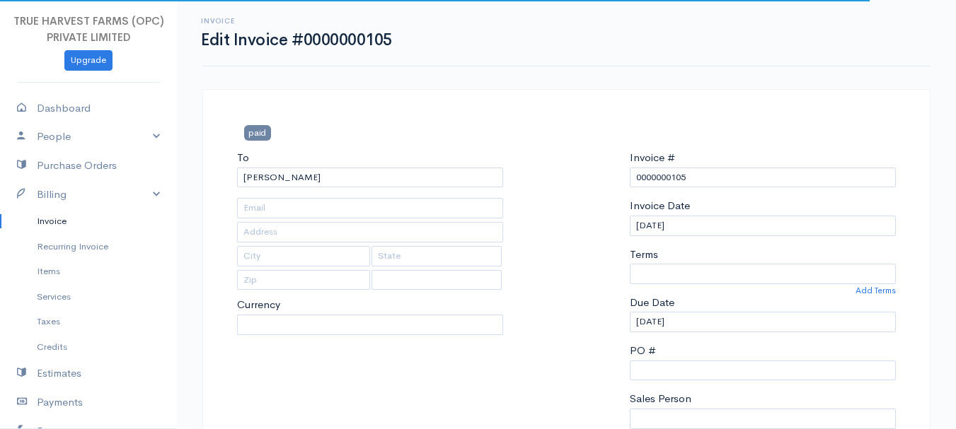
type input "Hardoi"
type input "Uttar Pradesh"
type input "241001"
select select
select select "Abhishek"
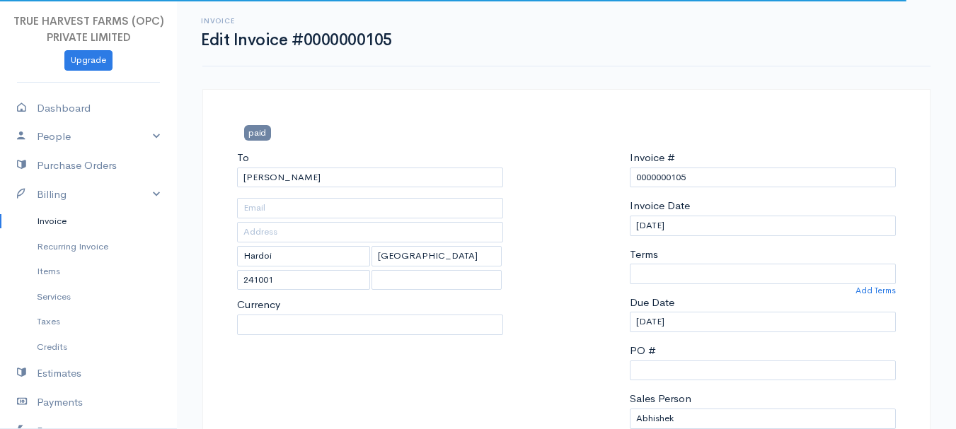
select select "0"
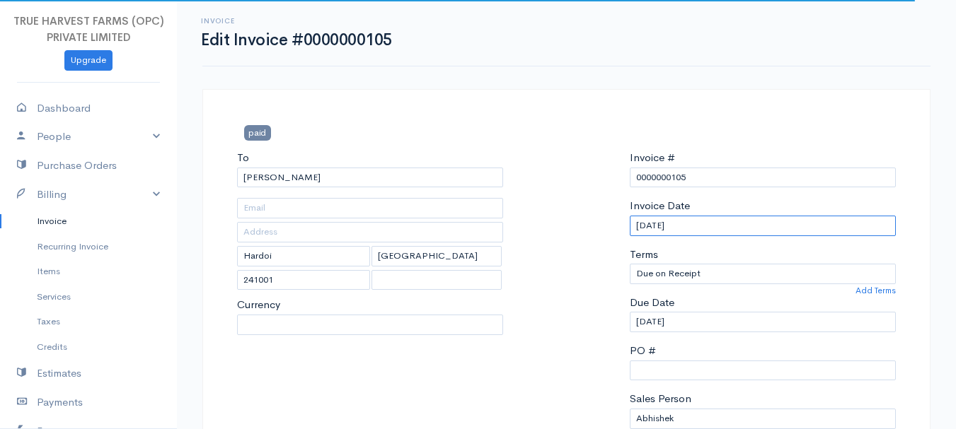
click at [639, 223] on input "01-09-2025" at bounding box center [763, 226] width 266 height 21
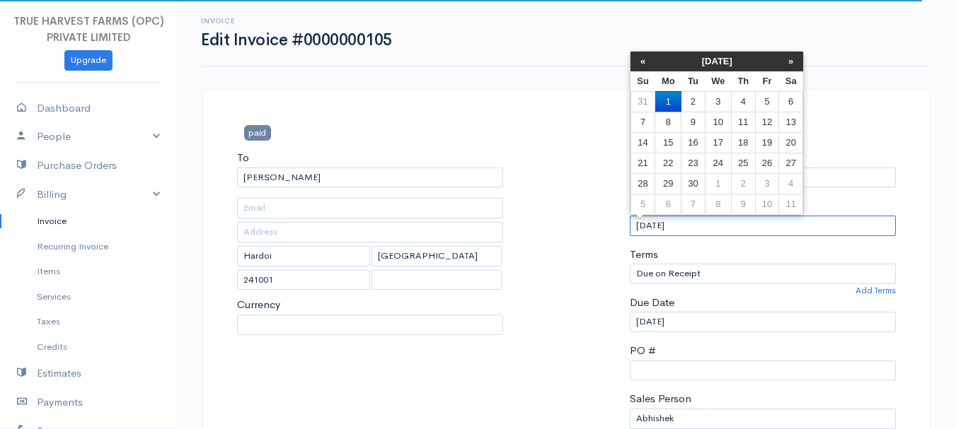
select select "India"
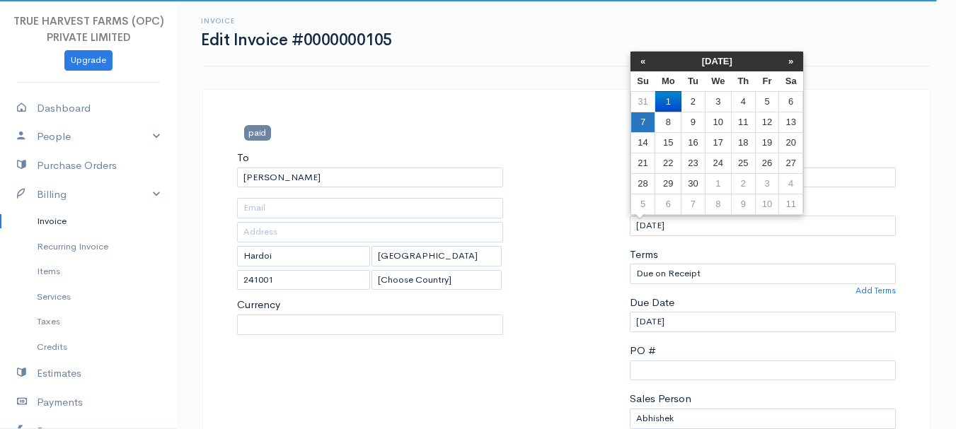
click at [650, 121] on td "7" at bounding box center [642, 122] width 25 height 21
type input "07-09-2025"
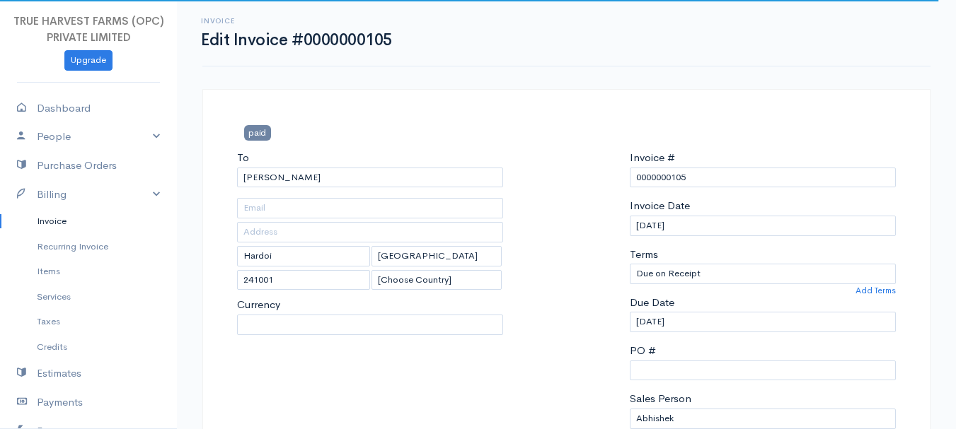
select select "INR"
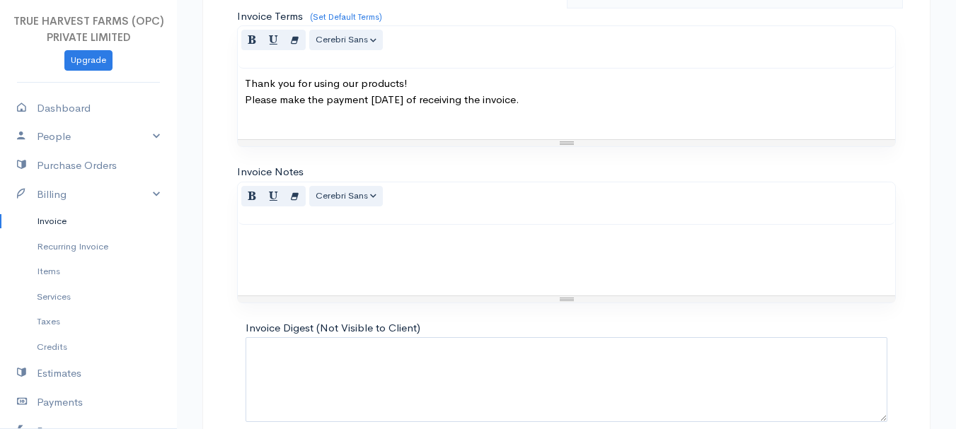
scroll to position [794, 0]
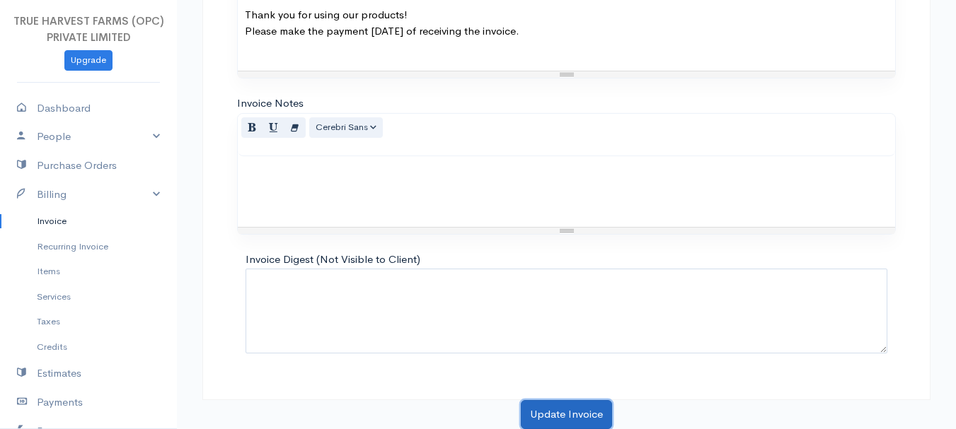
click at [552, 412] on button "Update Invoice" at bounding box center [566, 414] width 91 height 29
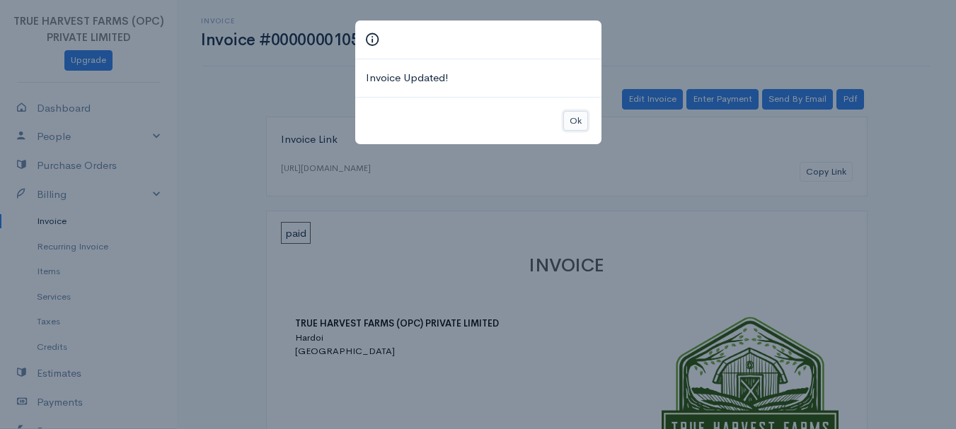
click at [573, 125] on button "Ok" at bounding box center [575, 121] width 25 height 21
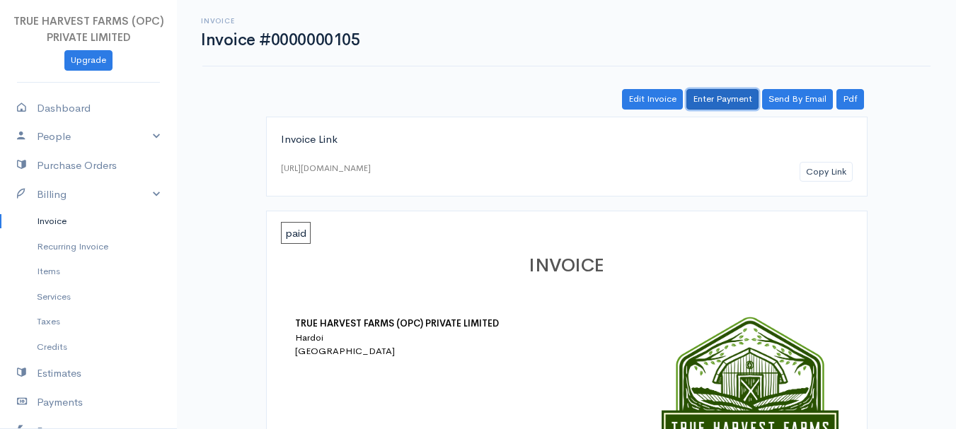
click at [716, 100] on link "Enter Payment" at bounding box center [722, 99] width 72 height 21
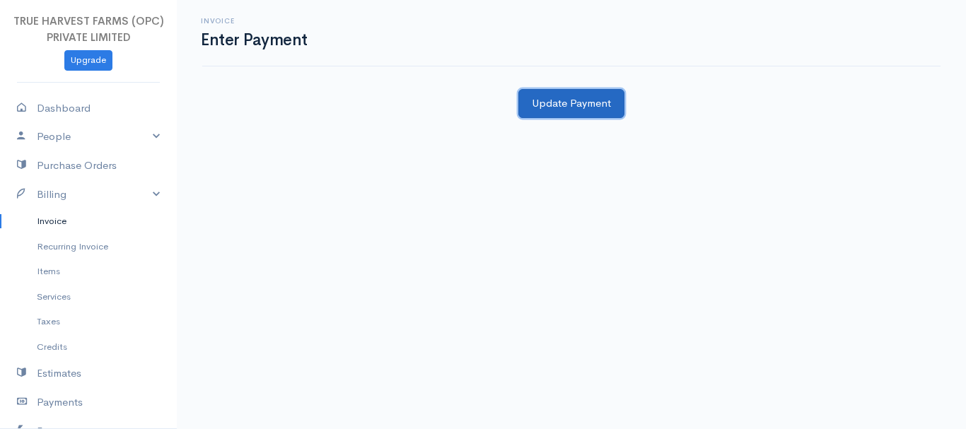
click at [595, 96] on button "Update Payment" at bounding box center [572, 103] width 106 height 29
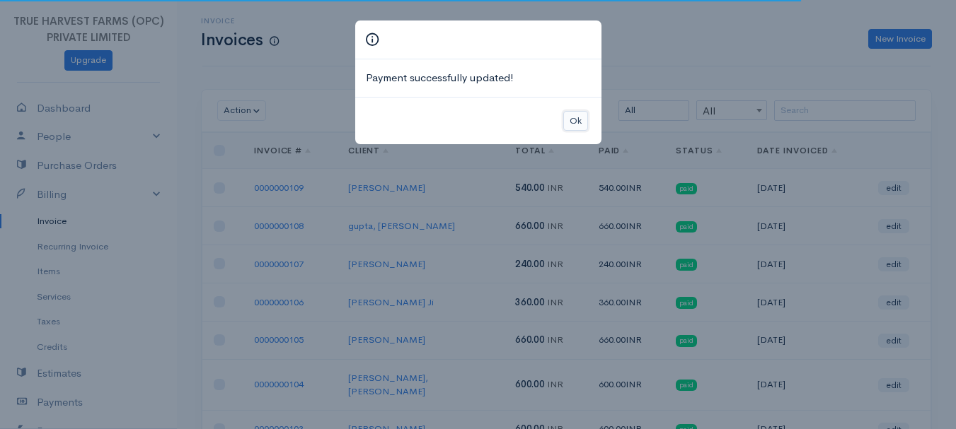
click at [565, 126] on button "Ok" at bounding box center [575, 121] width 25 height 21
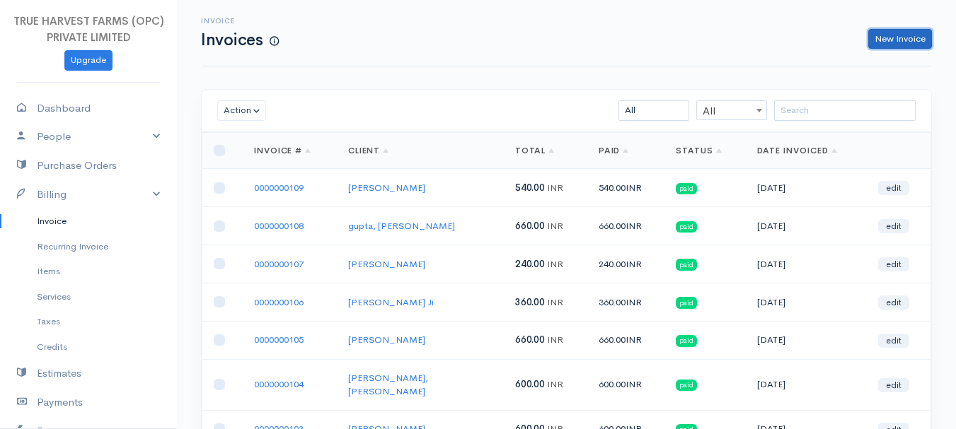
click at [909, 40] on link "New Invoice" at bounding box center [900, 39] width 64 height 21
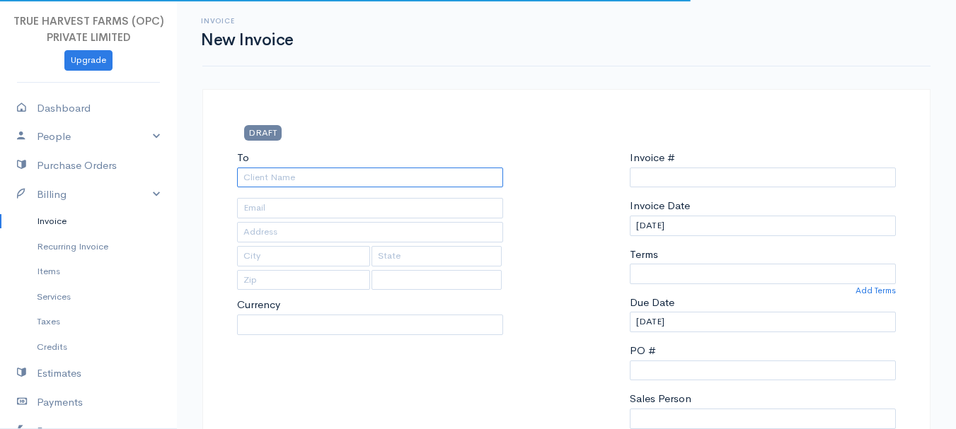
click at [282, 176] on input "To" at bounding box center [370, 178] width 266 height 21
select select "INR"
type input "0000000110"
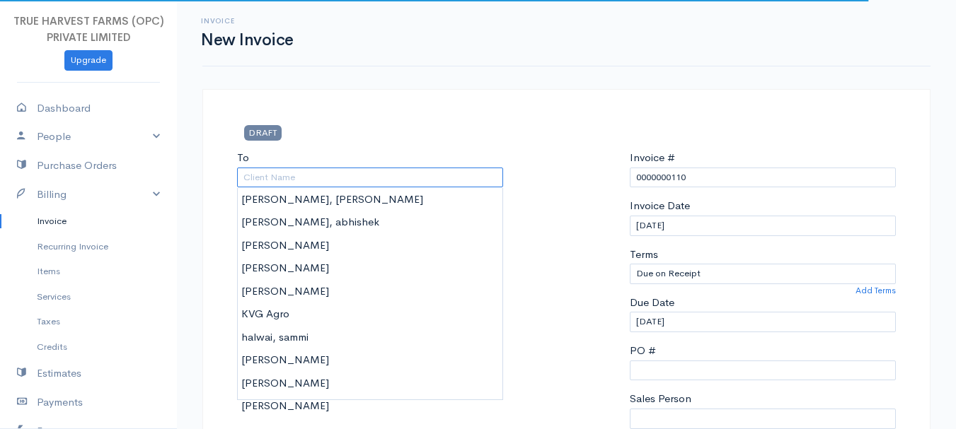
select select "India"
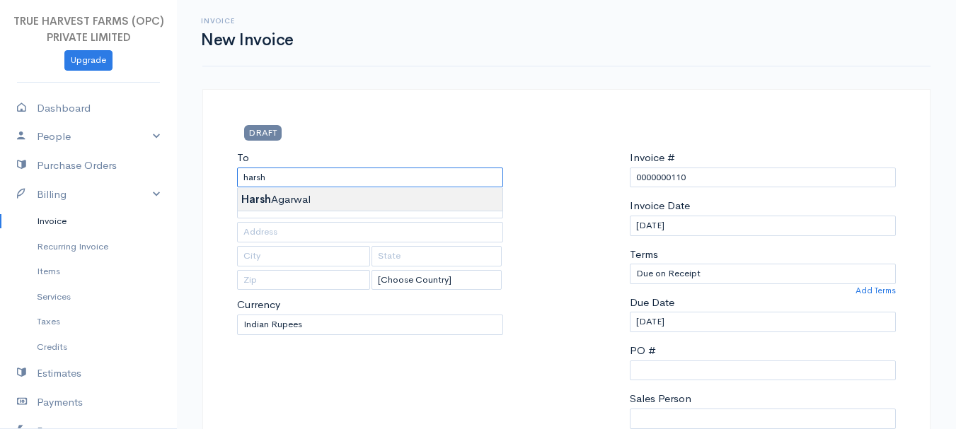
type input "Harsh Agarwal"
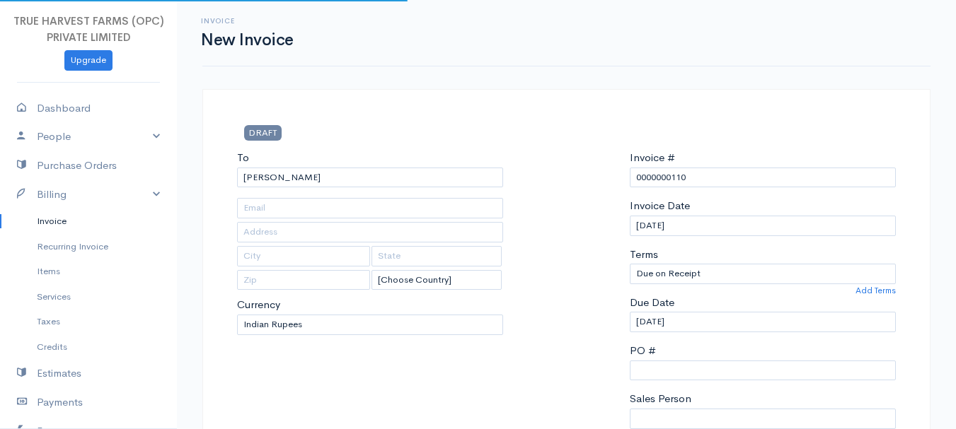
type input "Hardoi"
type input "UP"
type input "241001"
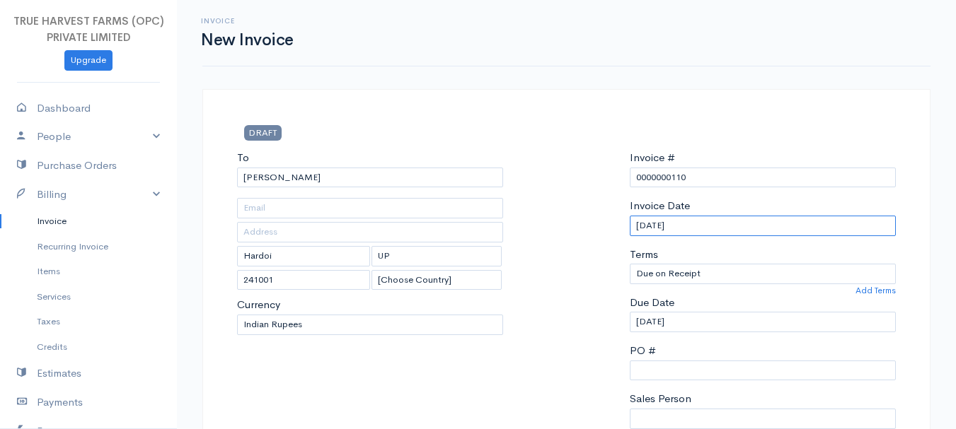
click at [639, 226] on input "28-09-2025" at bounding box center [763, 226] width 266 height 21
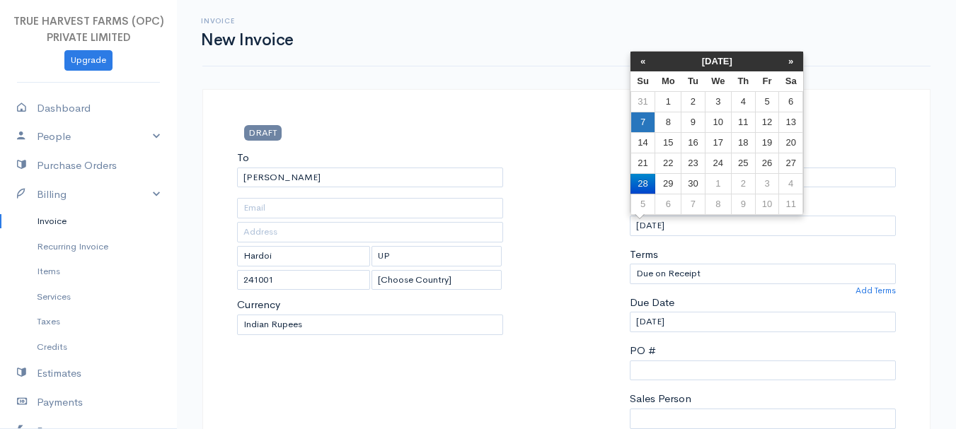
click at [640, 122] on td "7" at bounding box center [642, 122] width 25 height 21
type input "07-09-2025"
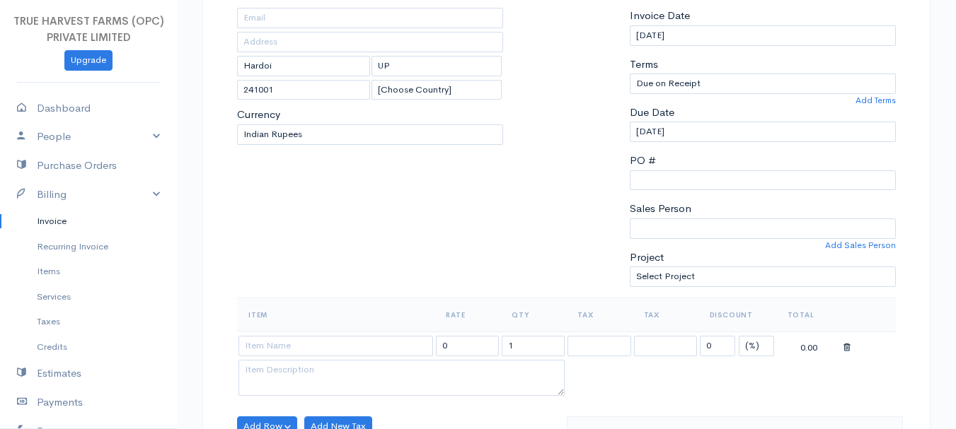
scroll to position [209, 0]
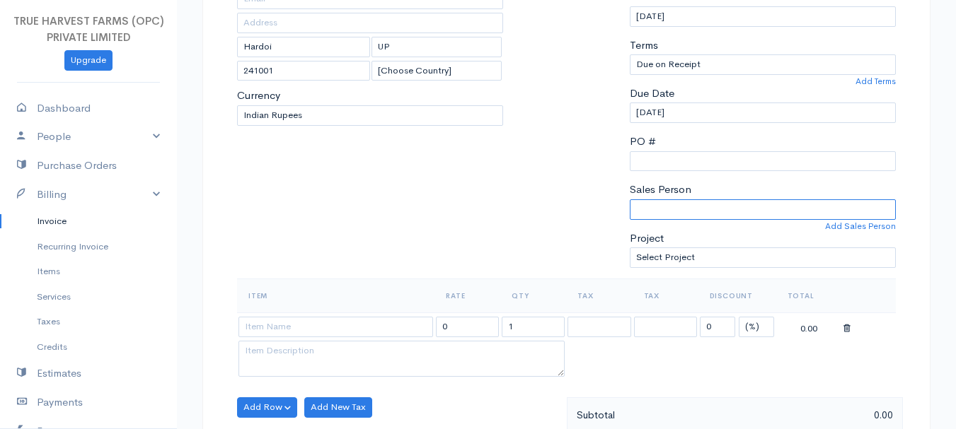
click at [673, 200] on select "Sandeep Abhishek" at bounding box center [763, 210] width 266 height 21
select select "Abhishek"
click at [630, 200] on select "Sandeep Abhishek" at bounding box center [763, 210] width 266 height 21
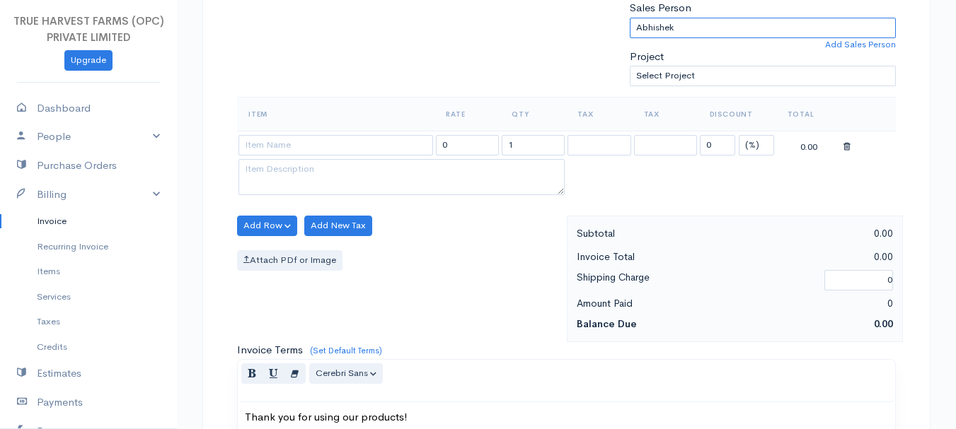
scroll to position [395, 0]
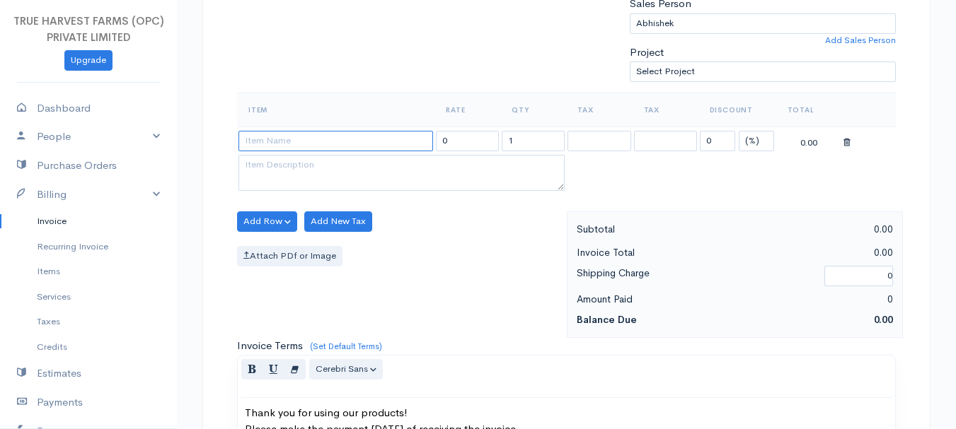
click at [322, 138] on input at bounding box center [335, 141] width 195 height 21
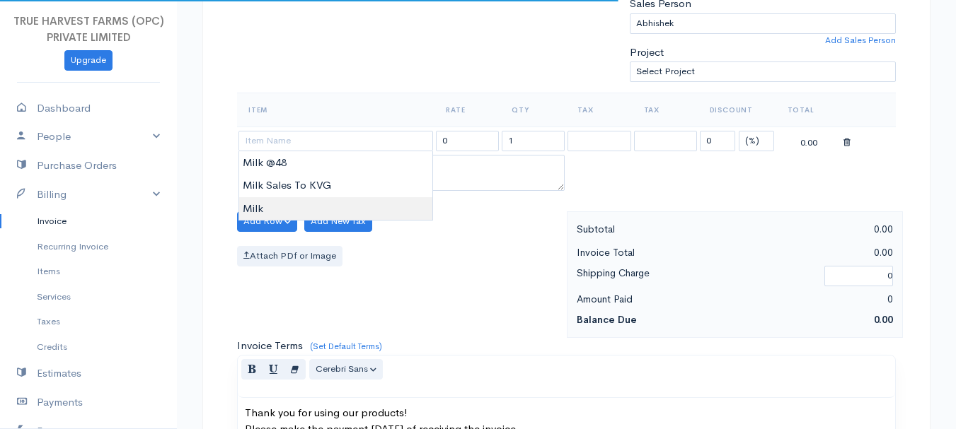
type input "Milk"
type input "60.00"
type textarea "Loose milk sales"
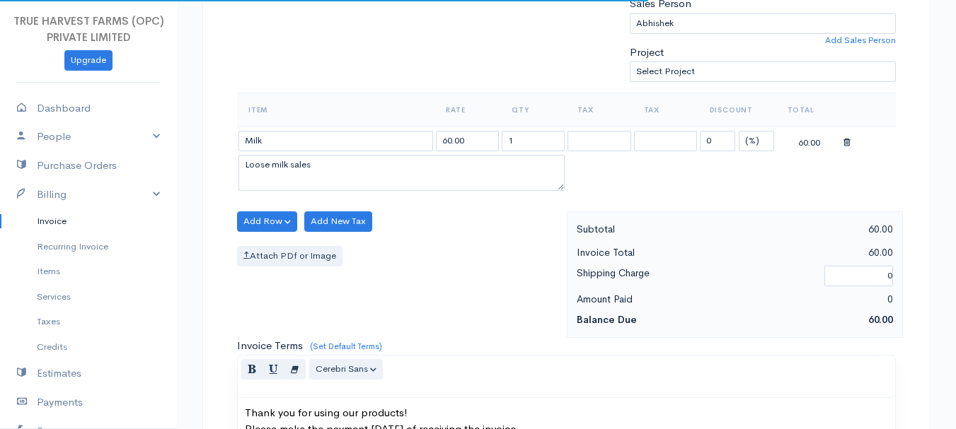
click at [320, 201] on body "TRUE HARVEST FARMS (OPC) PRIVATE LIMITED Upgrade Dashboard People Clients Vendo…" at bounding box center [478, 216] width 956 height 1223
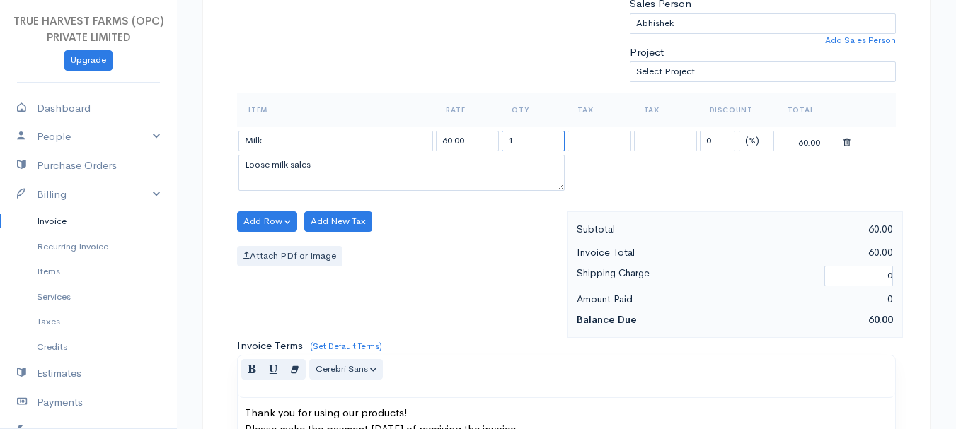
click at [525, 135] on input "1" at bounding box center [533, 141] width 63 height 21
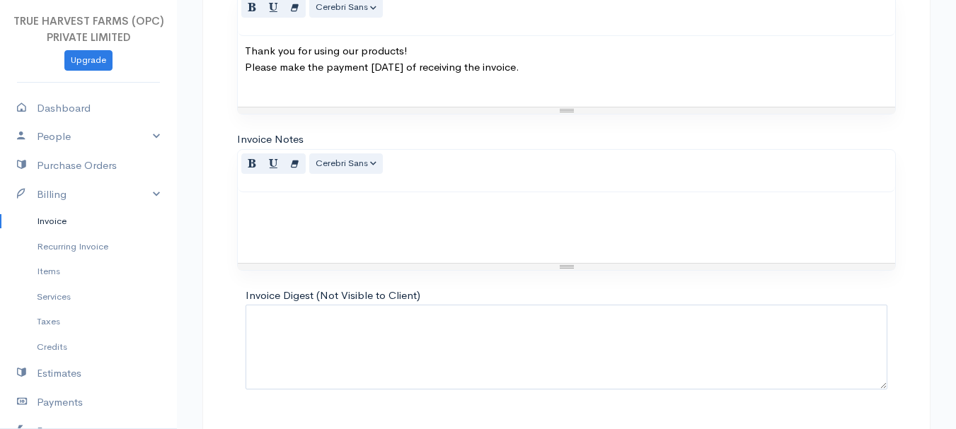
scroll to position [794, 0]
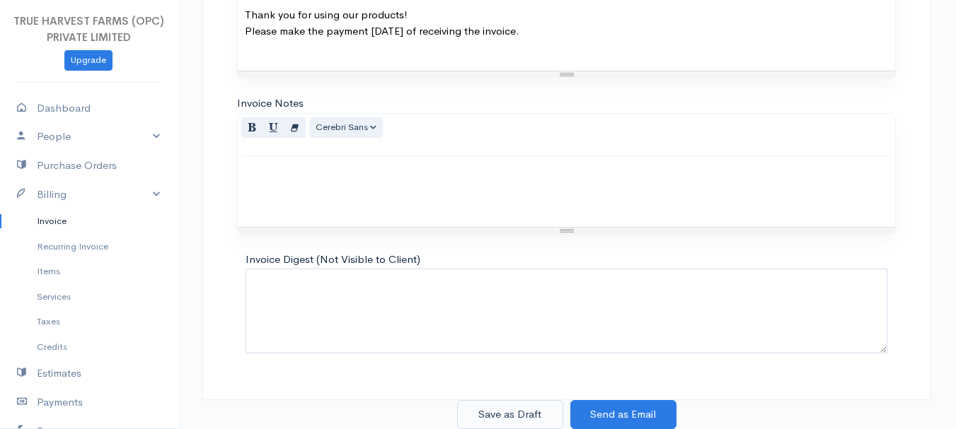
type input "7"
click at [479, 420] on button "Save as Draft" at bounding box center [510, 414] width 106 height 29
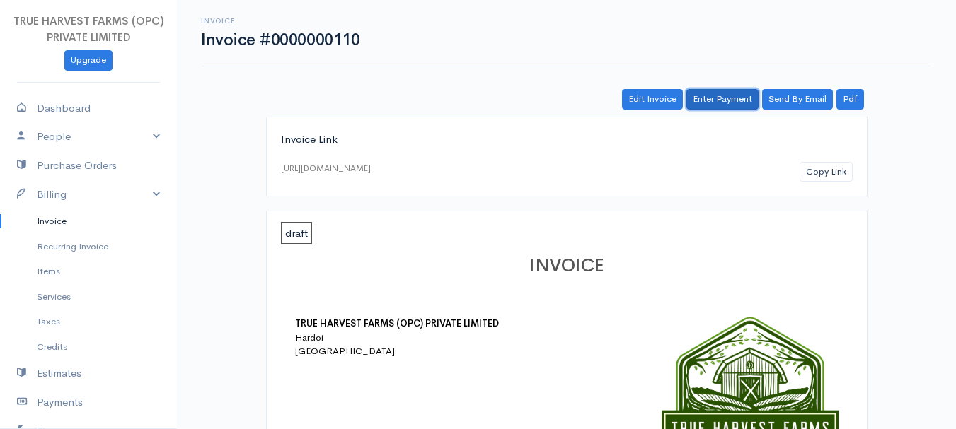
click at [733, 102] on link "Enter Payment" at bounding box center [722, 99] width 72 height 21
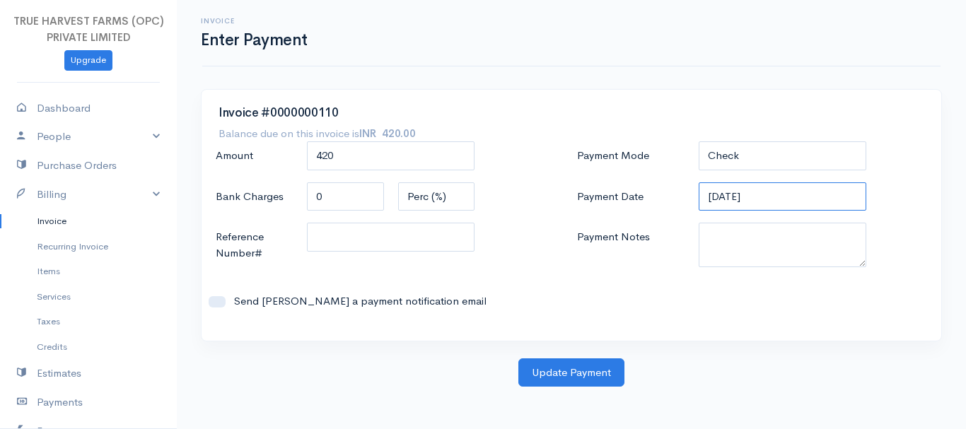
click at [728, 201] on input "28-09-2025" at bounding box center [783, 197] width 168 height 29
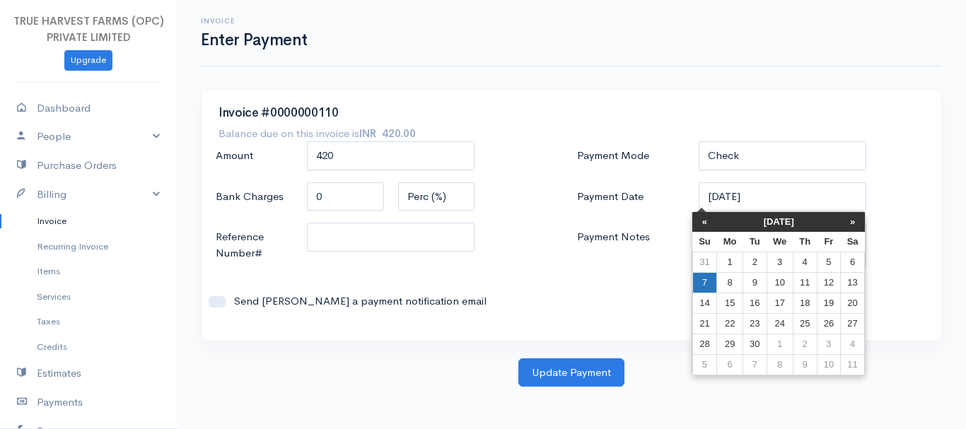
click at [699, 275] on td "7" at bounding box center [705, 282] width 25 height 21
type input "07-09-2025"
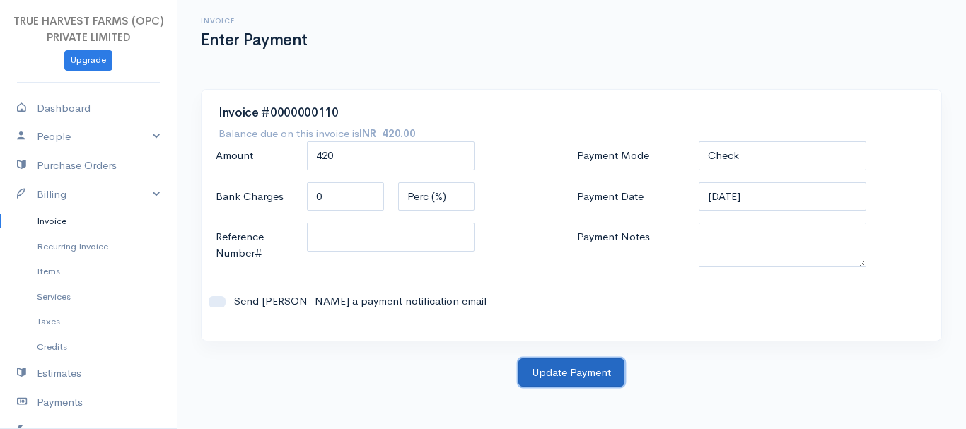
click at [560, 381] on button "Update Payment" at bounding box center [572, 373] width 106 height 29
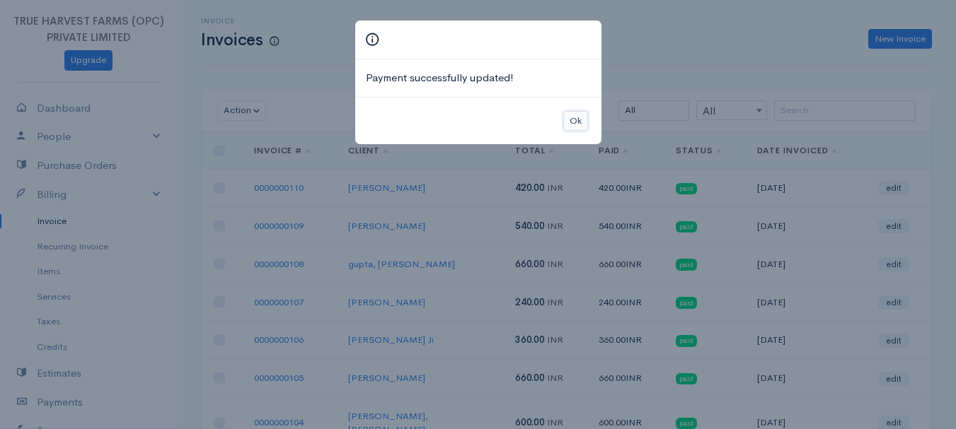
click at [582, 124] on button "Ok" at bounding box center [575, 121] width 25 height 21
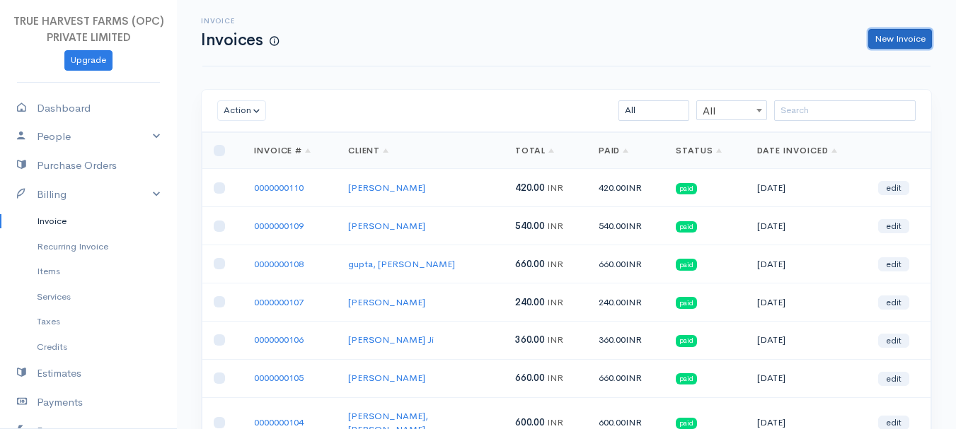
click at [895, 40] on link "New Invoice" at bounding box center [900, 39] width 64 height 21
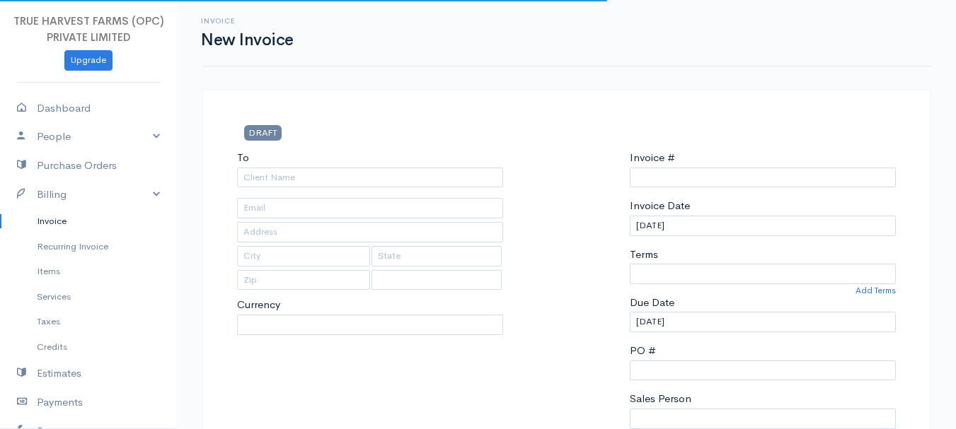
select select "INR"
select select "India"
type input "0000000111"
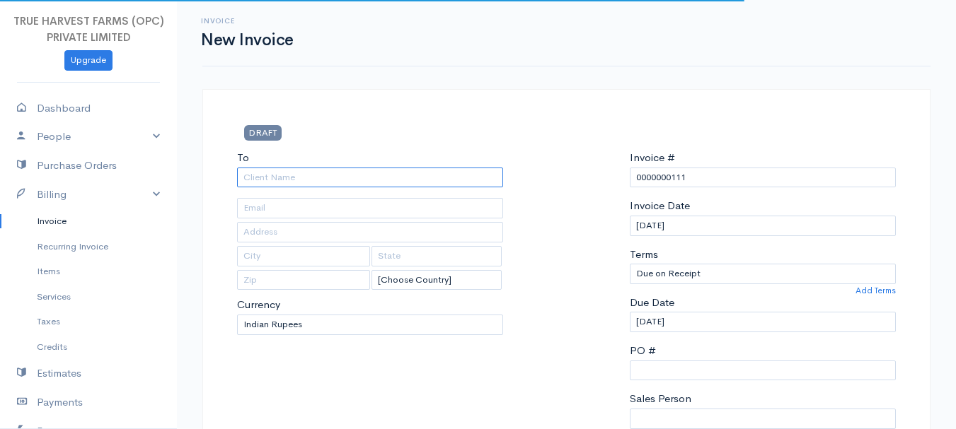
click at [276, 182] on input "To" at bounding box center [370, 178] width 266 height 21
type input "gupta, soniya"
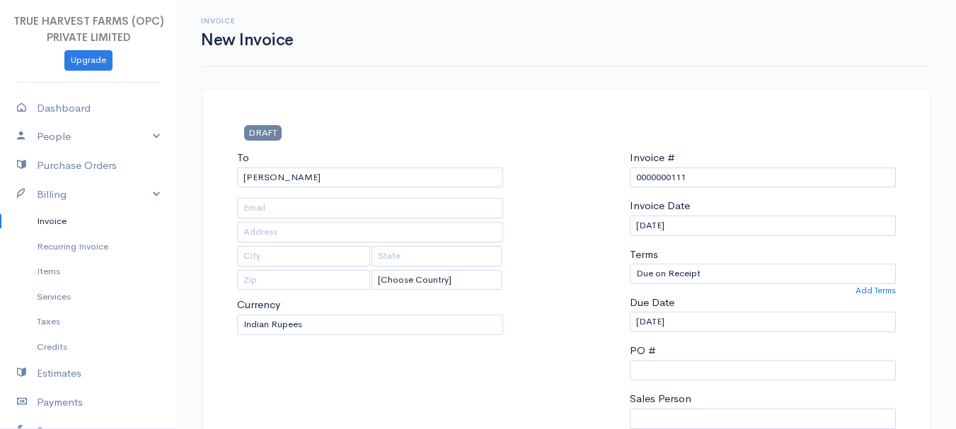
type input "near shiv shakti hospital"
type input "hardoi"
type input "uttar pradesh"
type input "241001"
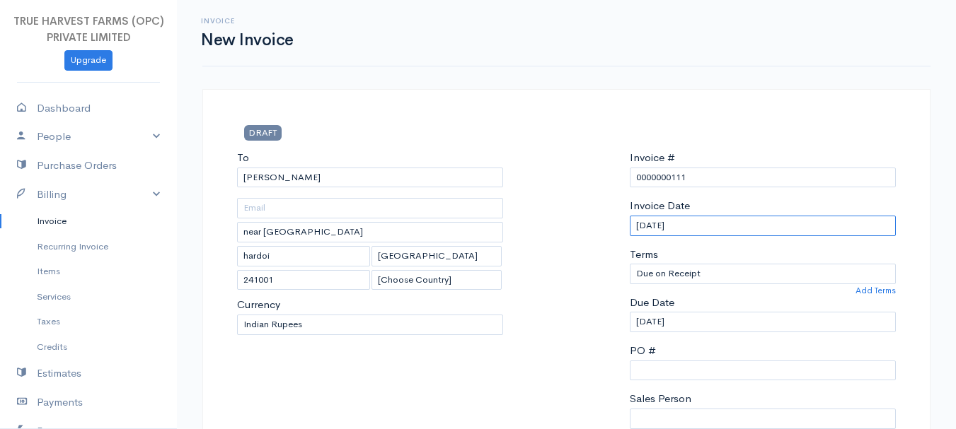
click at [639, 228] on input "28-09-2025" at bounding box center [763, 226] width 266 height 21
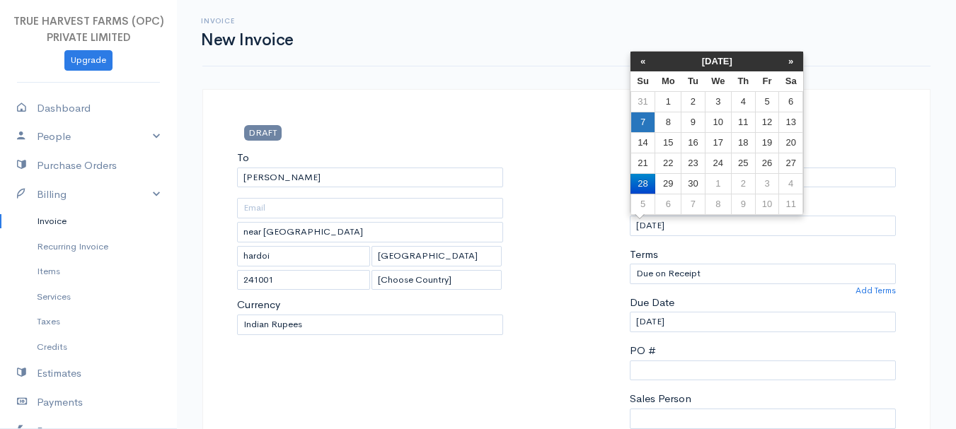
click at [643, 120] on td "7" at bounding box center [642, 122] width 25 height 21
type input "07-09-2025"
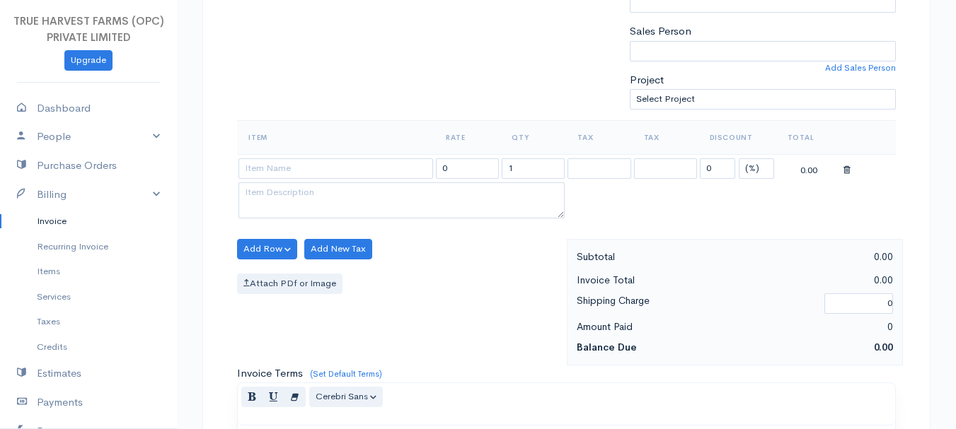
scroll to position [246, 0]
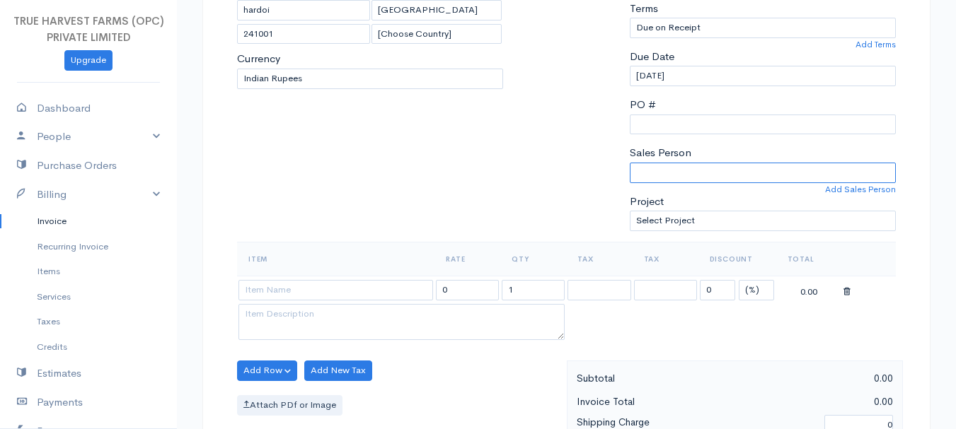
click at [681, 172] on select "Sandeep Abhishek" at bounding box center [763, 173] width 266 height 21
select select "Abhishek"
click at [630, 163] on select "Sandeep Abhishek" at bounding box center [763, 173] width 266 height 21
click at [360, 290] on input at bounding box center [335, 290] width 195 height 21
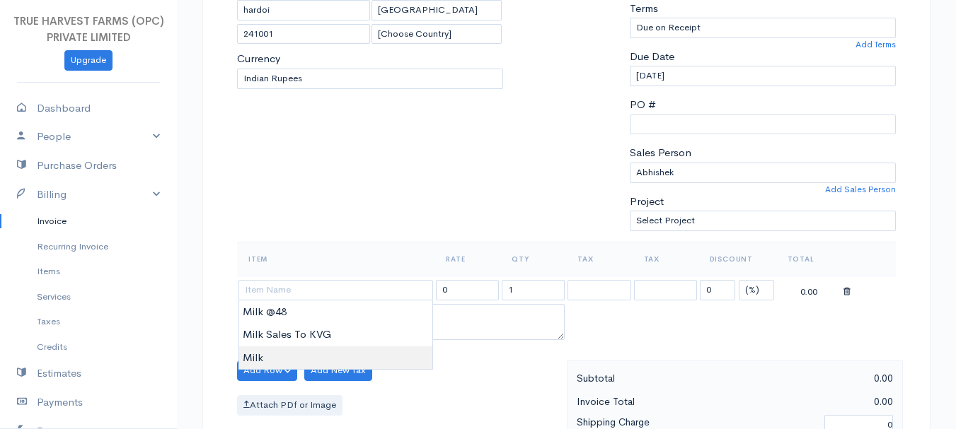
type input "Milk"
type input "60.00"
type textarea "Loose milk sales"
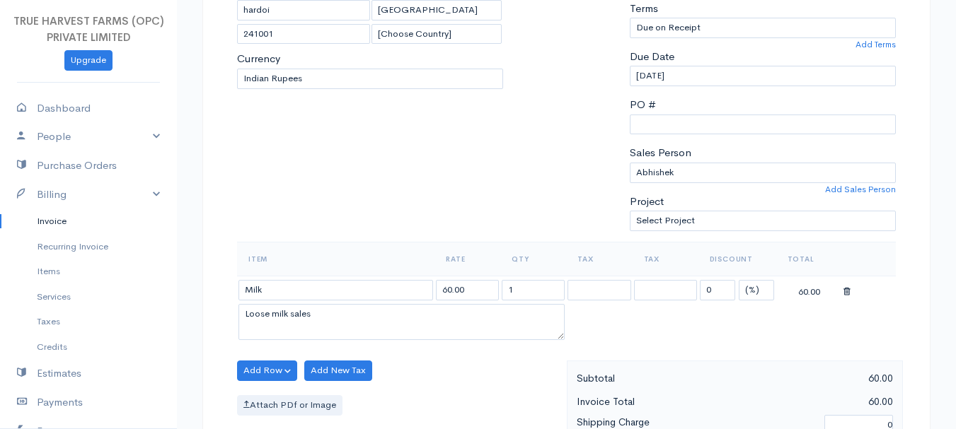
click at [309, 359] on body "TRUE HARVEST FARMS (OPC) PRIVATE LIMITED Upgrade Dashboard People Clients Vendo…" at bounding box center [478, 365] width 956 height 1223
click at [532, 296] on input "1" at bounding box center [533, 290] width 63 height 21
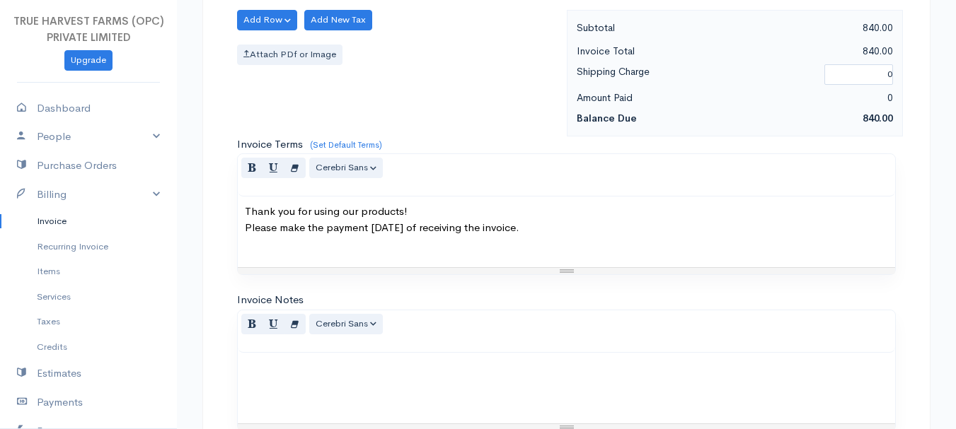
scroll to position [794, 0]
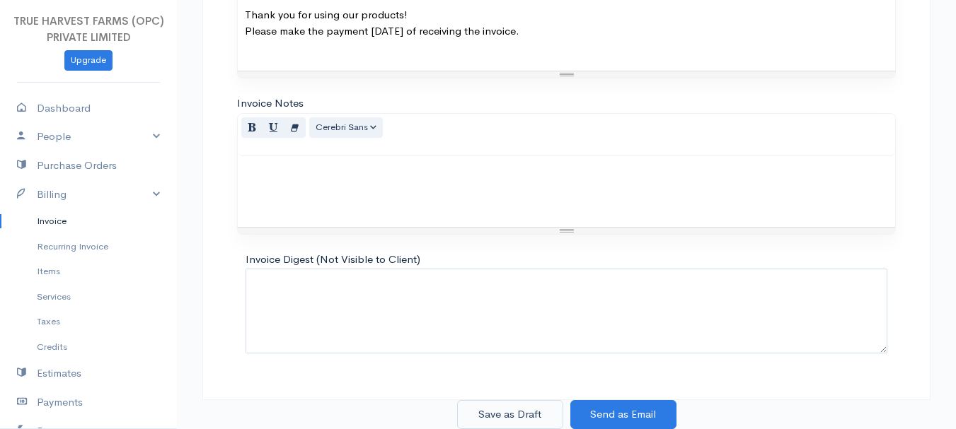
type input "14"
click at [532, 410] on button "Save as Draft" at bounding box center [510, 414] width 106 height 29
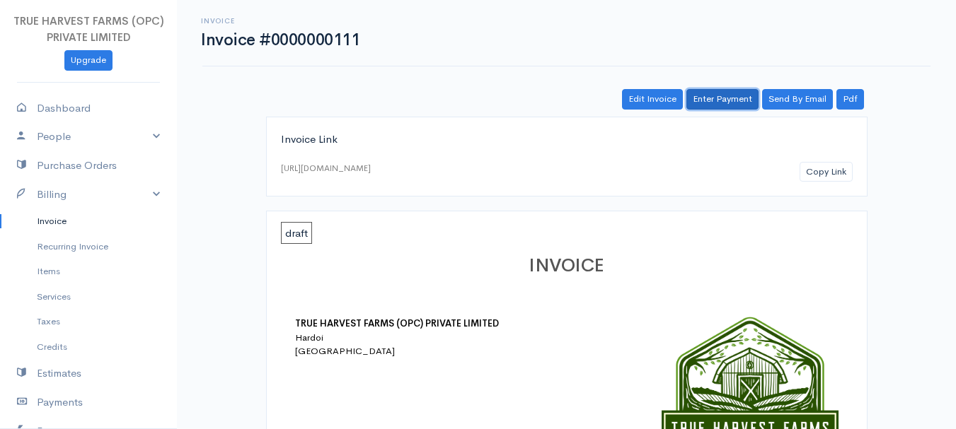
click at [728, 95] on link "Enter Payment" at bounding box center [722, 99] width 72 height 21
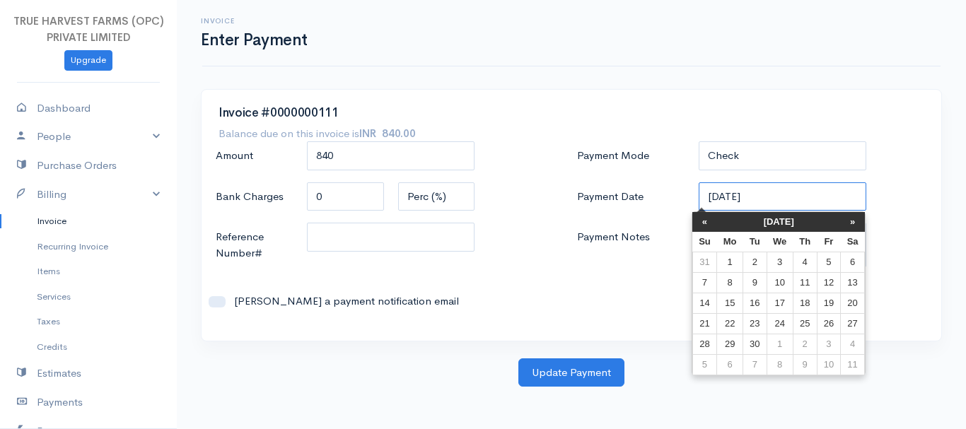
click at [710, 196] on input "28-09-2025" at bounding box center [783, 197] width 168 height 29
click at [701, 281] on td "7" at bounding box center [705, 282] width 25 height 21
type input "07-09-2025"
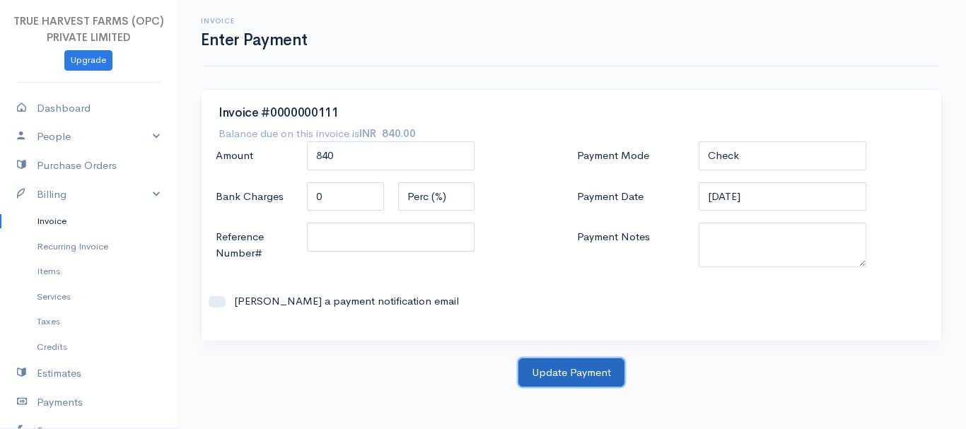
click at [573, 369] on button "Update Payment" at bounding box center [572, 373] width 106 height 29
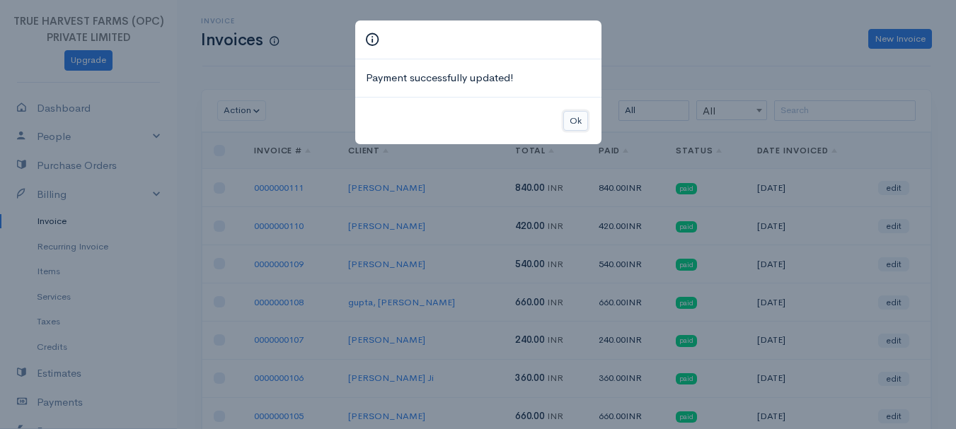
click at [575, 121] on button "Ok" at bounding box center [575, 121] width 25 height 21
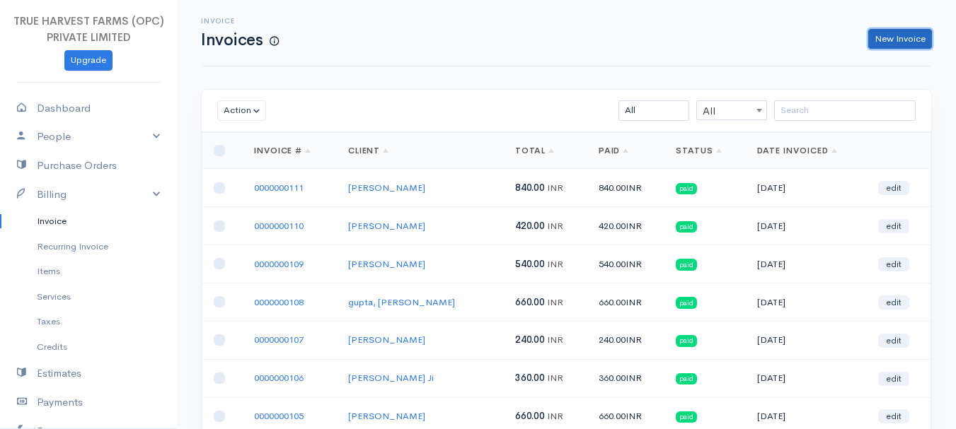
click at [891, 40] on link "New Invoice" at bounding box center [900, 39] width 64 height 21
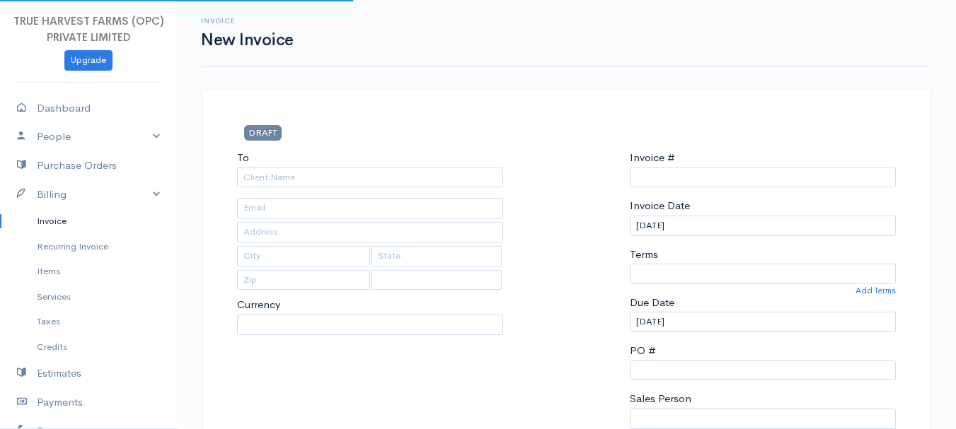
type input "0000000112"
select select "India"
select select "INR"
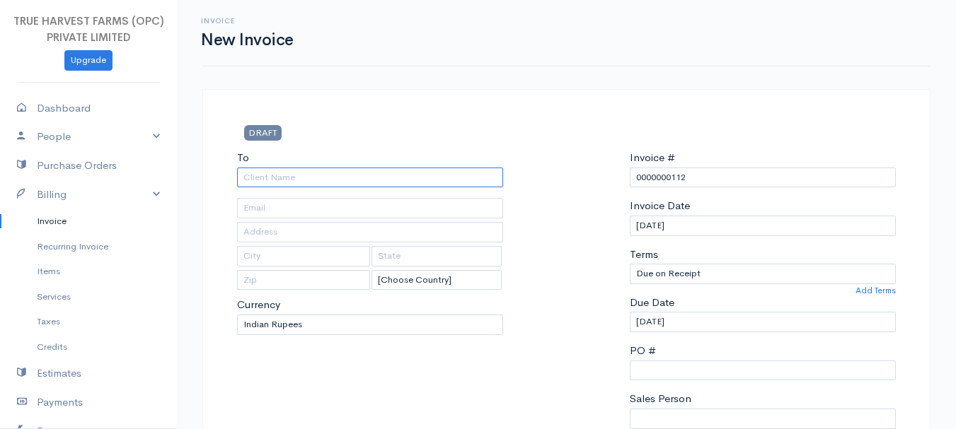
click at [272, 177] on input "To" at bounding box center [370, 178] width 266 height 21
type input "Pawan Agarwal"
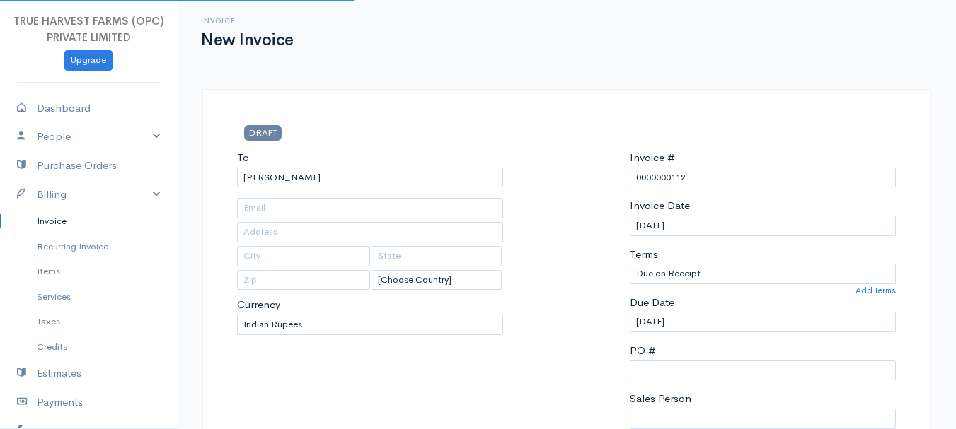
type input "Hardoi"
type input "UP"
type input "241001"
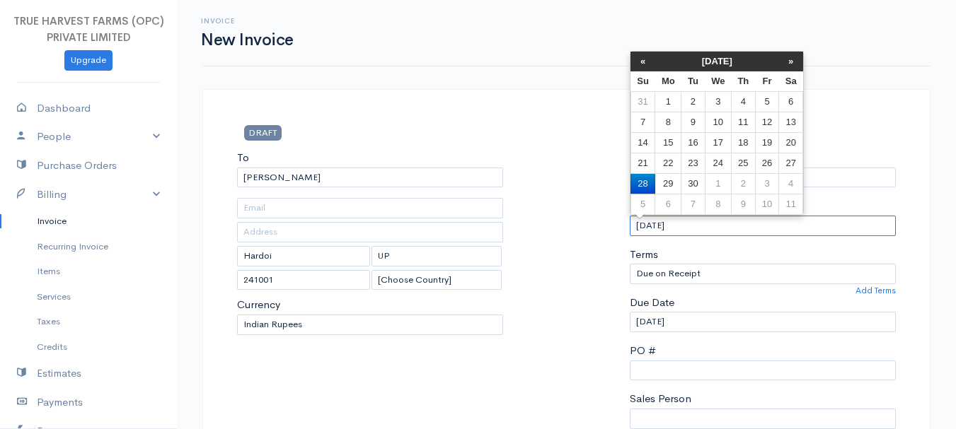
click at [641, 226] on input "28-09-2025" at bounding box center [763, 226] width 266 height 21
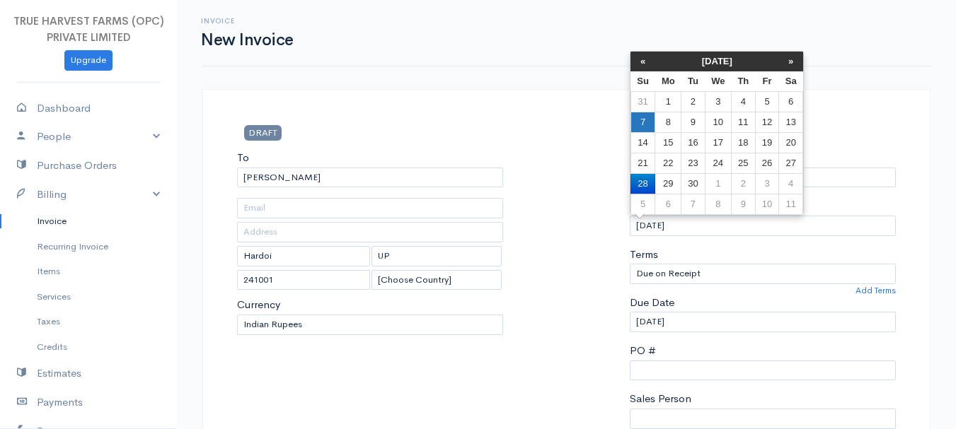
click at [645, 120] on td "7" at bounding box center [642, 122] width 25 height 21
type input "07-09-2025"
